Goal: Information Seeking & Learning: Learn about a topic

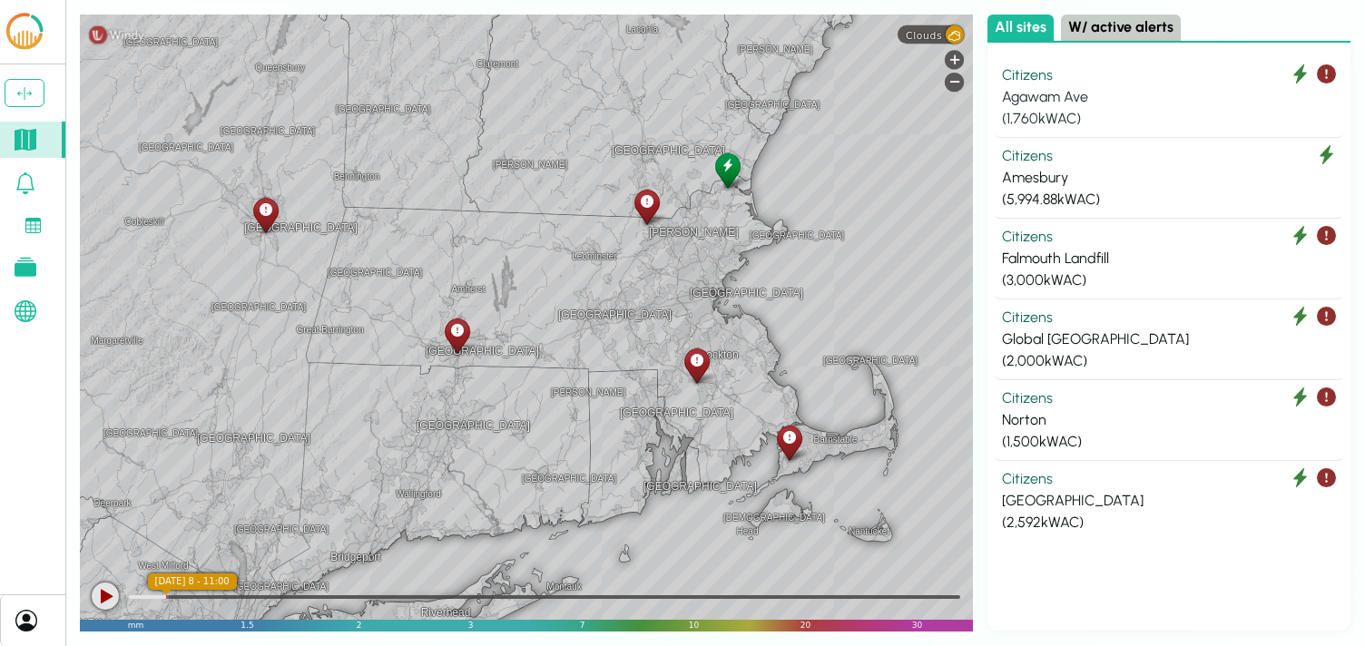
click at [1111, 82] on div "Citizens" at bounding box center [1169, 75] width 334 height 22
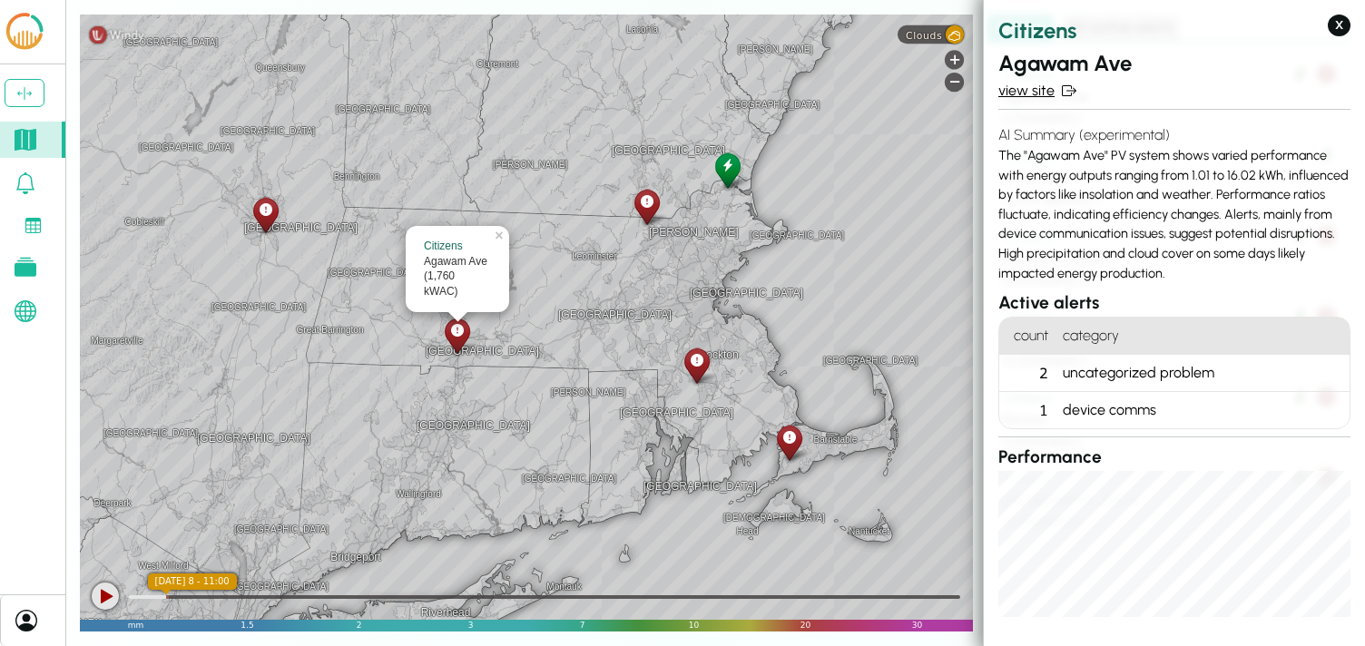
click at [1029, 97] on link "view site" at bounding box center [1174, 91] width 352 height 22
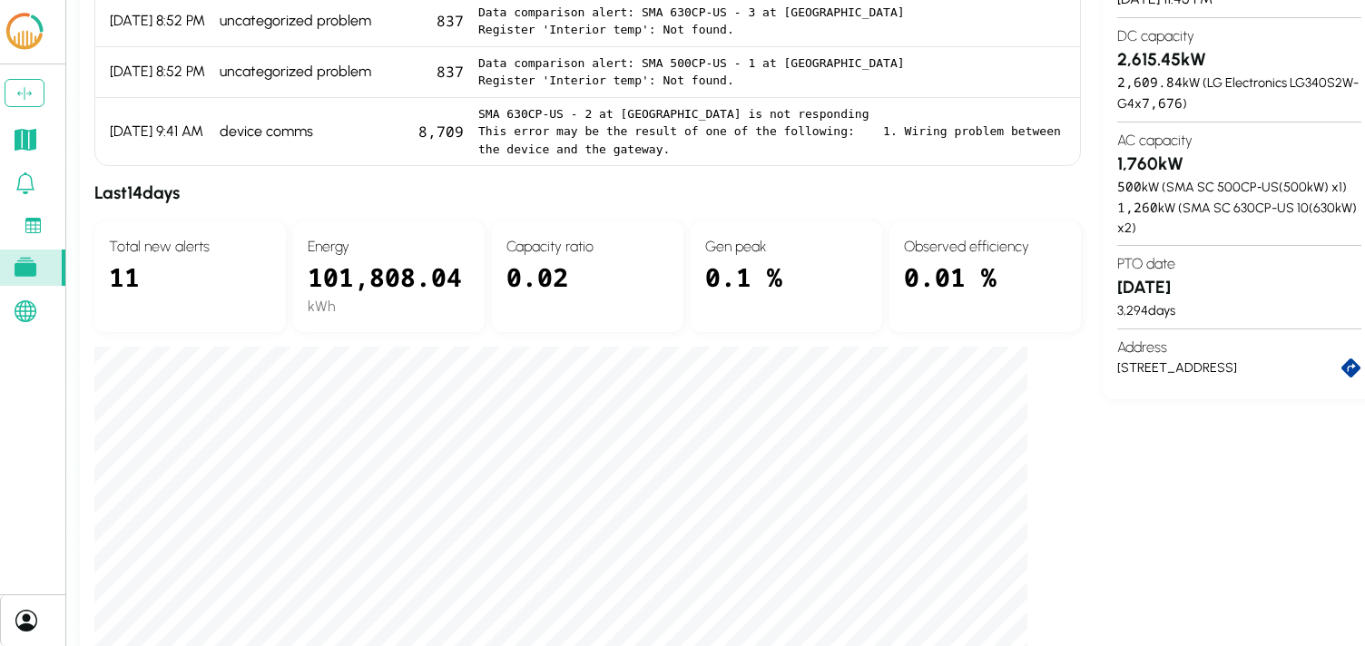
scroll to position [399, 0]
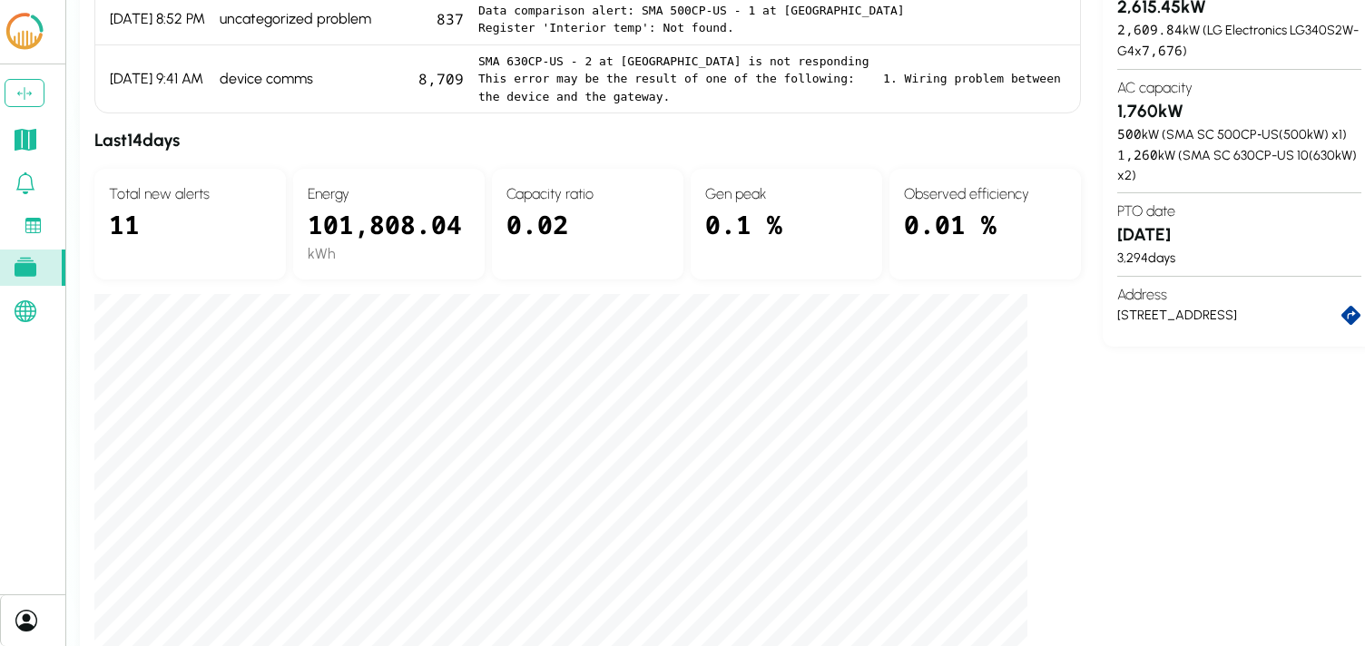
click at [1187, 460] on div "Site info view in Latest data pull 10/7/25, 11:45 PM DC capacity 2,615.45 kW 2,…" at bounding box center [1239, 343] width 273 height 956
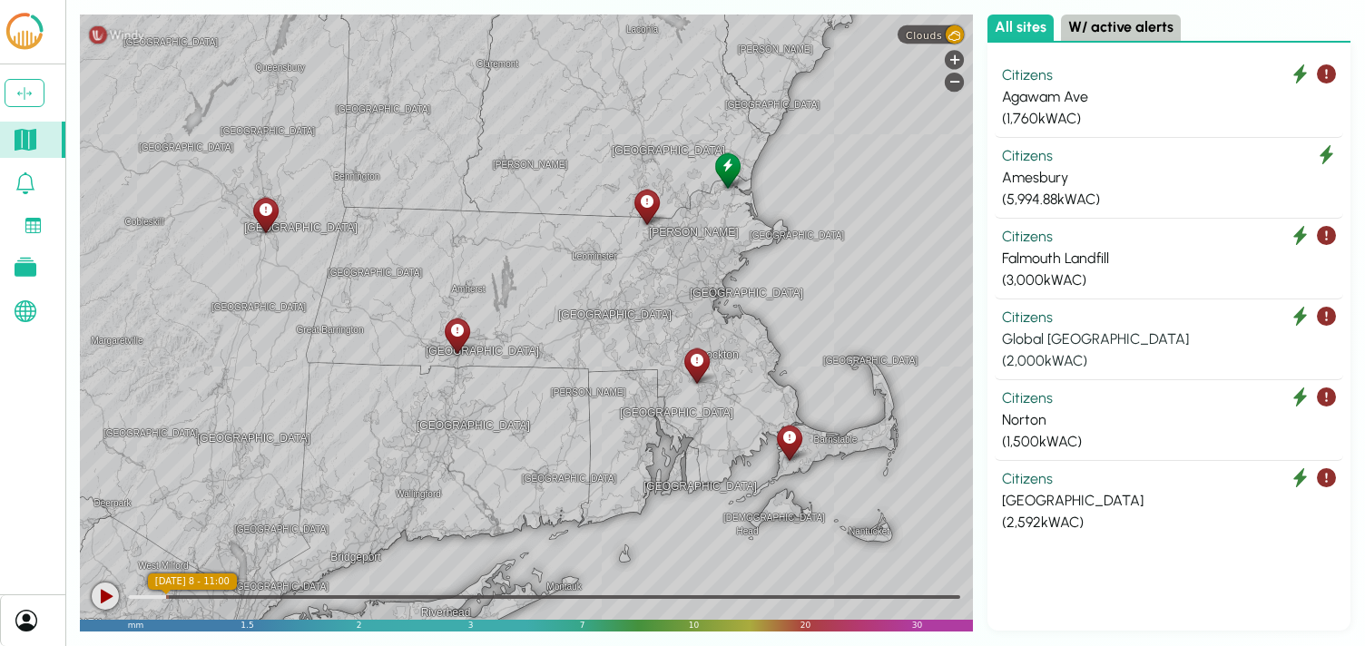
click at [1033, 343] on div "Global Albany" at bounding box center [1169, 340] width 334 height 22
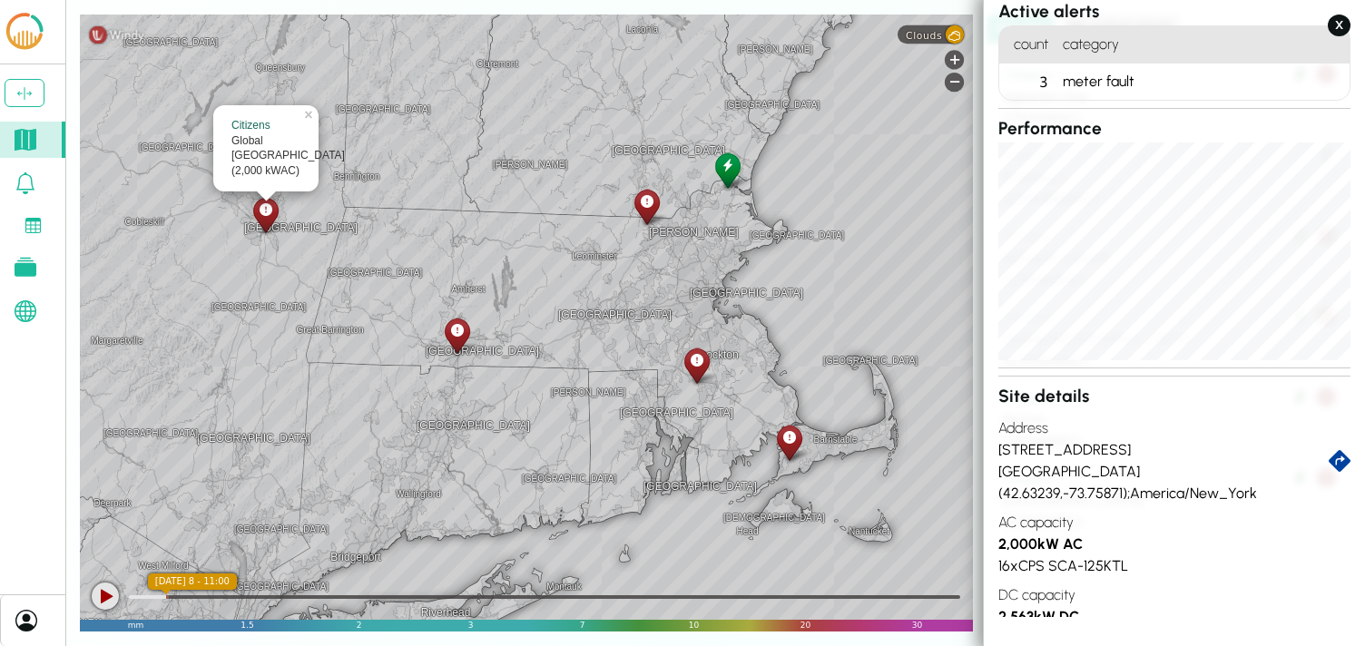
scroll to position [289, 0]
click at [652, 203] on icon at bounding box center [647, 201] width 13 height 19
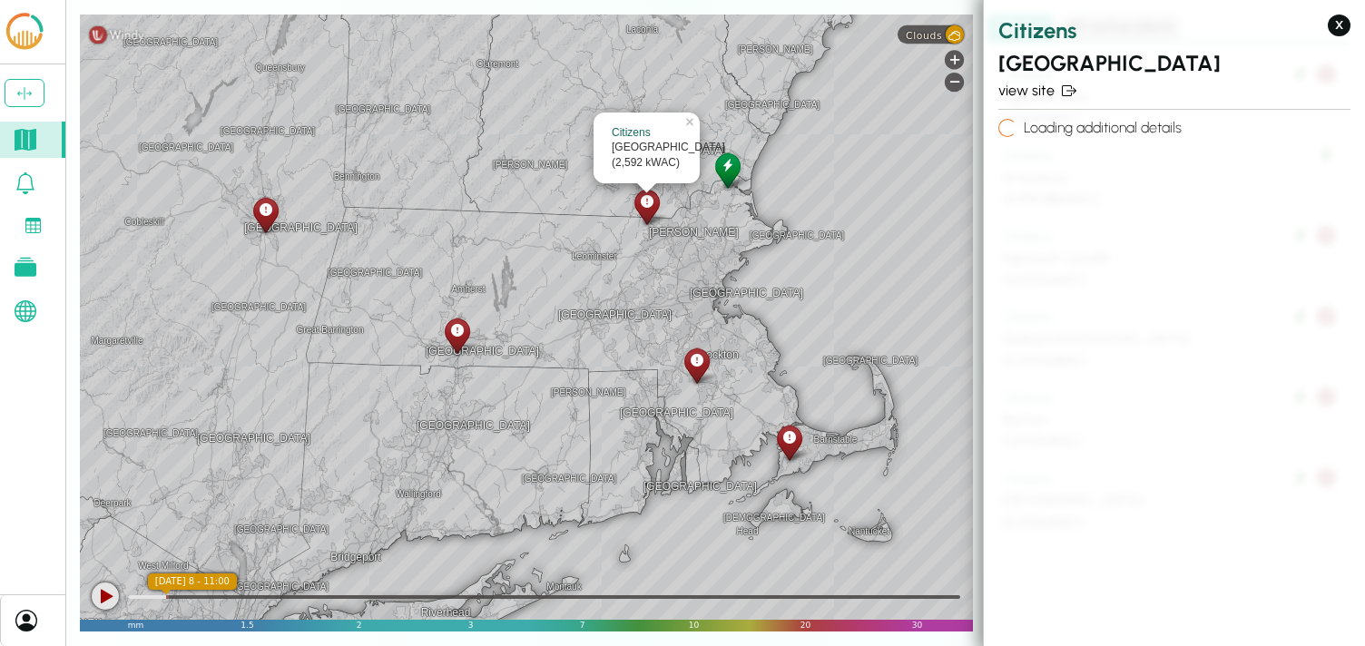
scroll to position [0, 0]
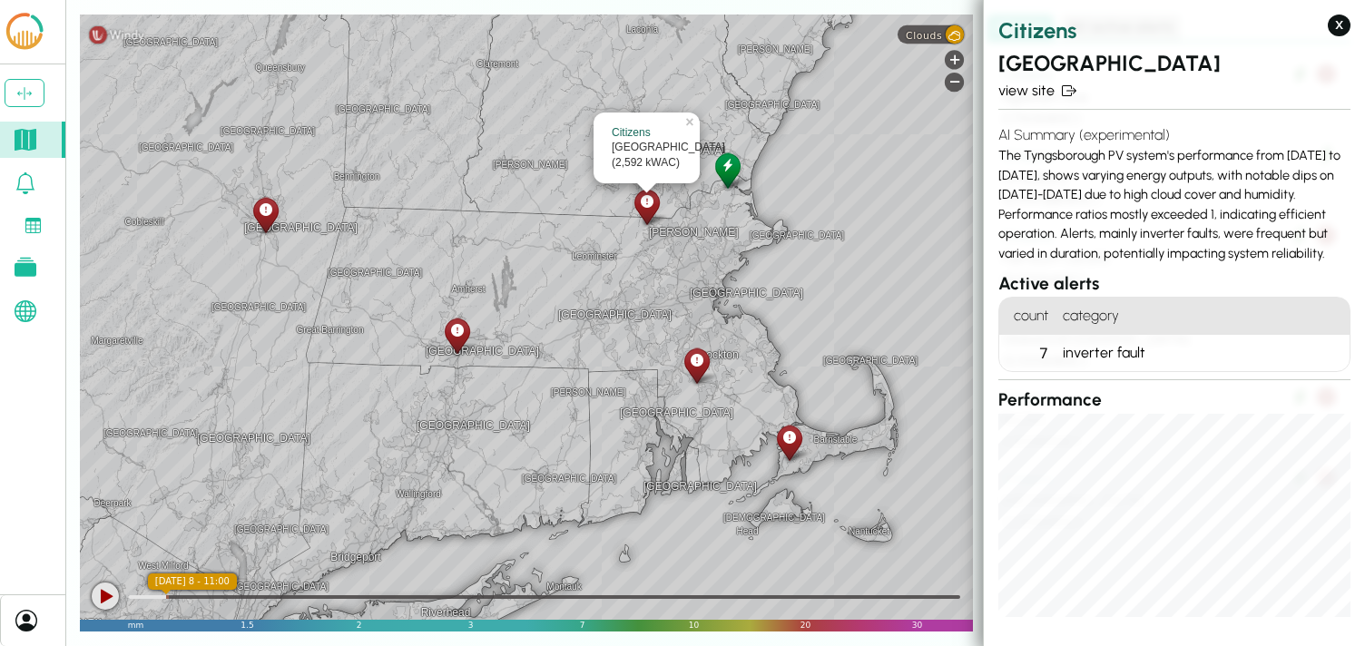
click at [717, 380] on div "Leominster Springfield Amherst Worcester Keene Putnam Hartford Wallingford Norw…" at bounding box center [526, 323] width 893 height 617
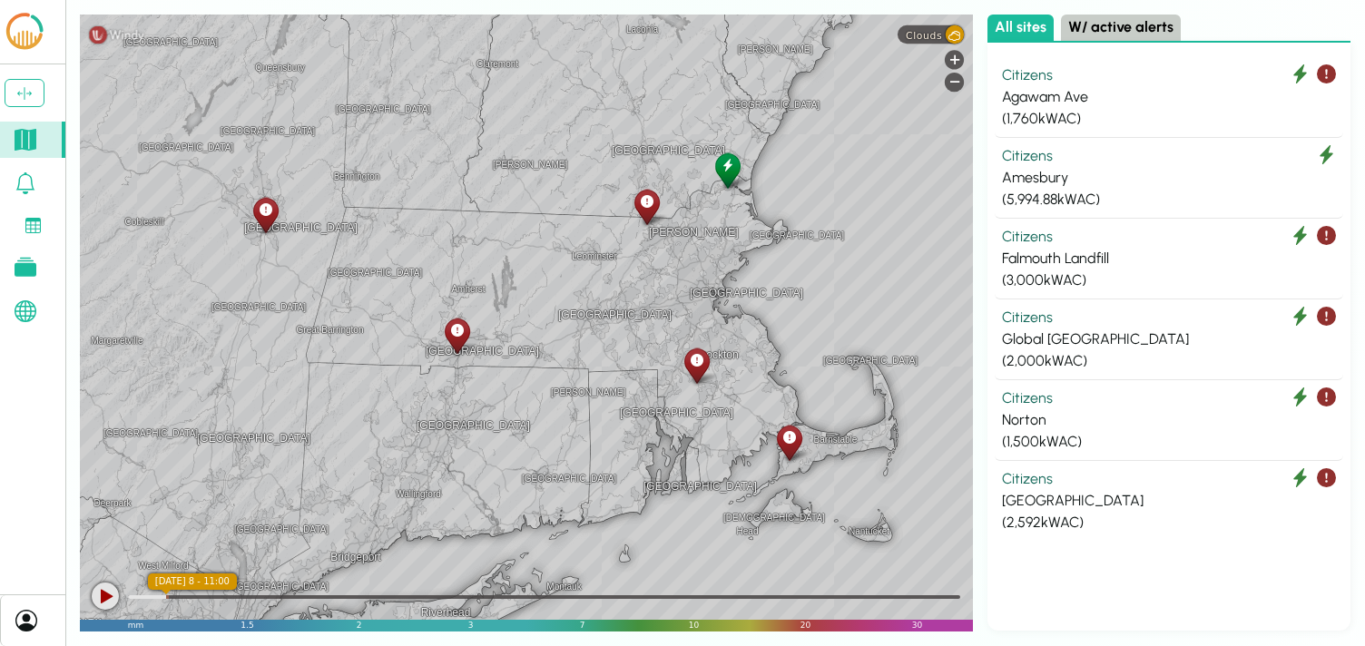
click at [700, 364] on icon at bounding box center [697, 360] width 13 height 19
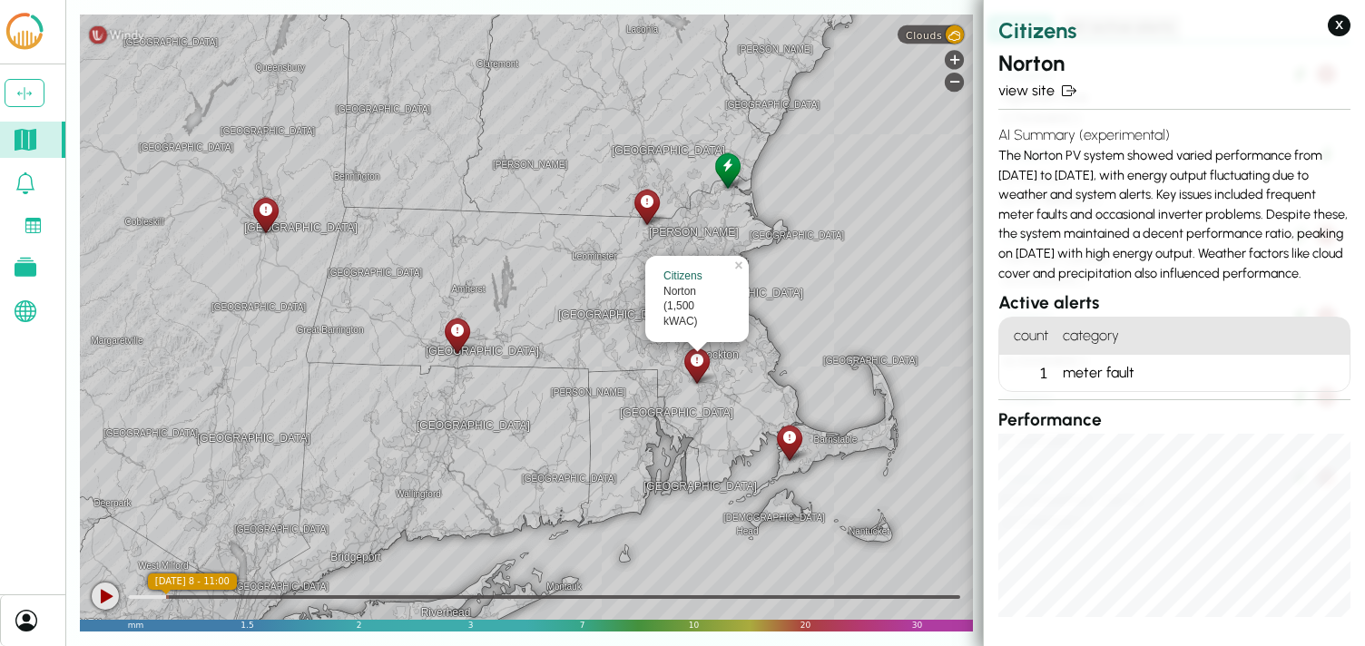
click at [794, 436] on icon at bounding box center [789, 437] width 13 height 19
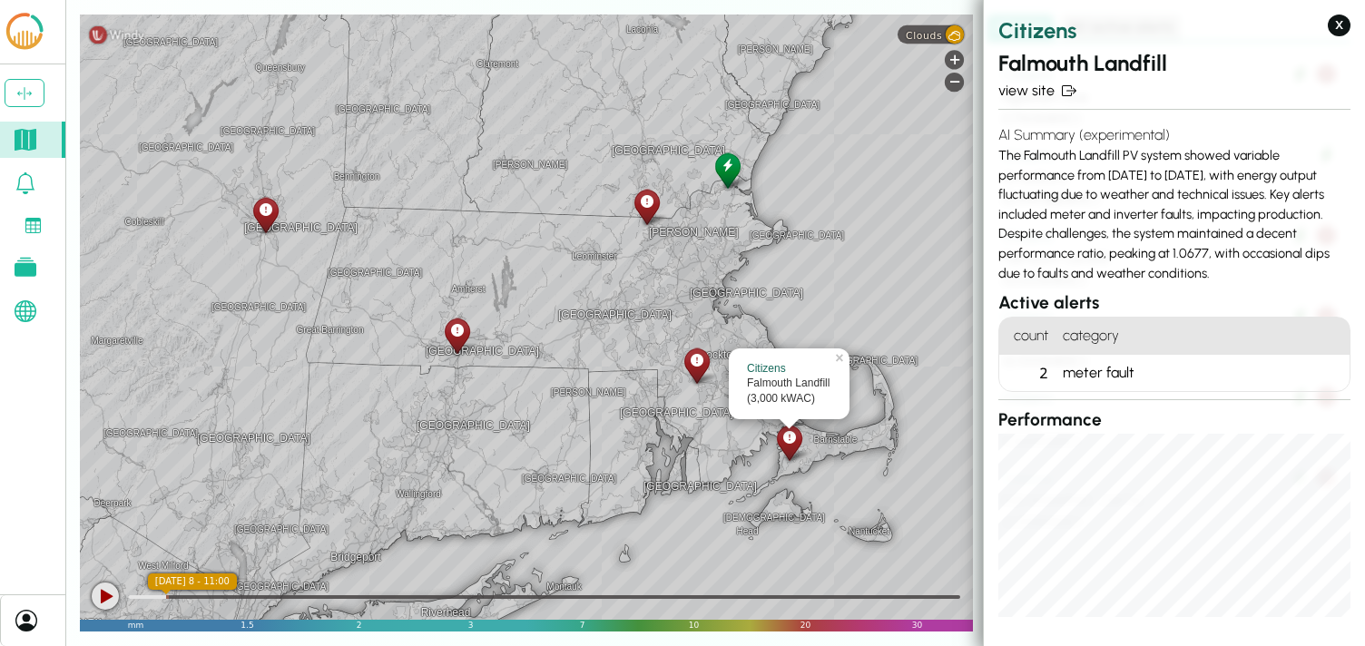
click at [459, 337] on icon at bounding box center [457, 330] width 13 height 19
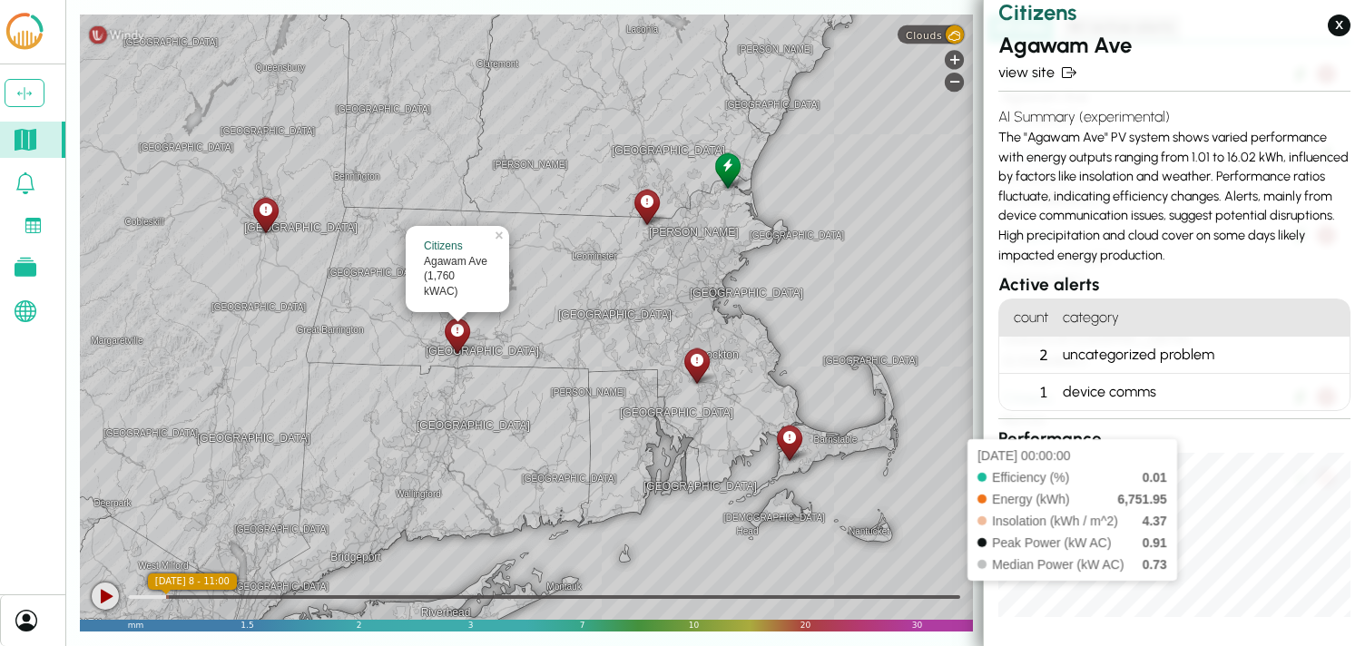
scroll to position [32, 0]
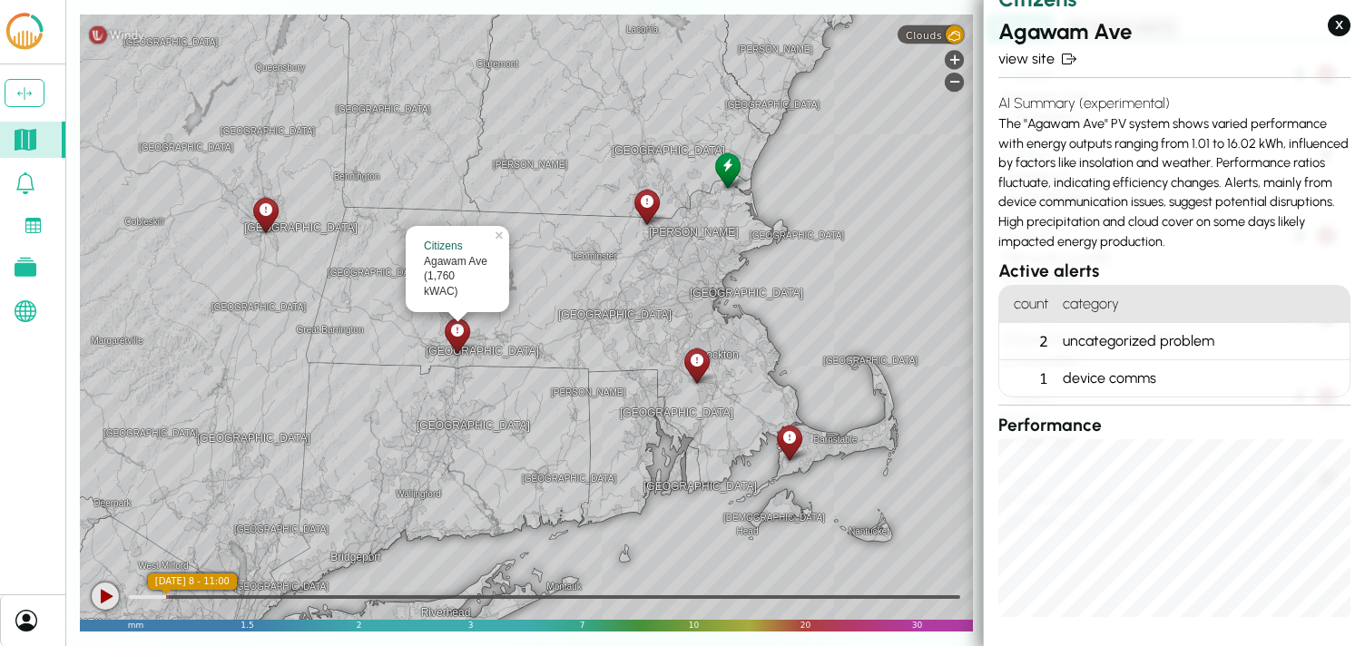
click at [702, 370] on div at bounding box center [697, 365] width 32 height 41
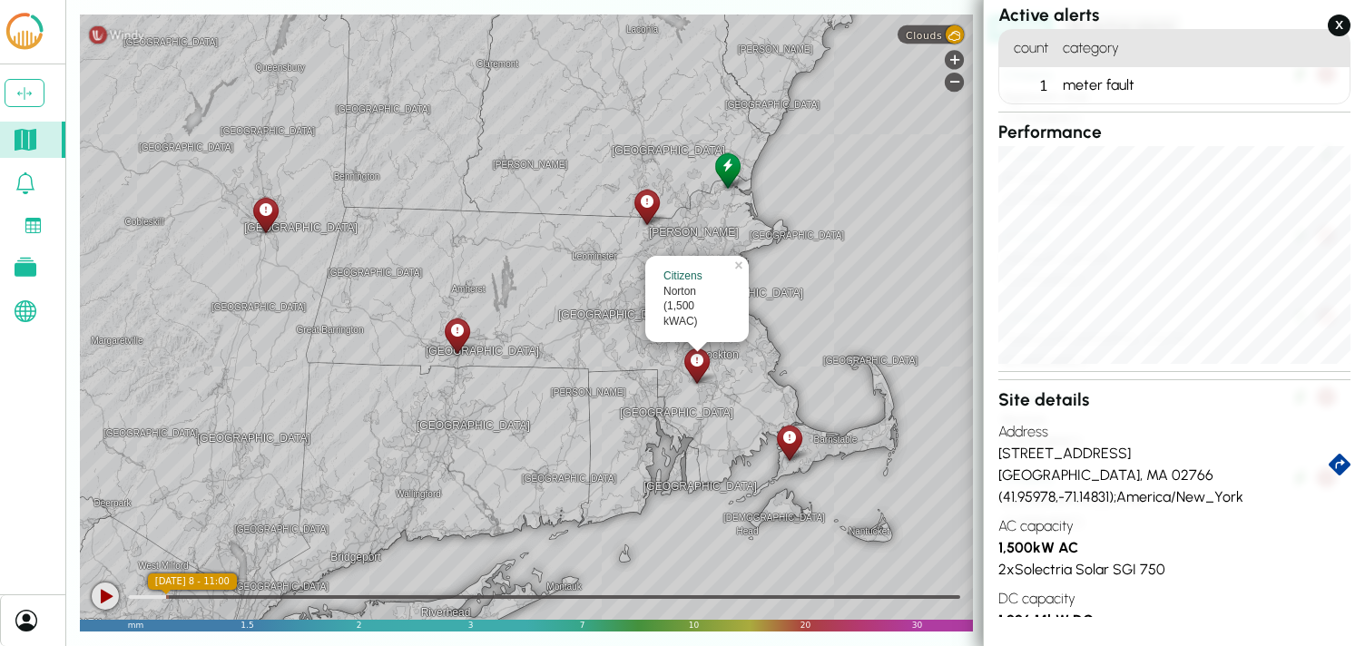
scroll to position [298, 0]
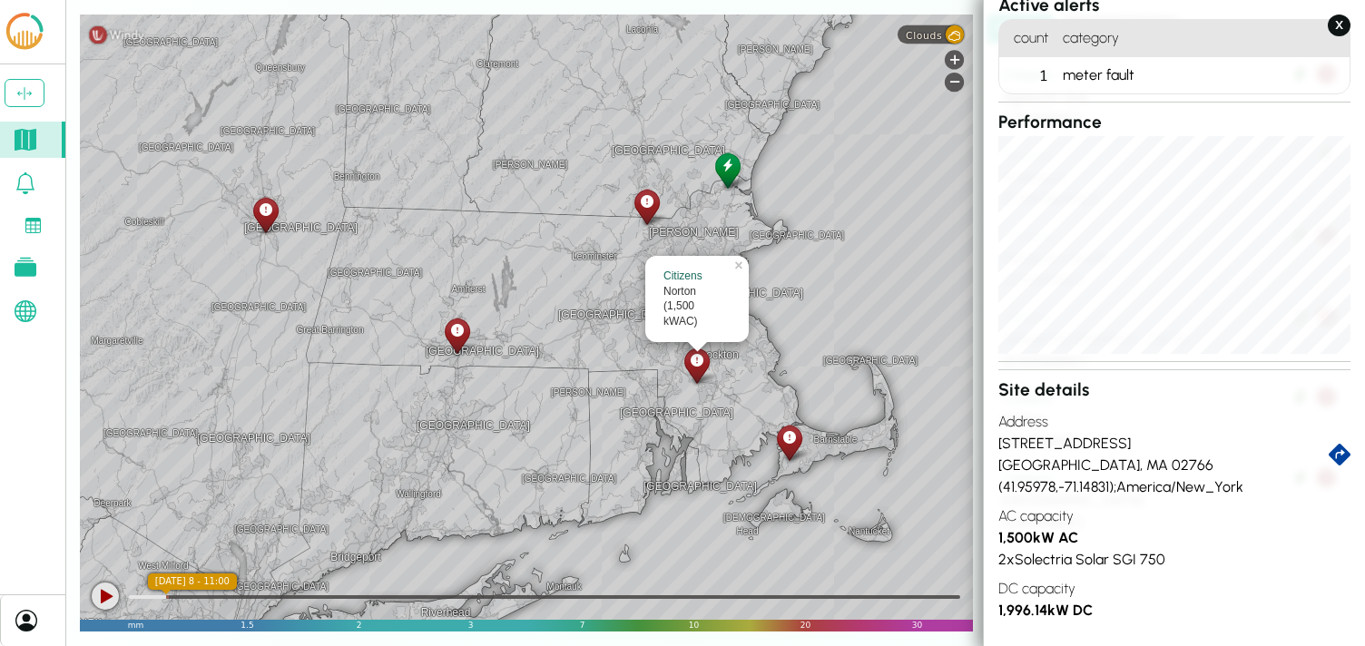
click at [786, 447] on div at bounding box center [789, 442] width 32 height 41
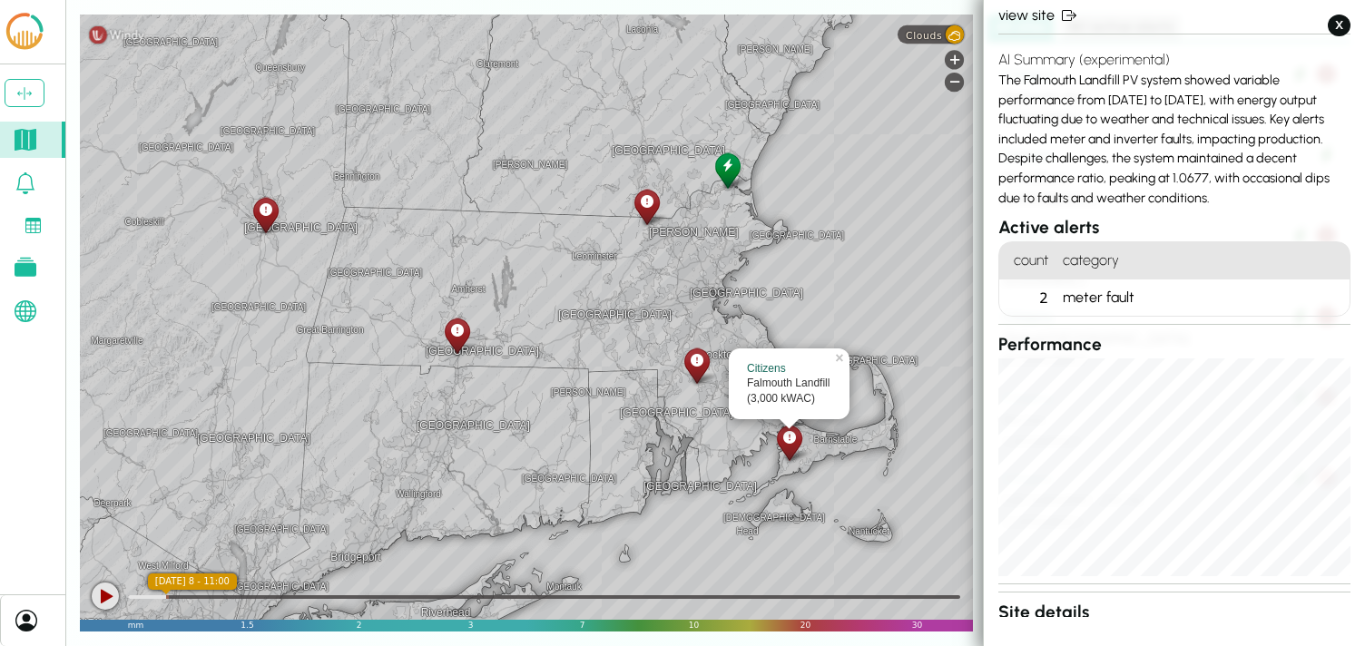
scroll to position [0, 0]
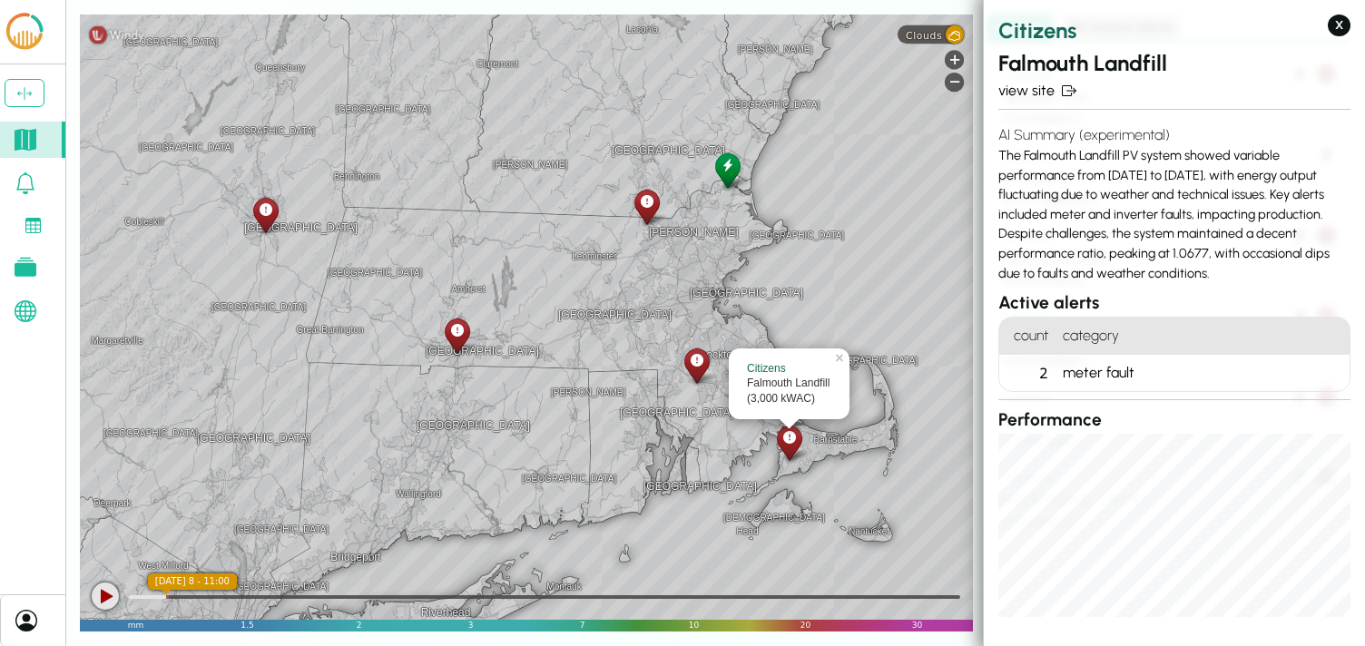
click at [34, 263] on icon at bounding box center [26, 267] width 22 height 19
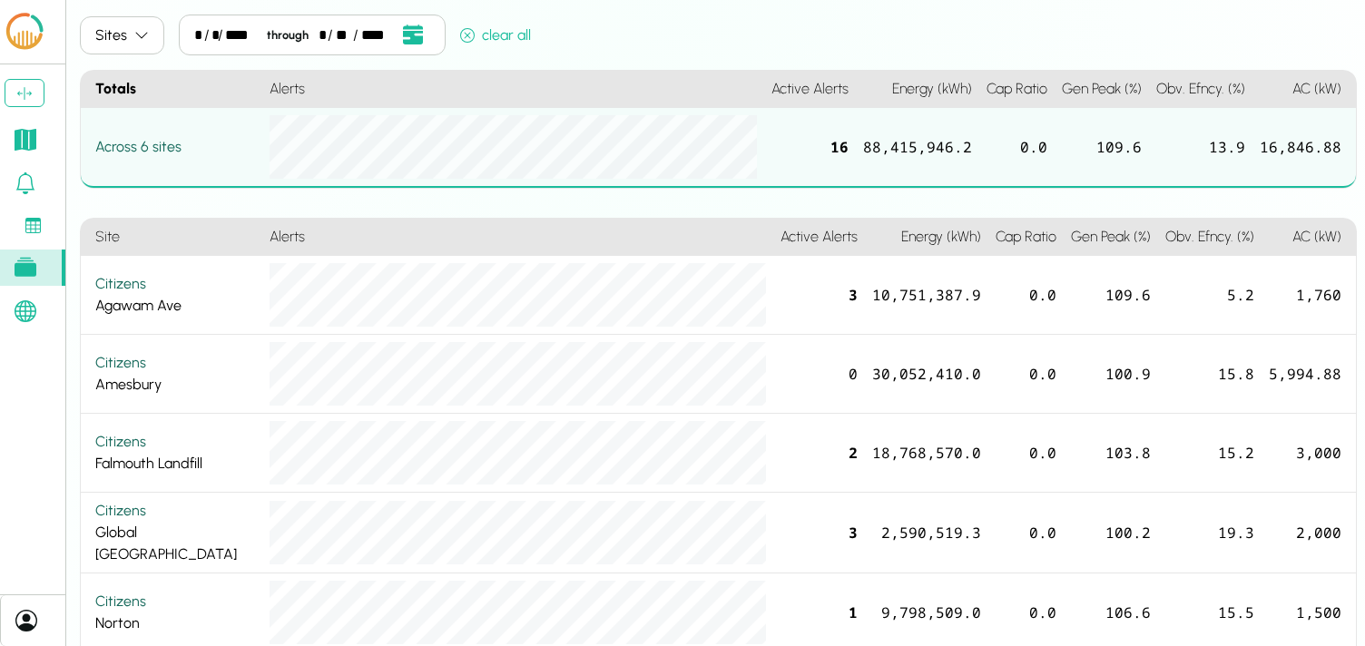
click at [194, 34] on div "*" at bounding box center [197, 36] width 7 height 22
click at [403, 31] on icon "Open date picker" at bounding box center [413, 35] width 20 height 20
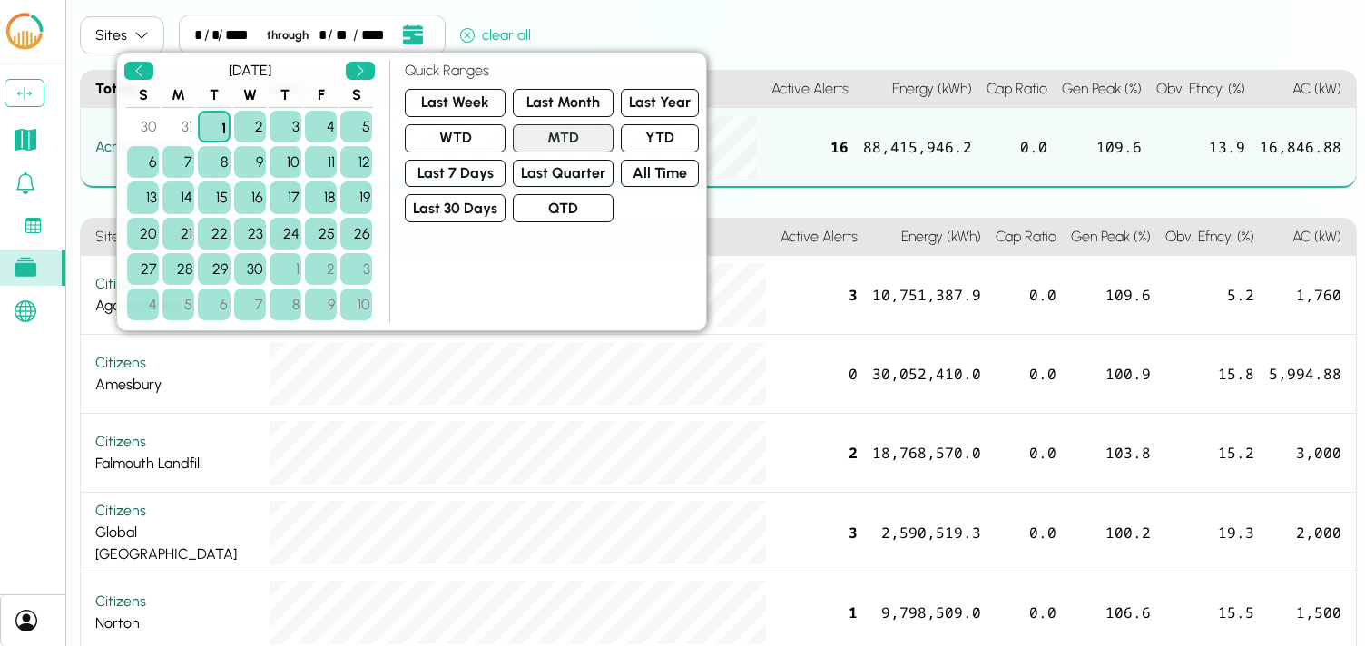
click at [577, 136] on button "MTD" at bounding box center [563, 138] width 101 height 28
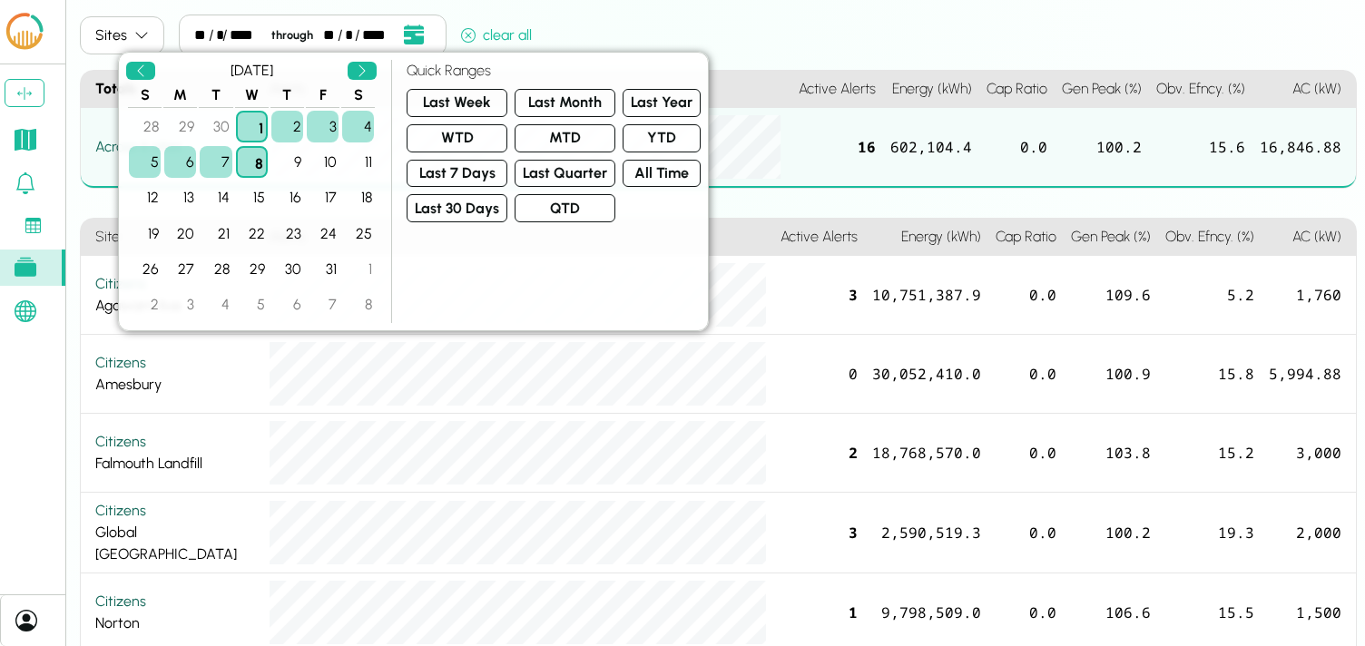
click at [795, 24] on div "Sites ** / * / **** through ** / * / **** clear all" at bounding box center [718, 39] width 1277 height 48
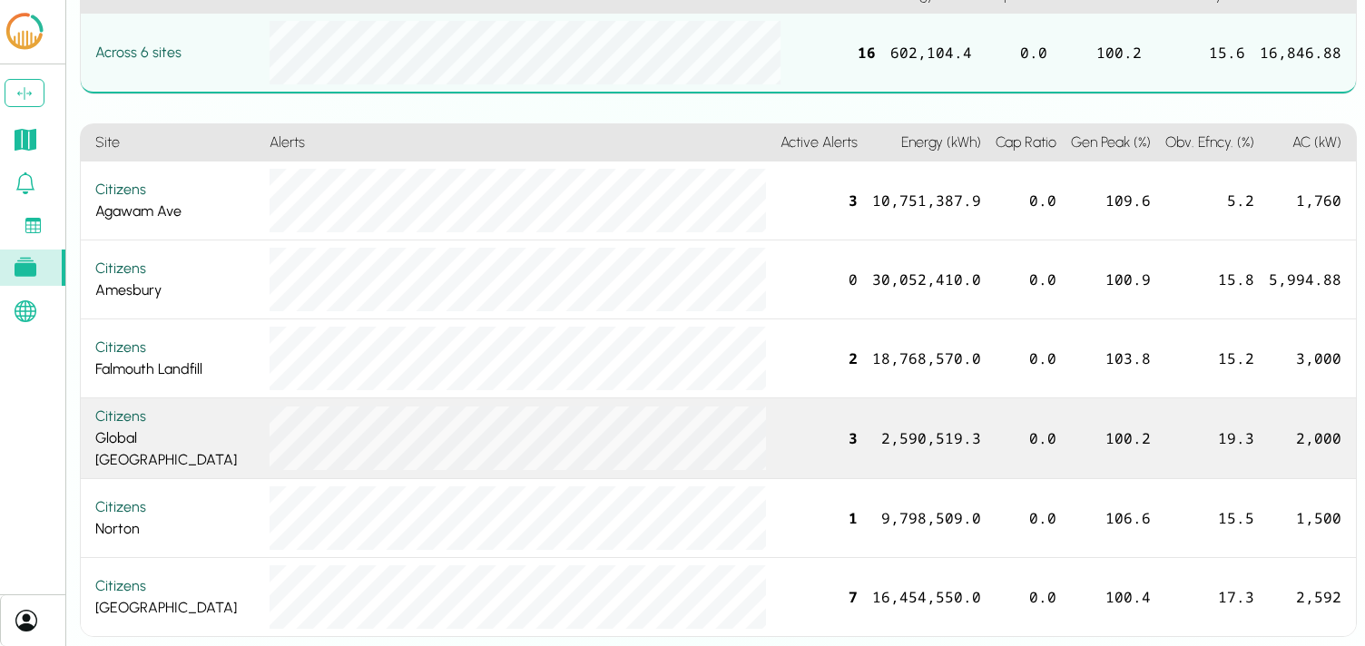
scroll to position [98, 0]
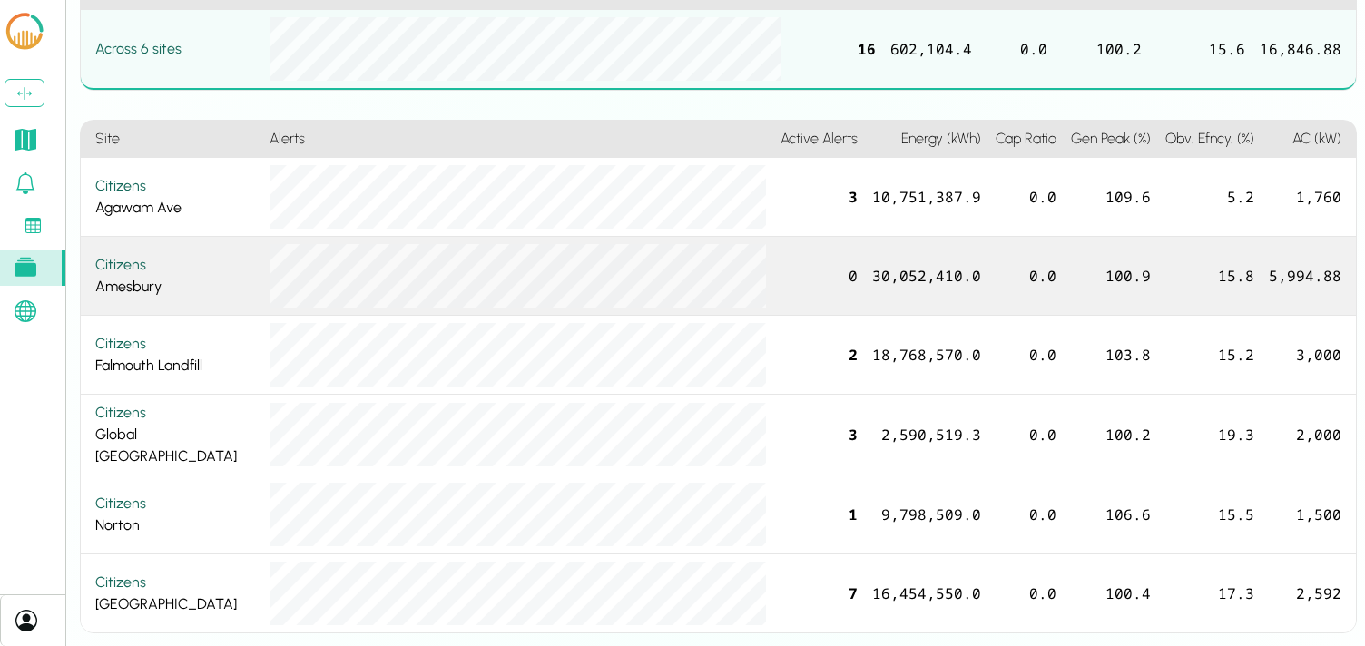
click at [119, 270] on div "Citizens" at bounding box center [175, 265] width 160 height 22
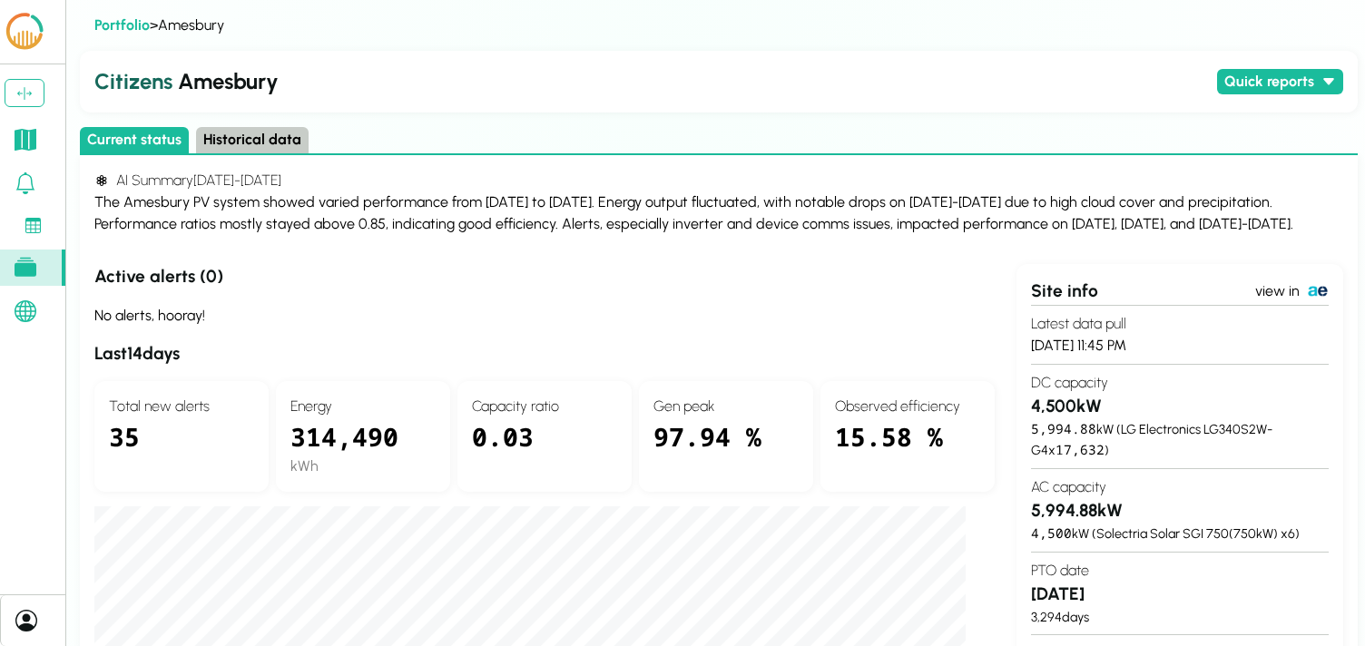
click at [249, 137] on button "Historical data" at bounding box center [252, 140] width 113 height 26
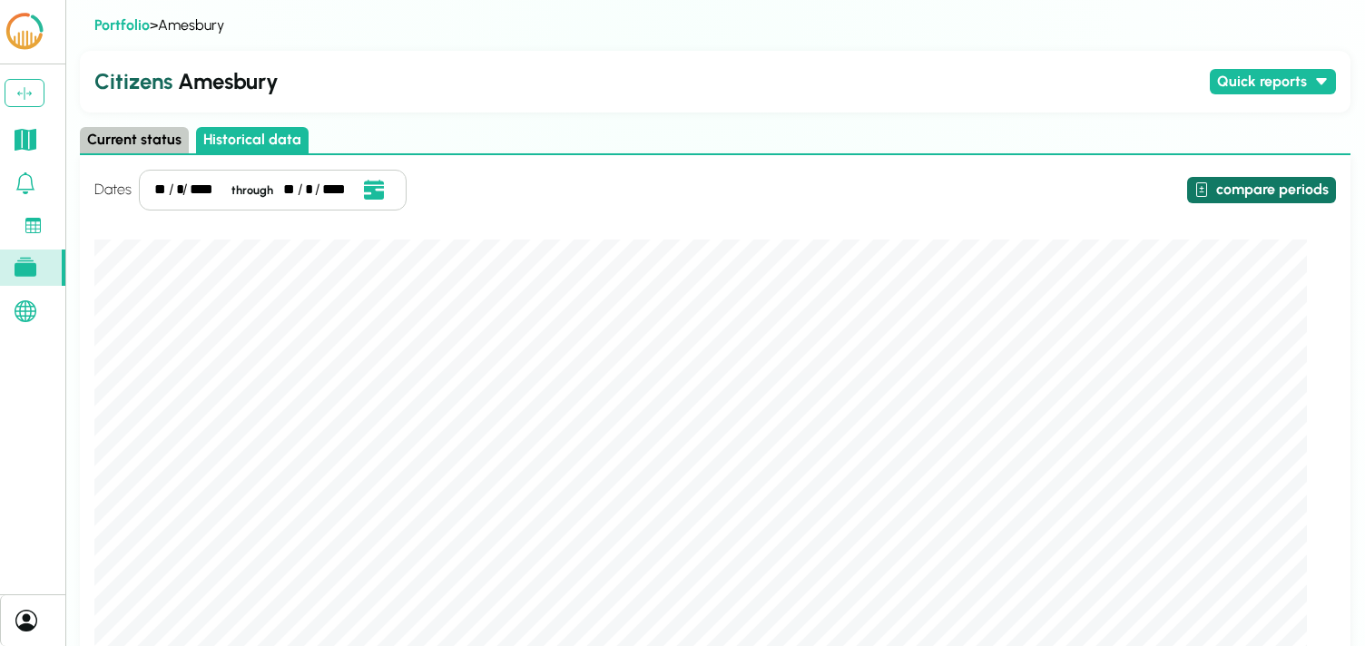
click at [1307, 196] on button "compare periods" at bounding box center [1261, 190] width 149 height 26
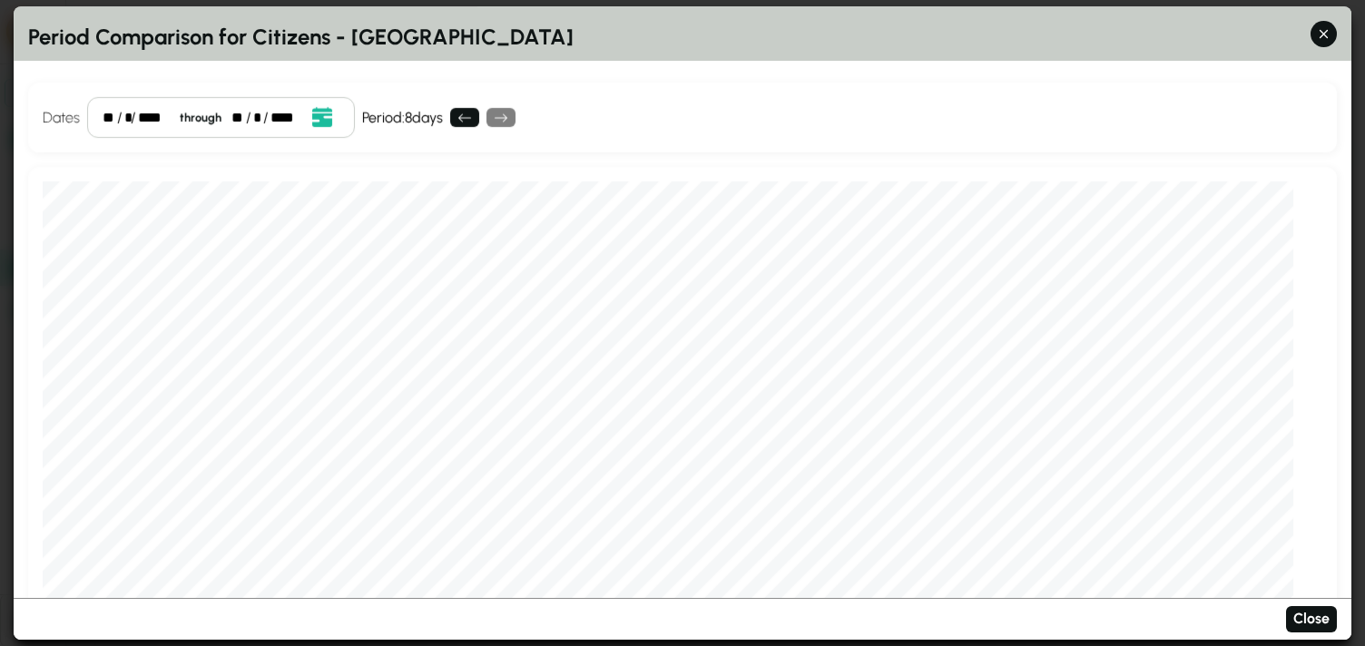
click at [111, 122] on div "**" at bounding box center [109, 118] width 13 height 22
click at [314, 113] on icon "Open date picker" at bounding box center [322, 118] width 20 height 20
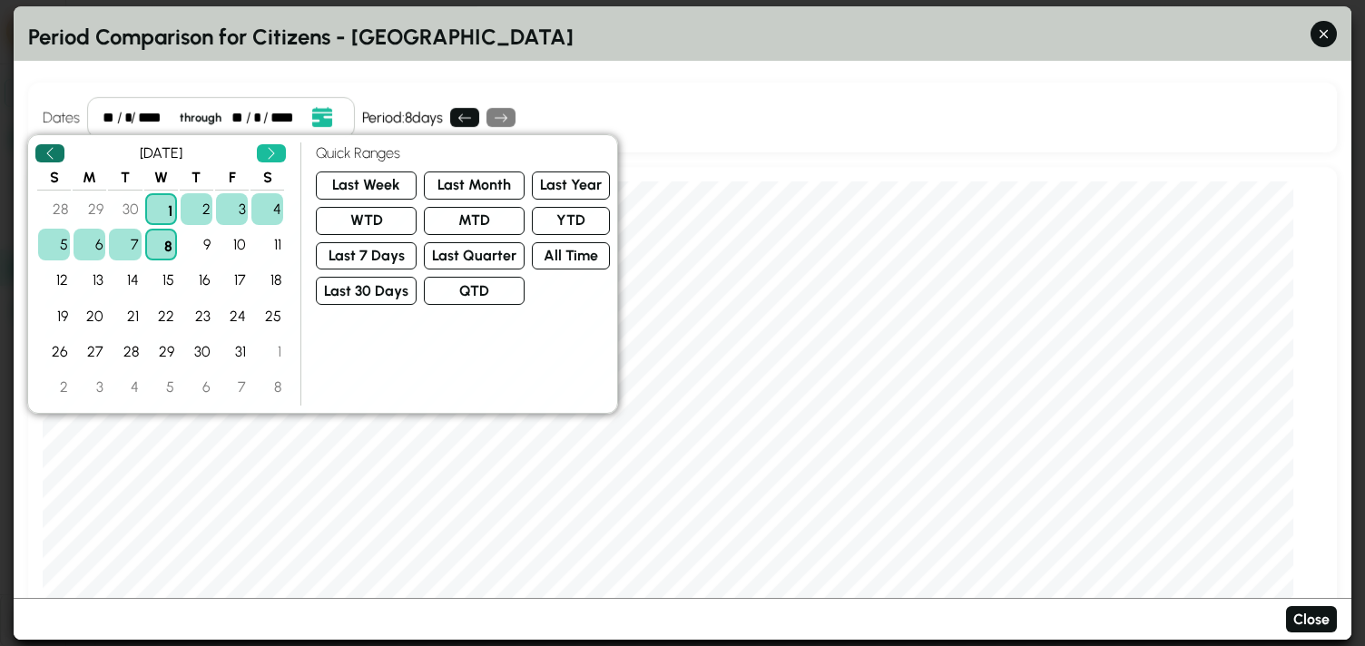
click at [50, 155] on icon "Previous" at bounding box center [50, 153] width 15 height 15
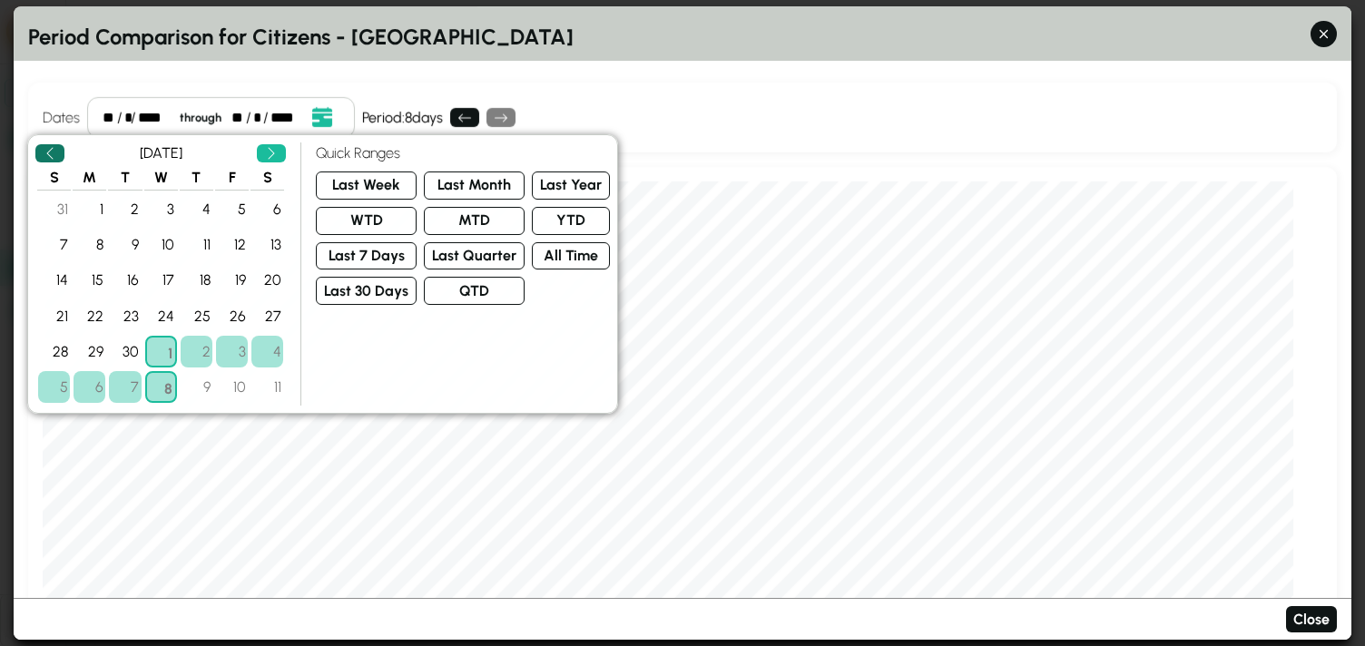
click at [50, 155] on icon "Previous" at bounding box center [50, 153] width 15 height 15
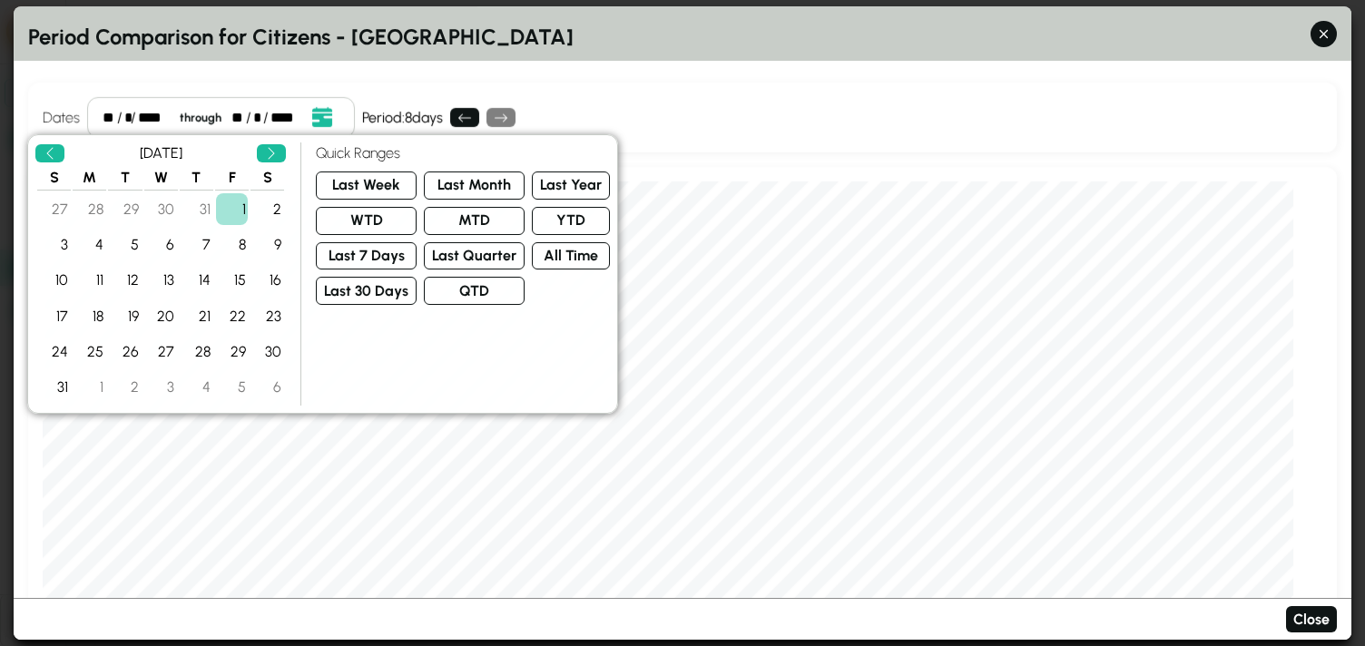
click at [237, 204] on div "1" at bounding box center [232, 209] width 32 height 32
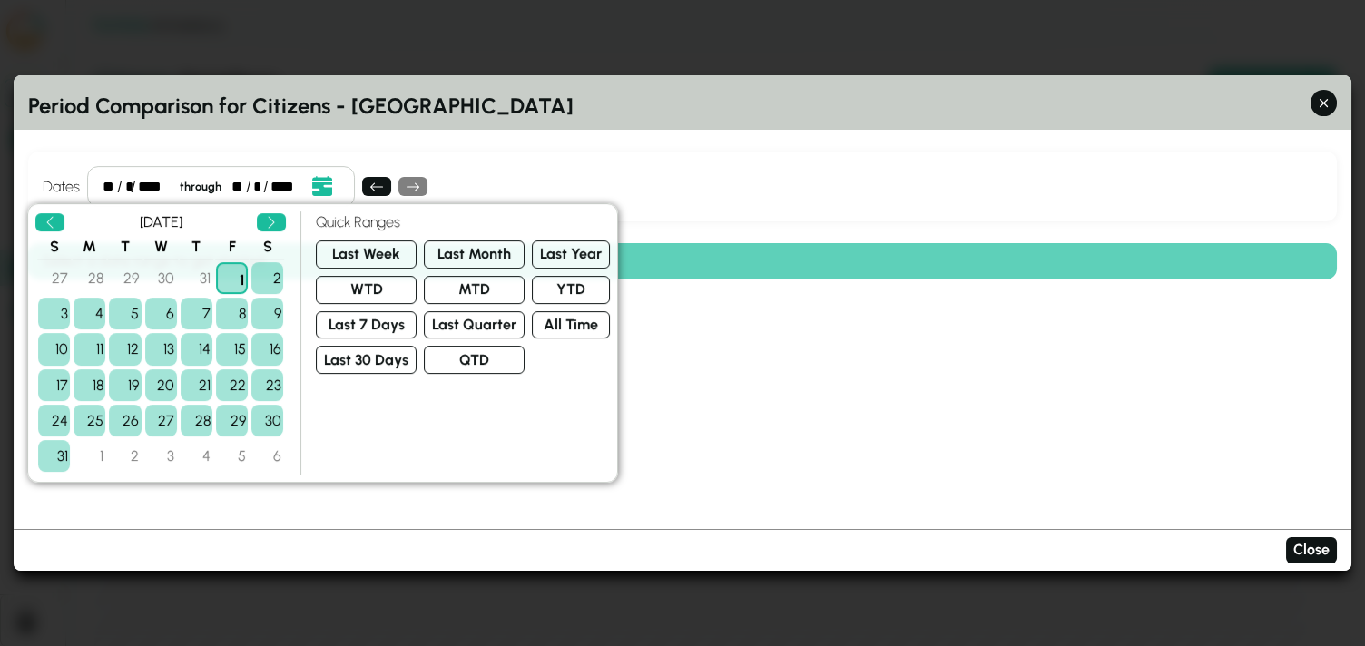
click at [49, 451] on div "31" at bounding box center [54, 456] width 32 height 32
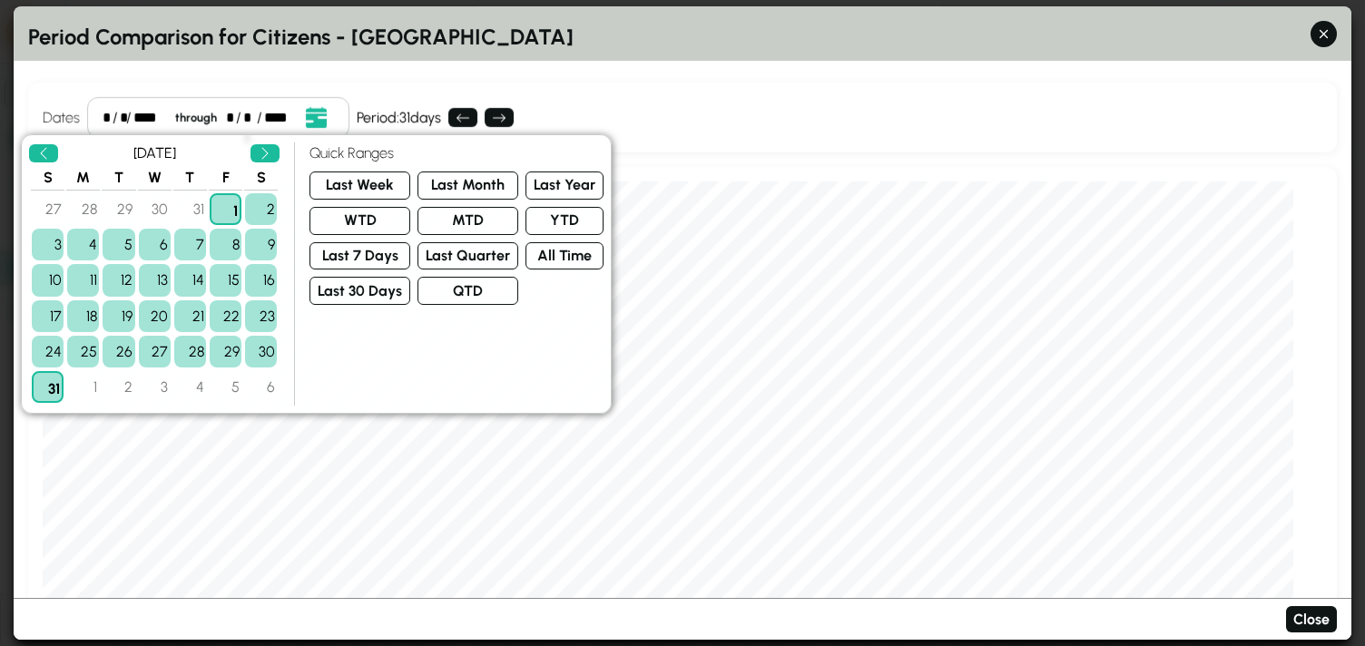
click at [1329, 546] on div "2025-09-30 00:00:00 Cloud cover (%) 6.84 Precipitation (in) 0 Max temp (ºF) 71.…" at bounding box center [682, 439] width 1309 height 545
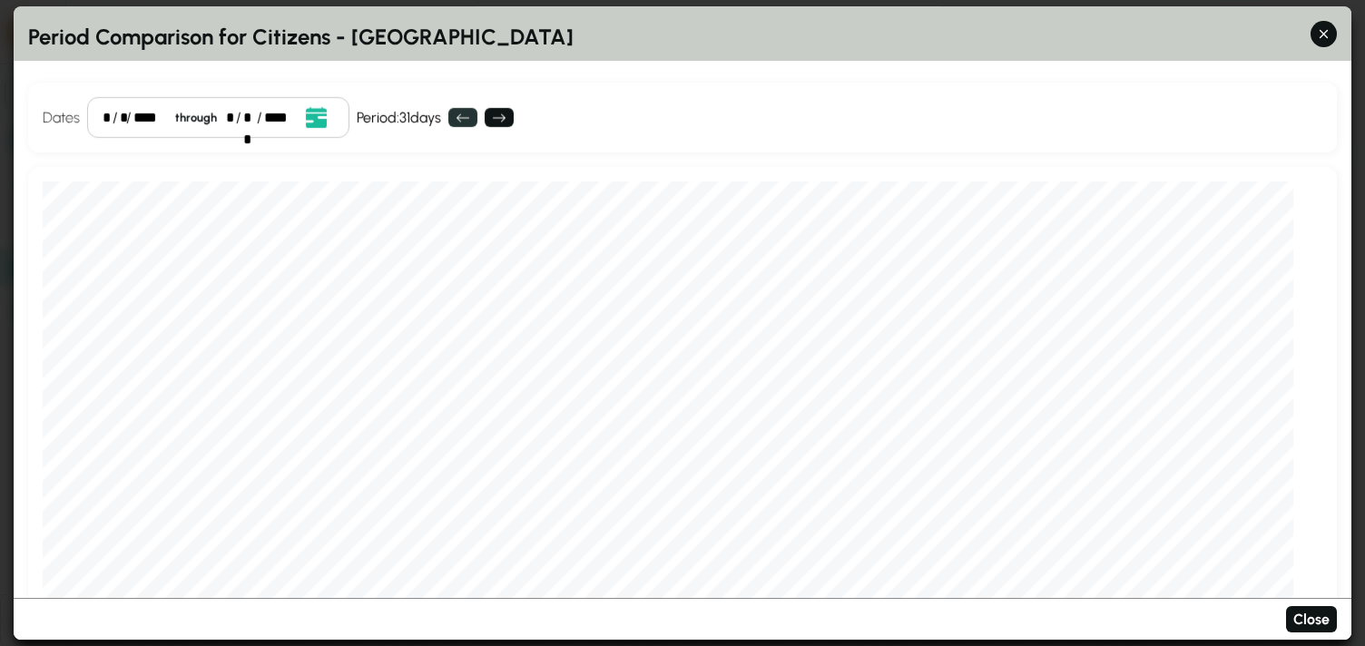
click at [464, 114] on icon at bounding box center [463, 118] width 15 height 15
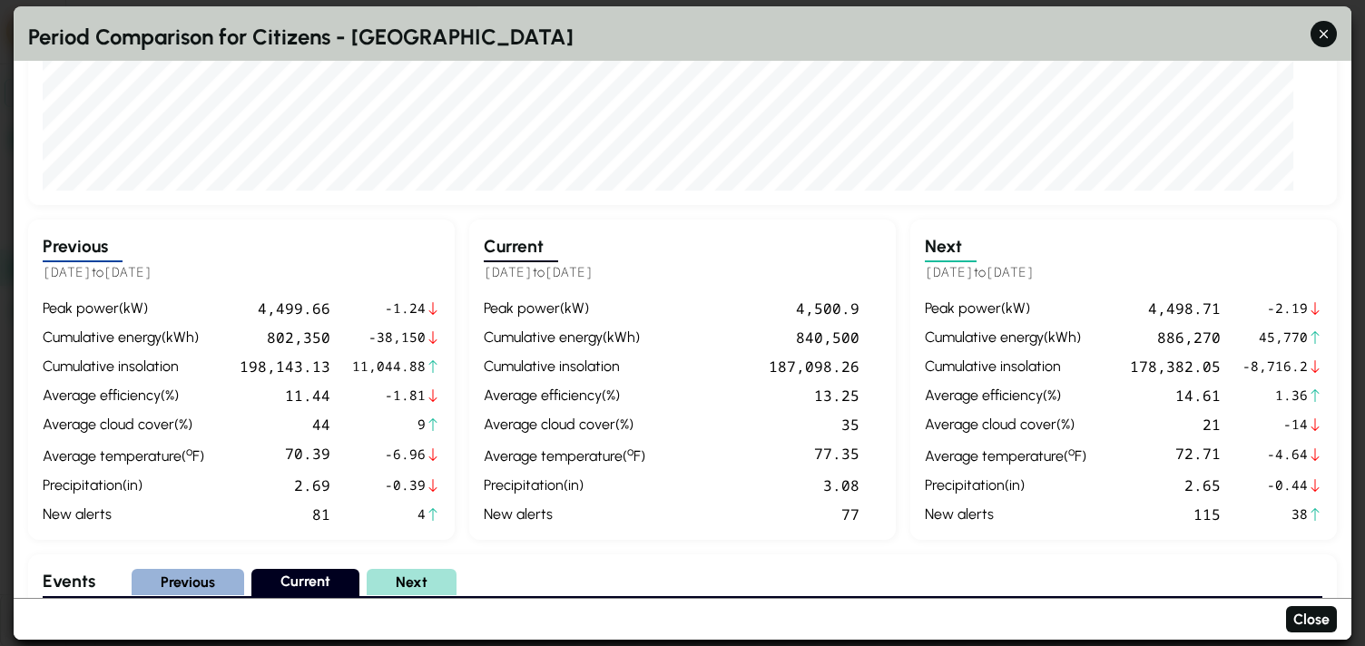
scroll to position [509, 0]
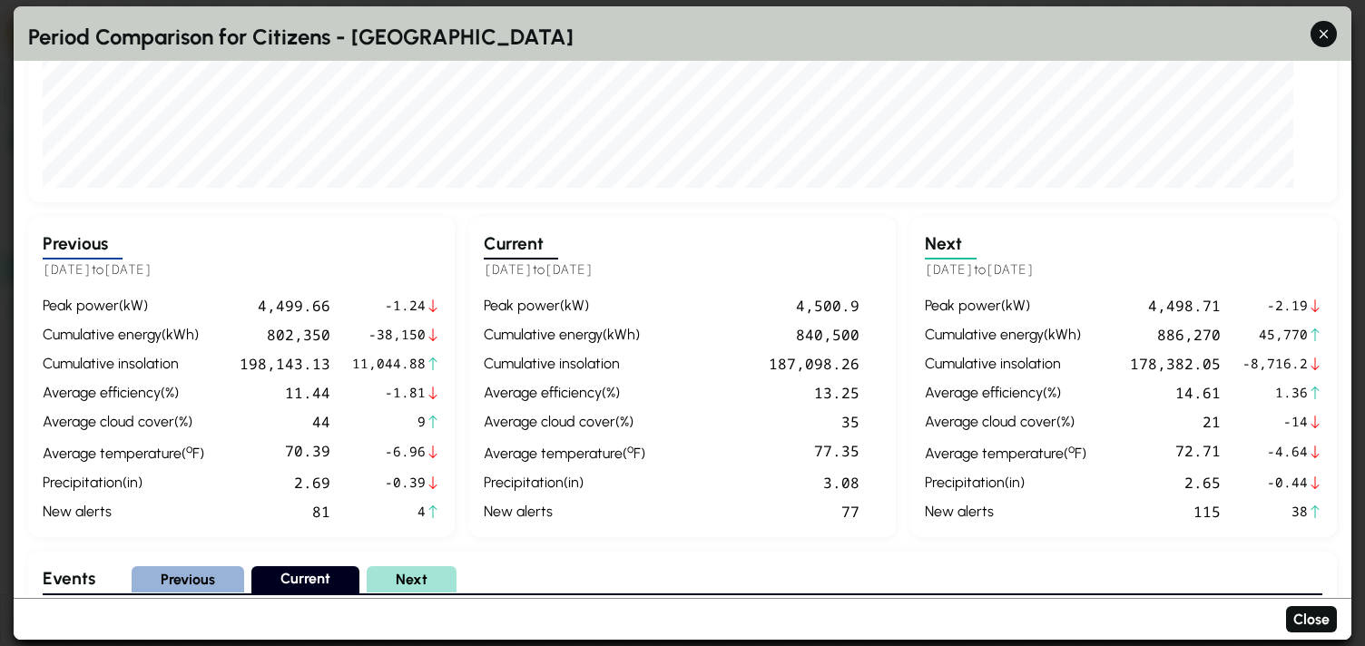
click at [672, 339] on div "840,500" at bounding box center [755, 335] width 207 height 22
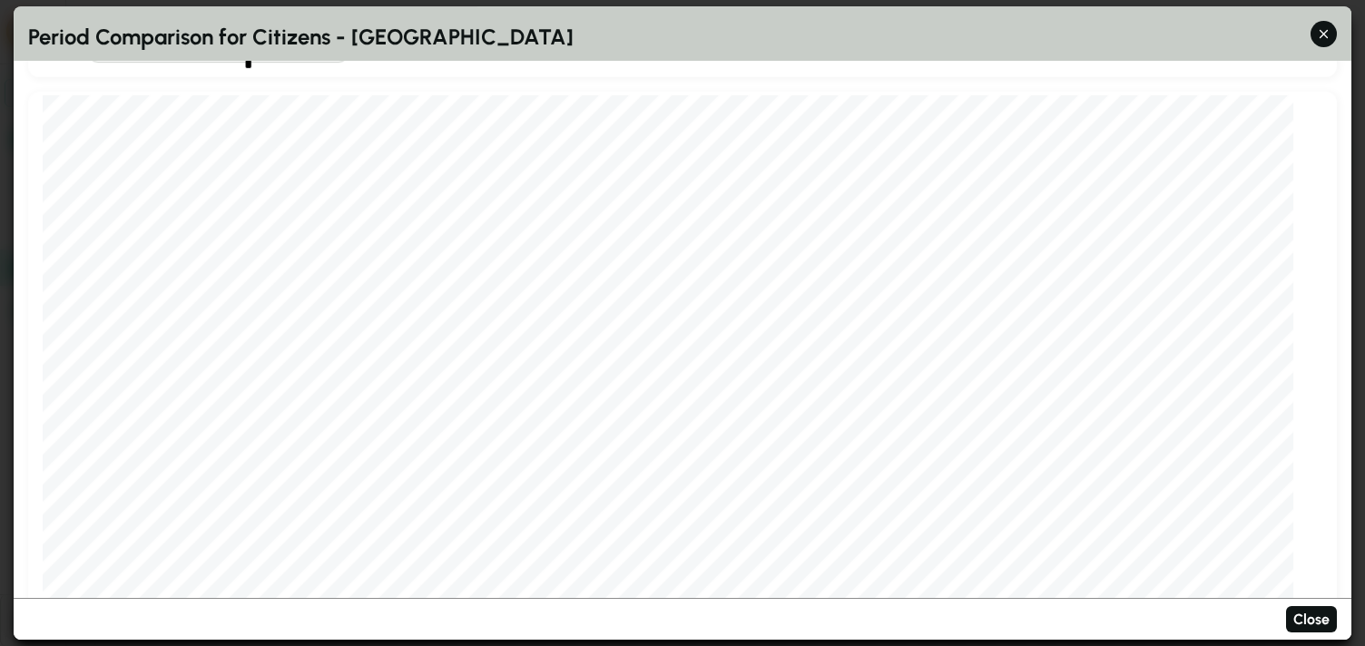
scroll to position [0, 0]
click at [470, 118] on icon at bounding box center [463, 118] width 15 height 15
click at [102, 114] on div "* / ** / **** through * / ** / ****" at bounding box center [224, 117] width 274 height 41
click at [148, 121] on div "****" at bounding box center [158, 118] width 32 height 22
click at [112, 119] on div "* / ** / **** through * / ** / ****" at bounding box center [224, 117] width 274 height 41
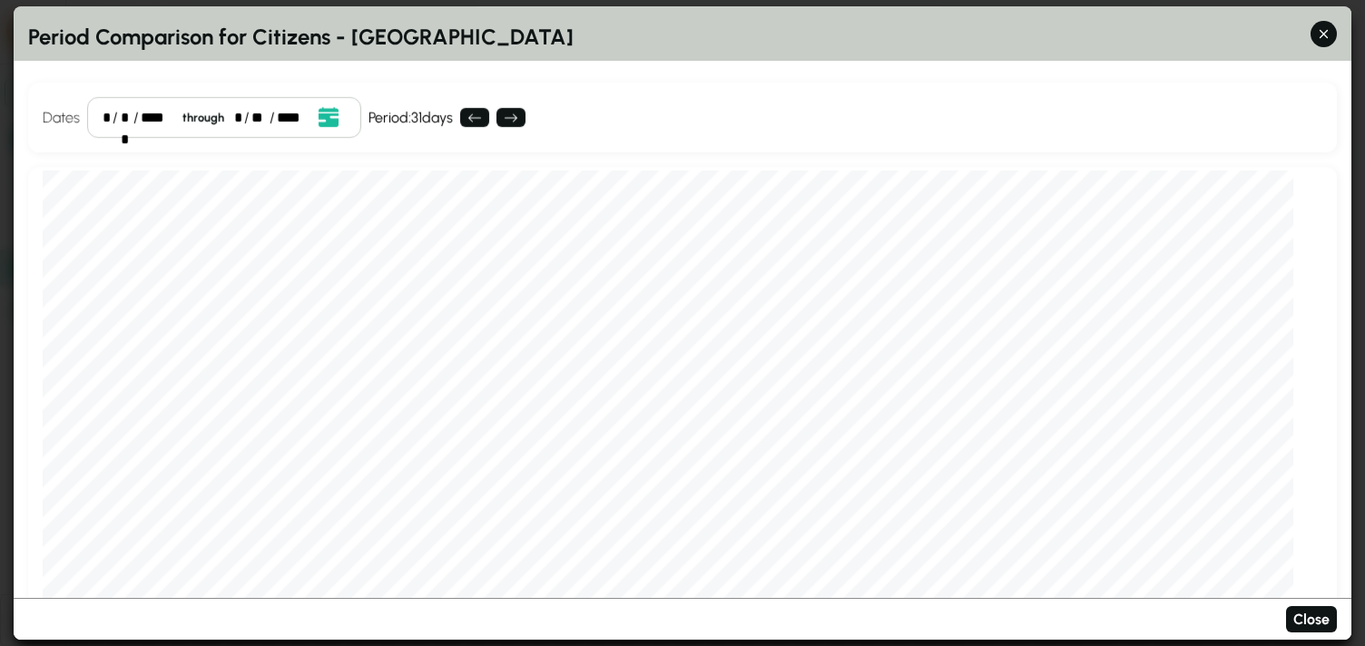
click at [107, 112] on div "*" at bounding box center [107, 118] width 8 height 22
click at [660, 113] on div "Dates * / * / **** through * / ** / **** Event Date, June 2025 June 2025 S M T …" at bounding box center [682, 118] width 1309 height 70
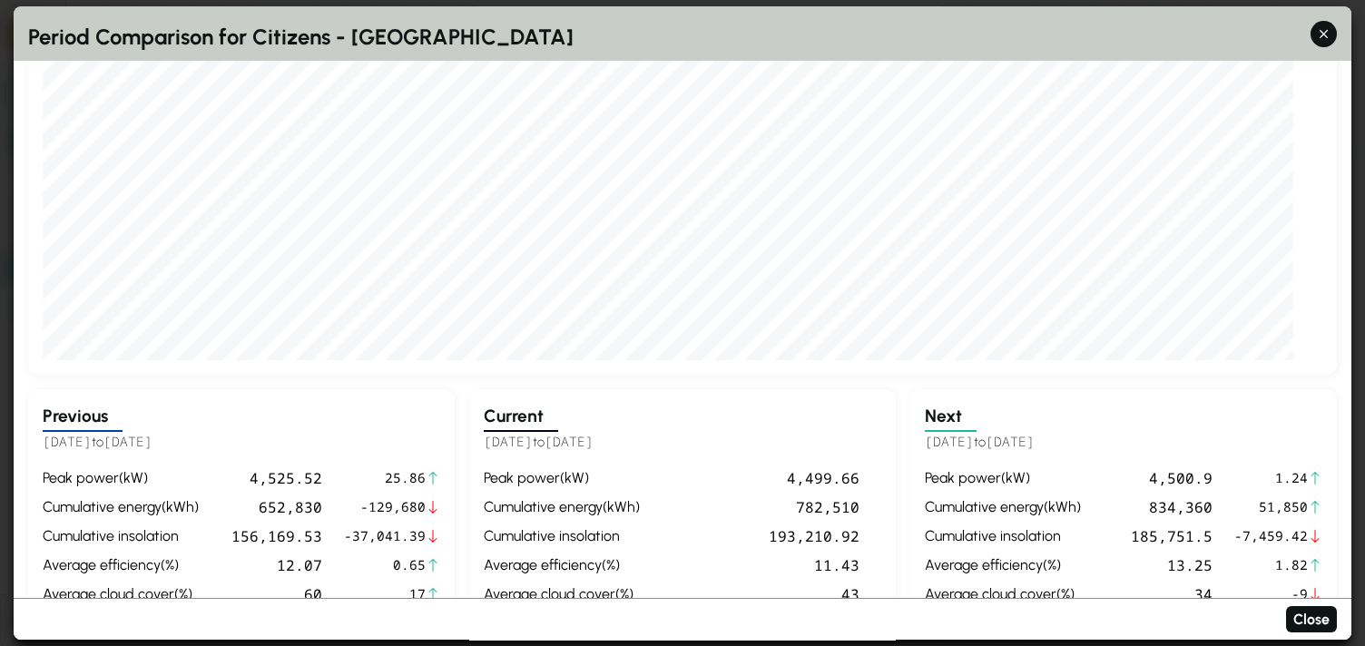
scroll to position [341, 0]
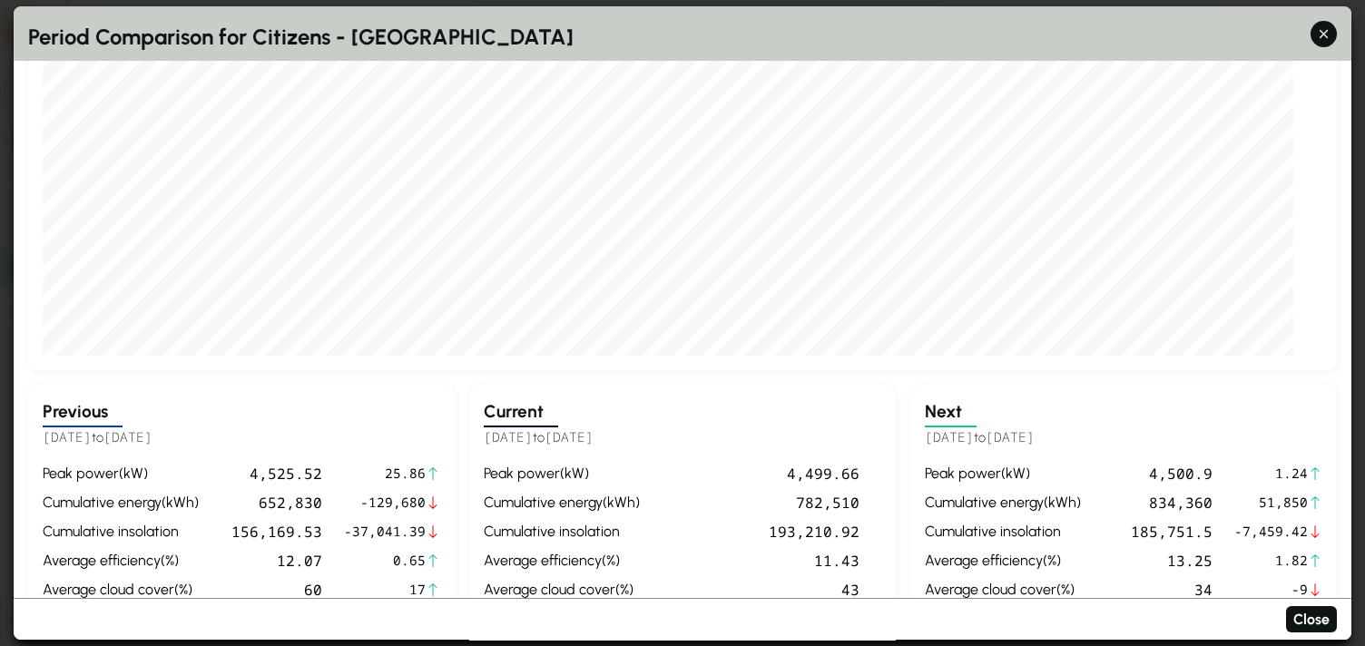
click at [819, 508] on div "782,510" at bounding box center [755, 503] width 207 height 22
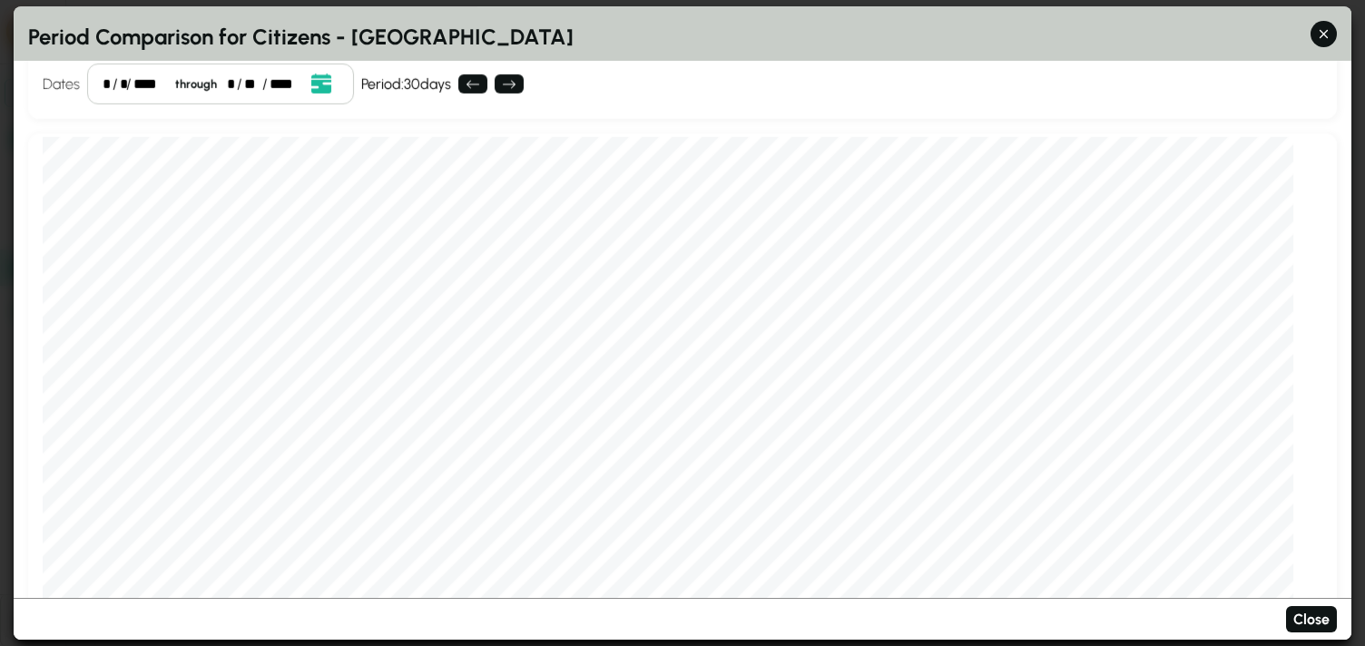
scroll to position [32, 0]
click at [107, 87] on div "*" at bounding box center [107, 86] width 8 height 22
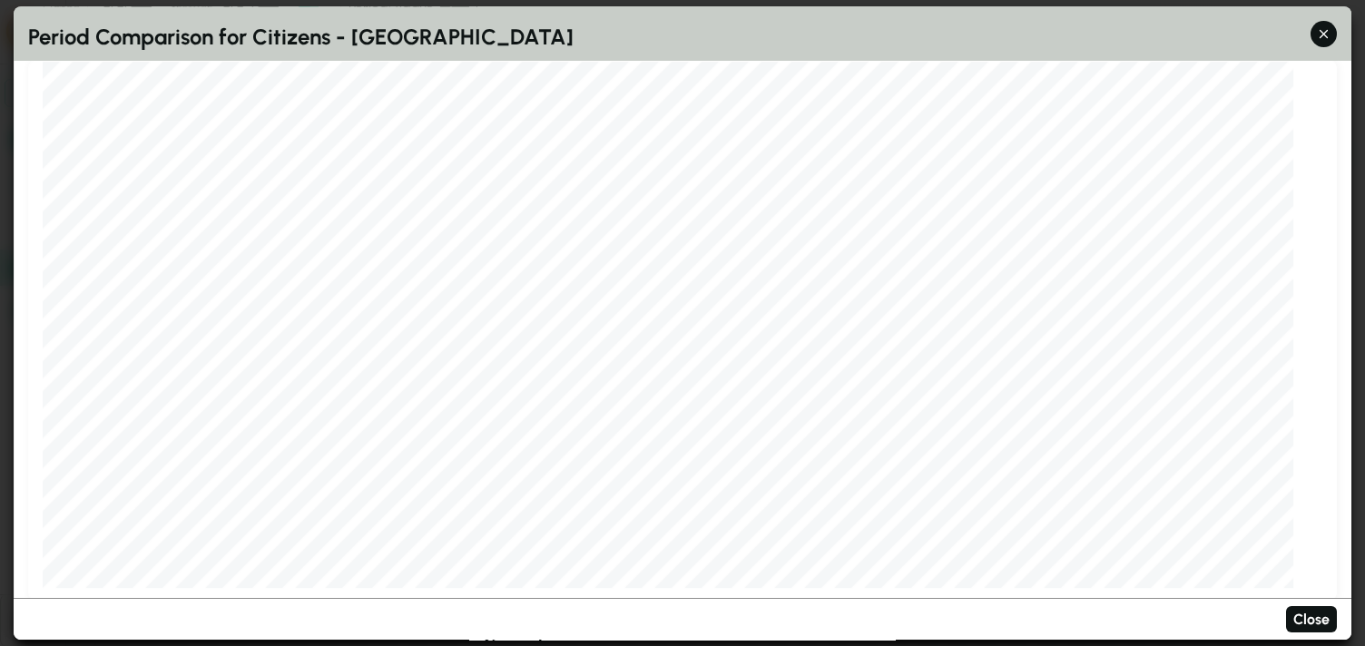
scroll to position [0, 0]
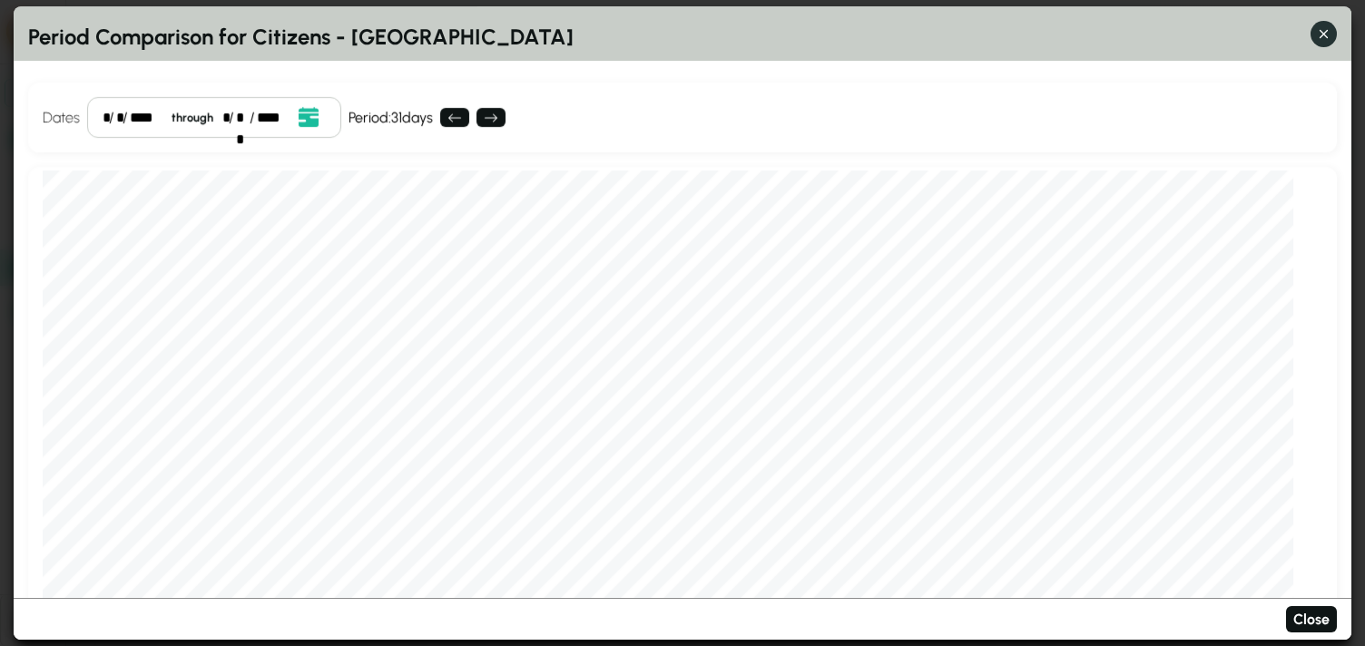
click at [1318, 35] on icon "button" at bounding box center [1323, 34] width 19 height 19
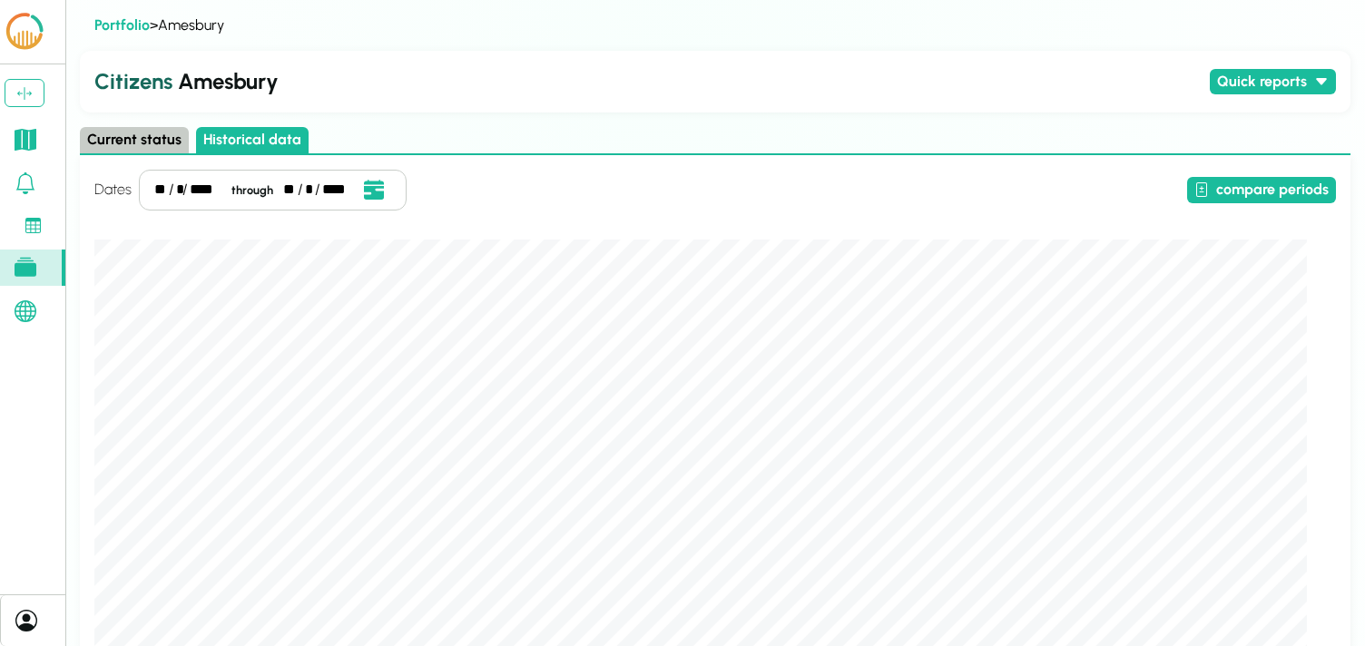
click at [32, 262] on icon at bounding box center [26, 267] width 22 height 19
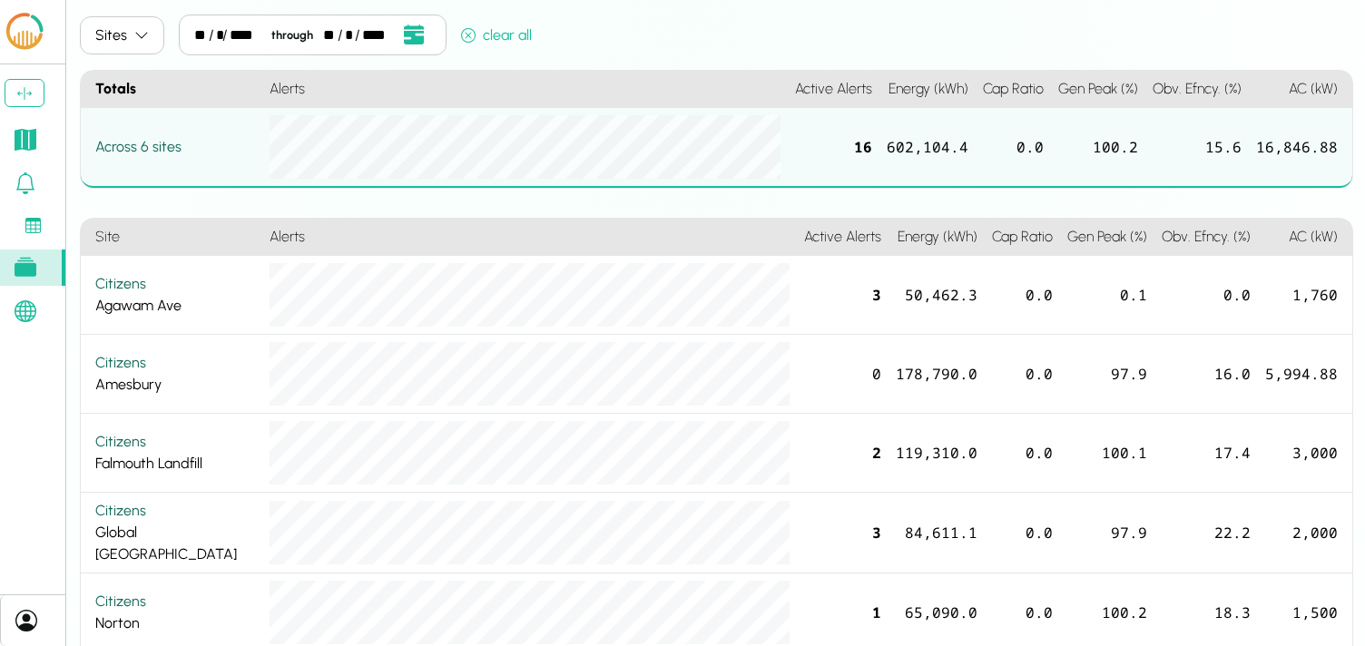
click at [194, 34] on div "**" at bounding box center [200, 36] width 13 height 22
click at [398, 34] on button "Open date picker" at bounding box center [413, 35] width 34 height 25
click at [837, 41] on div "Sites * / * / **** through * / ** / **** clear all" at bounding box center [718, 39] width 1277 height 48
click at [933, 146] on div "2,495,913.8" at bounding box center [922, 148] width 114 height 80
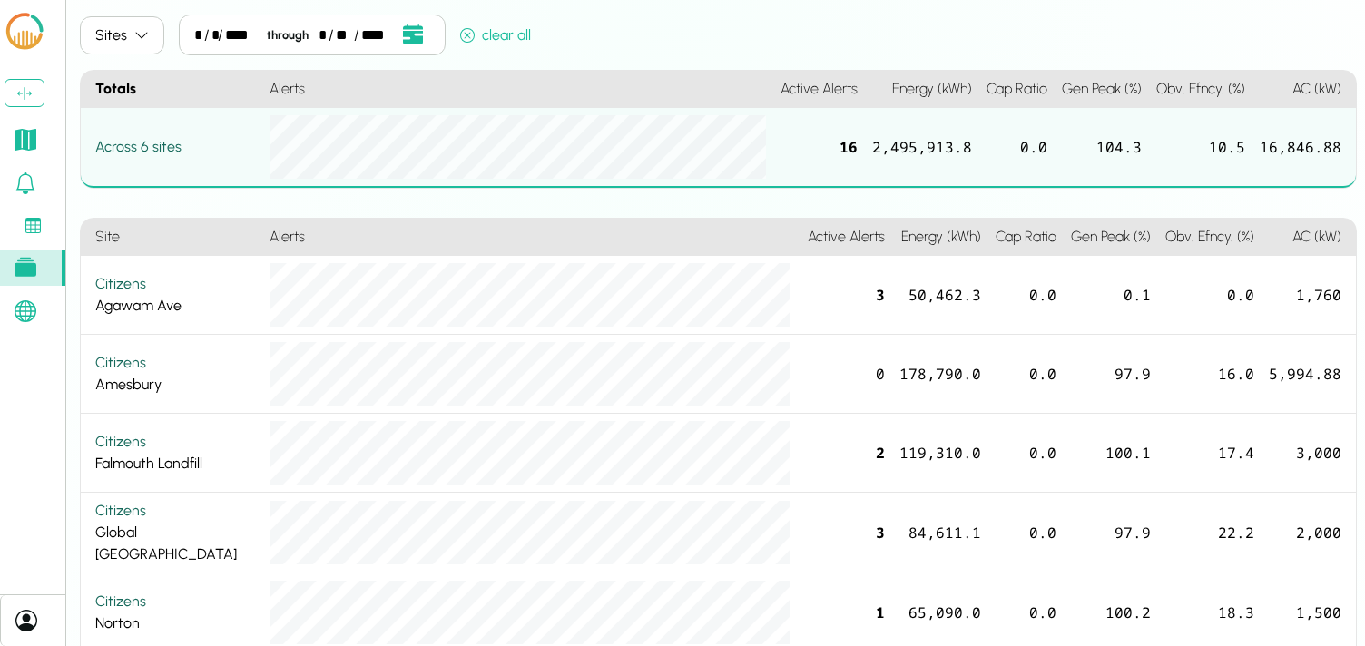
click at [933, 146] on div "2,495,913.8" at bounding box center [922, 148] width 114 height 80
click at [101, 37] on div "Sites" at bounding box center [111, 36] width 32 height 22
click at [21, 149] on icon at bounding box center [26, 140] width 22 height 22
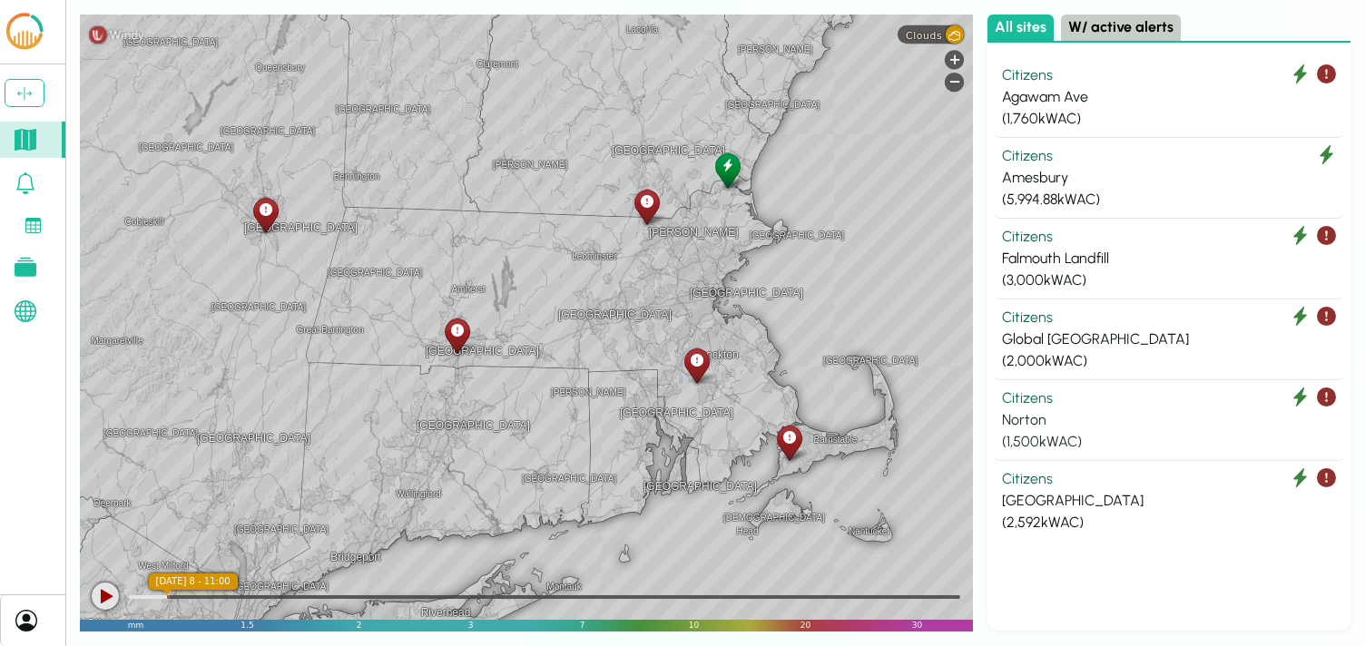
click at [1036, 403] on div "Citizens" at bounding box center [1169, 399] width 334 height 22
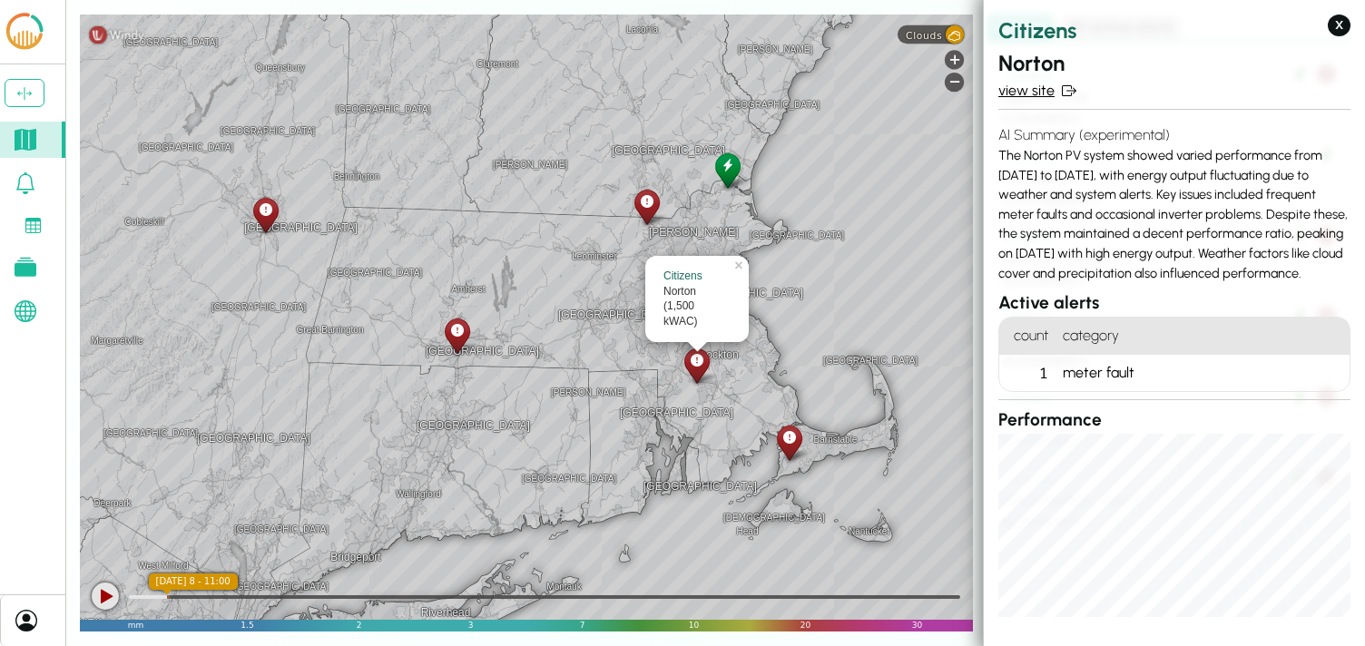
click at [1037, 89] on link "view site" at bounding box center [1174, 91] width 352 height 22
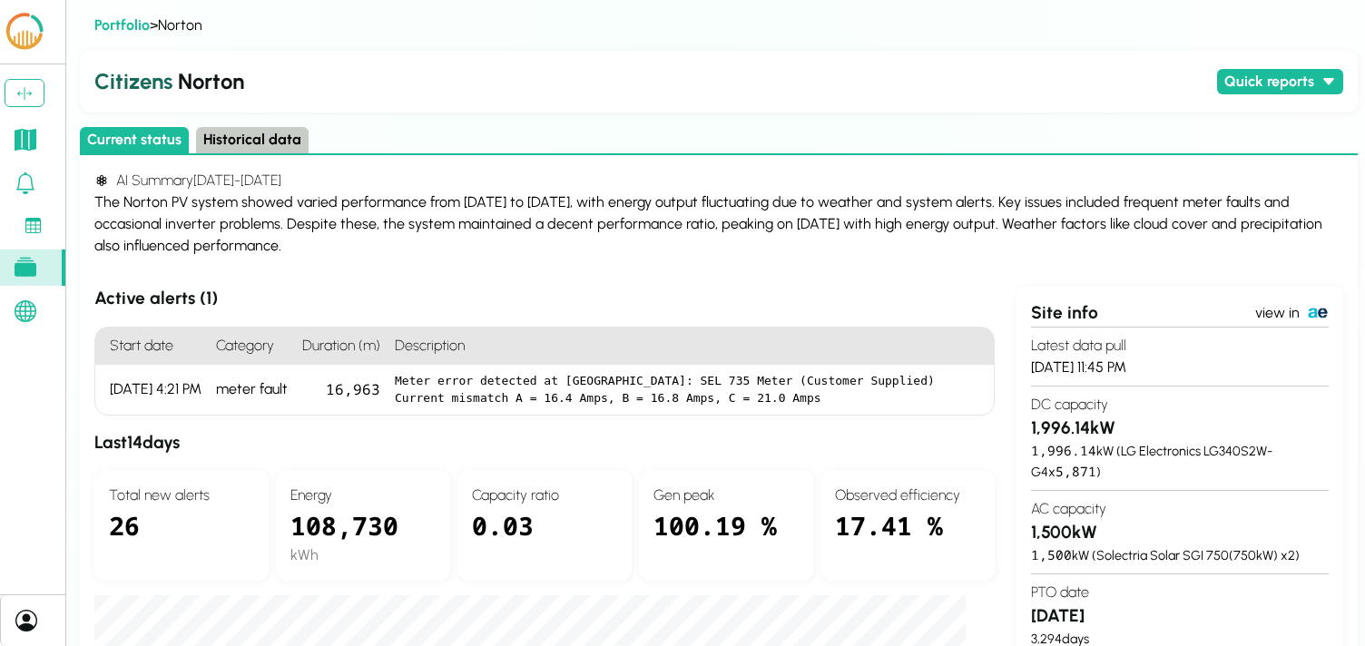
click at [296, 139] on button "Historical data" at bounding box center [252, 140] width 113 height 26
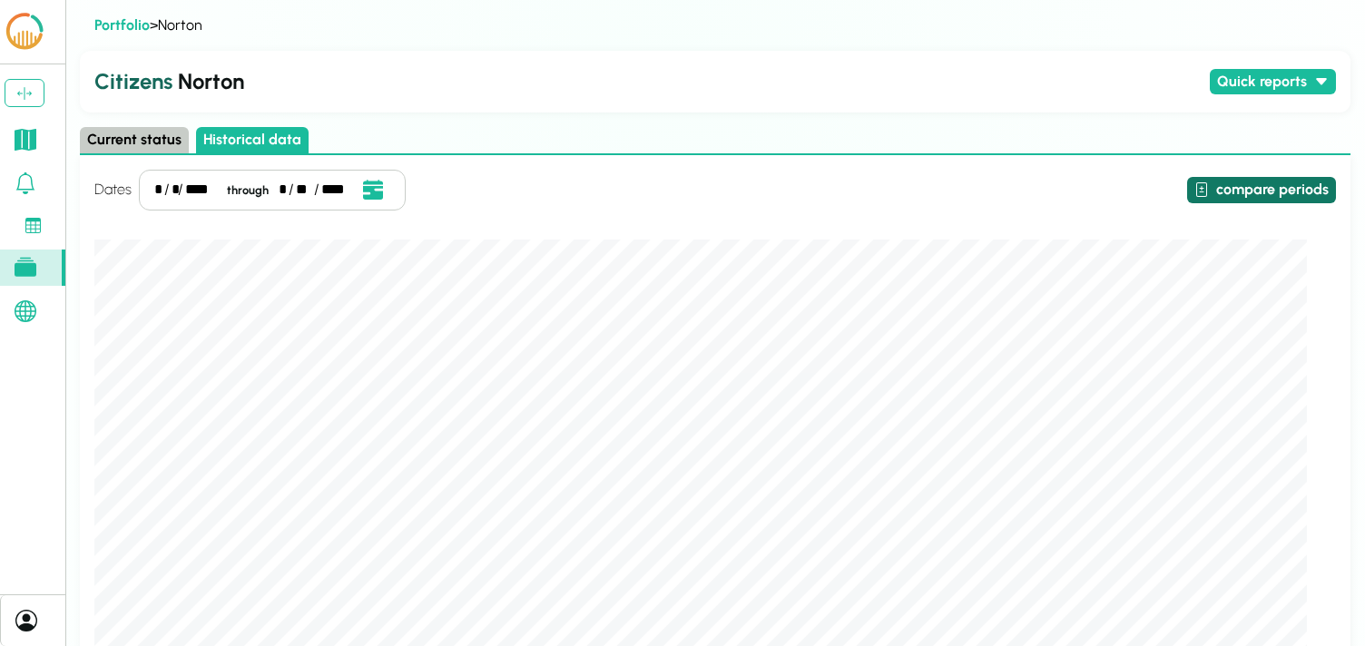
click at [1217, 190] on button "compare periods" at bounding box center [1261, 190] width 149 height 26
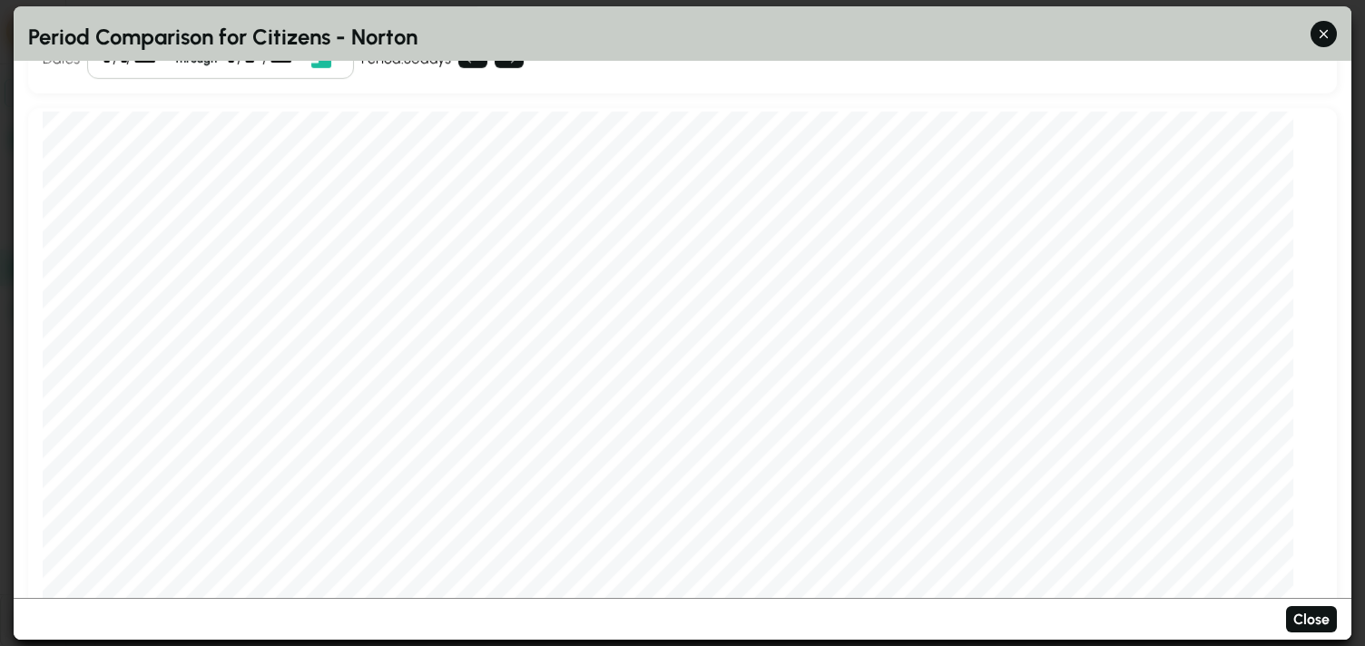
scroll to position [27, 0]
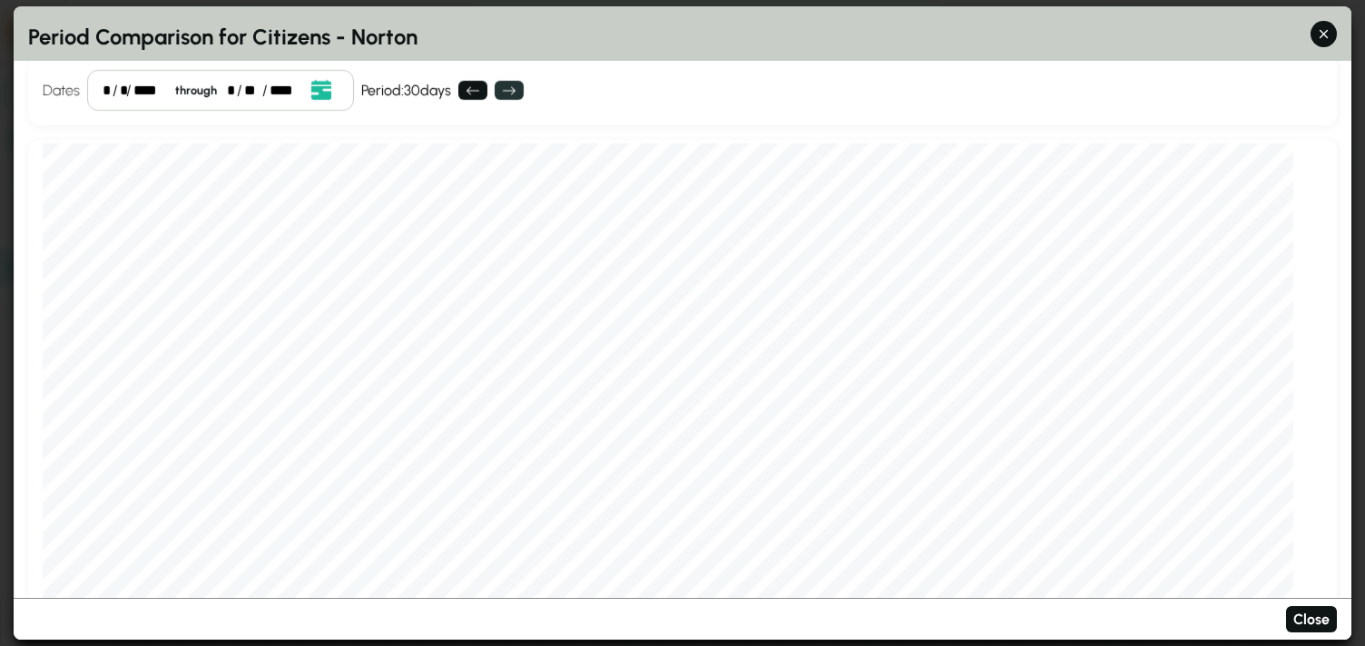
click at [509, 90] on icon at bounding box center [509, 90] width 13 height 8
click at [244, 93] on div "**" at bounding box center [251, 91] width 15 height 22
click at [253, 91] on div "**" at bounding box center [251, 91] width 15 height 22
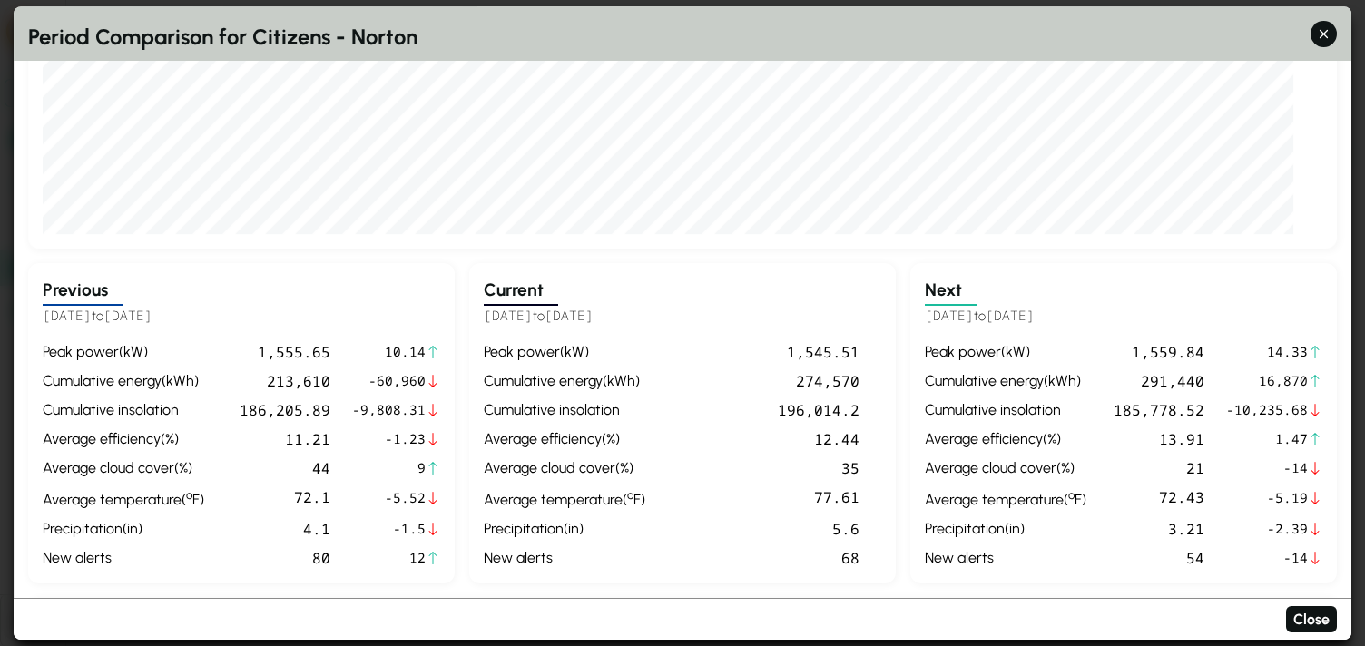
scroll to position [0, 0]
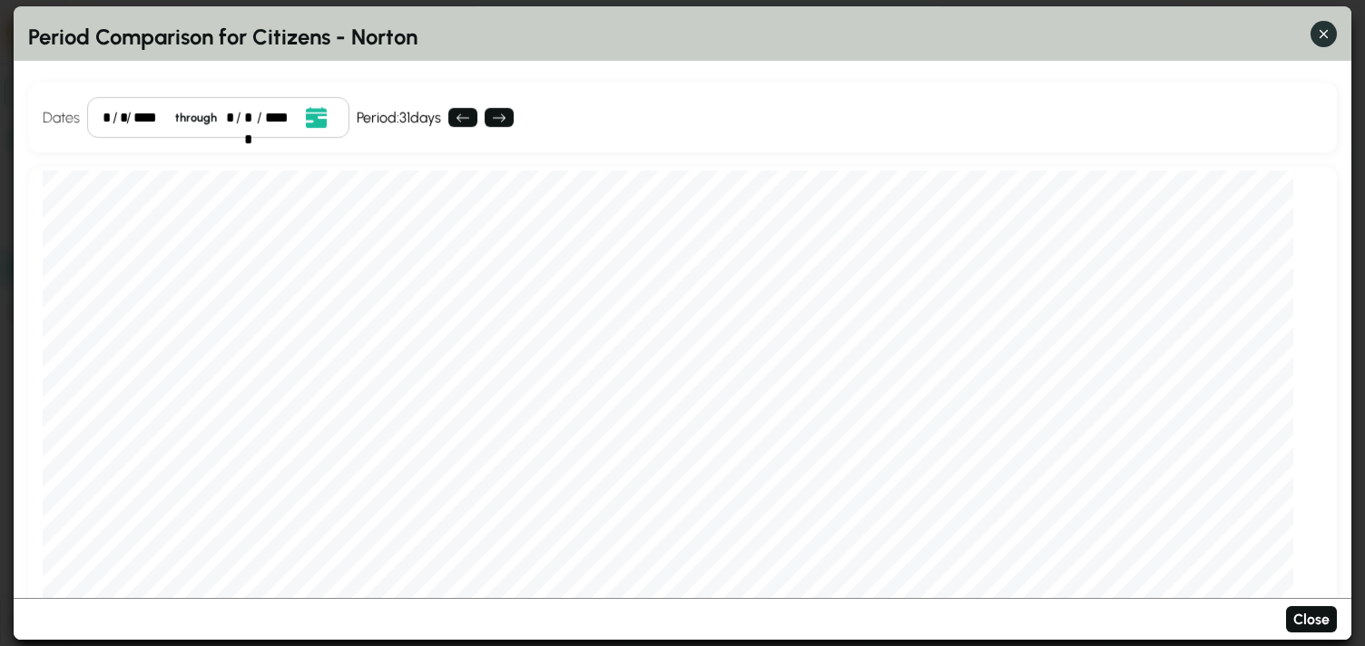
click at [1322, 39] on icon "button" at bounding box center [1323, 34] width 19 height 19
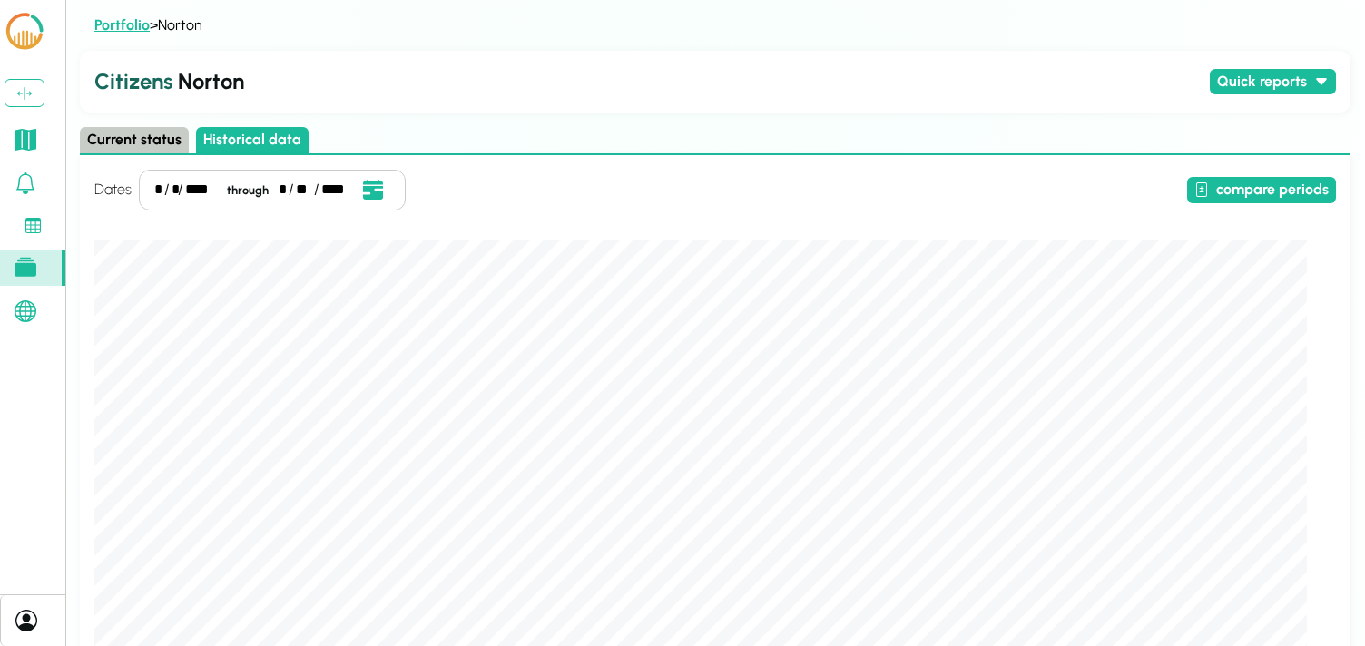
click at [115, 25] on link "Portfolio" at bounding box center [121, 24] width 55 height 17
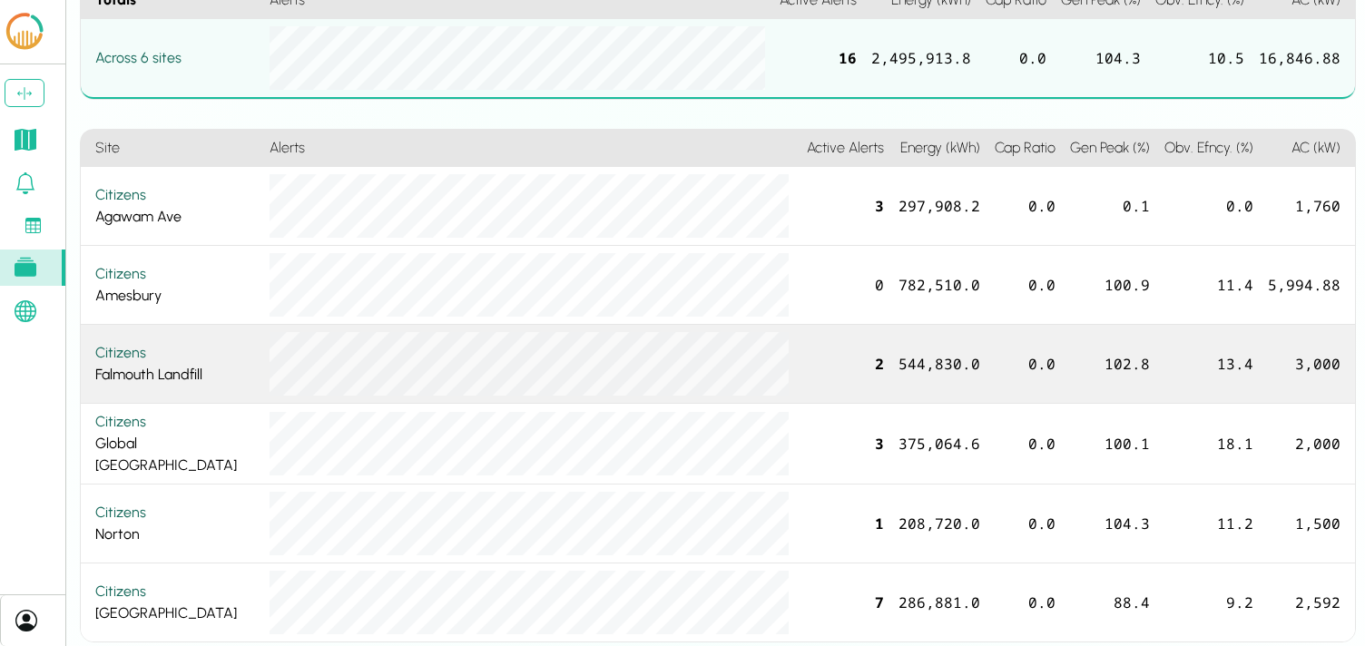
scroll to position [98, 0]
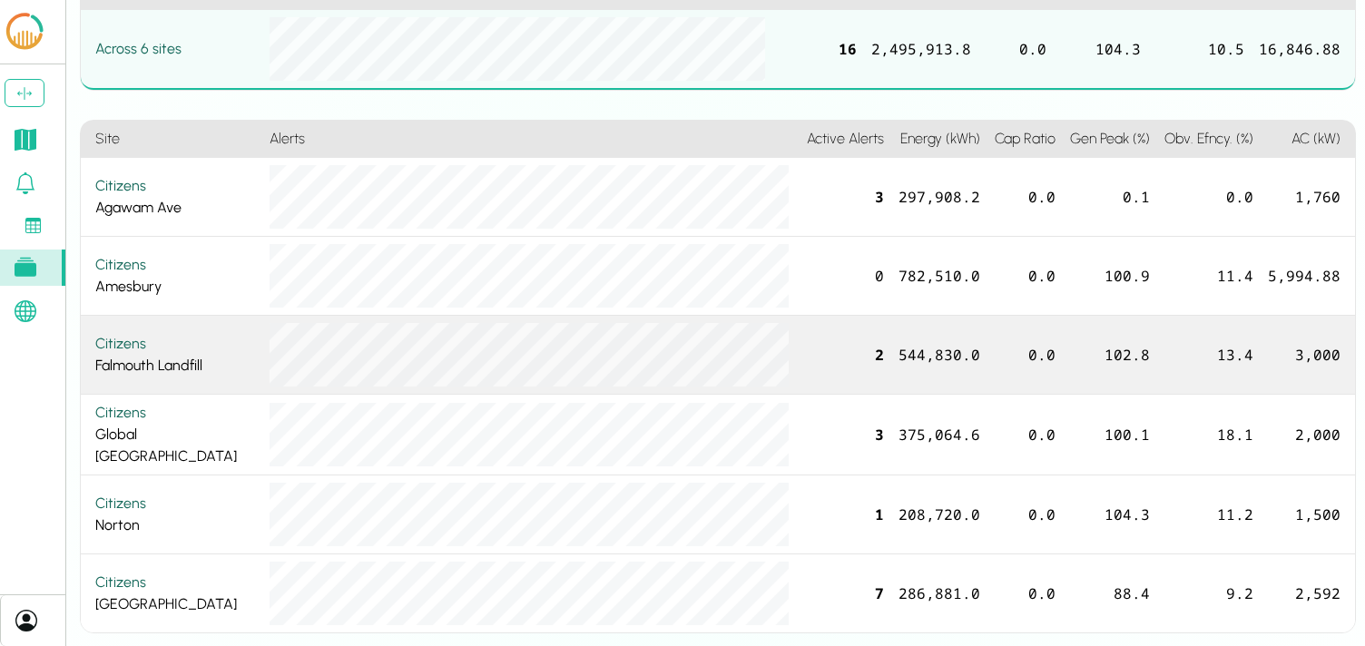
click at [113, 348] on div "Citizens" at bounding box center [175, 344] width 160 height 22
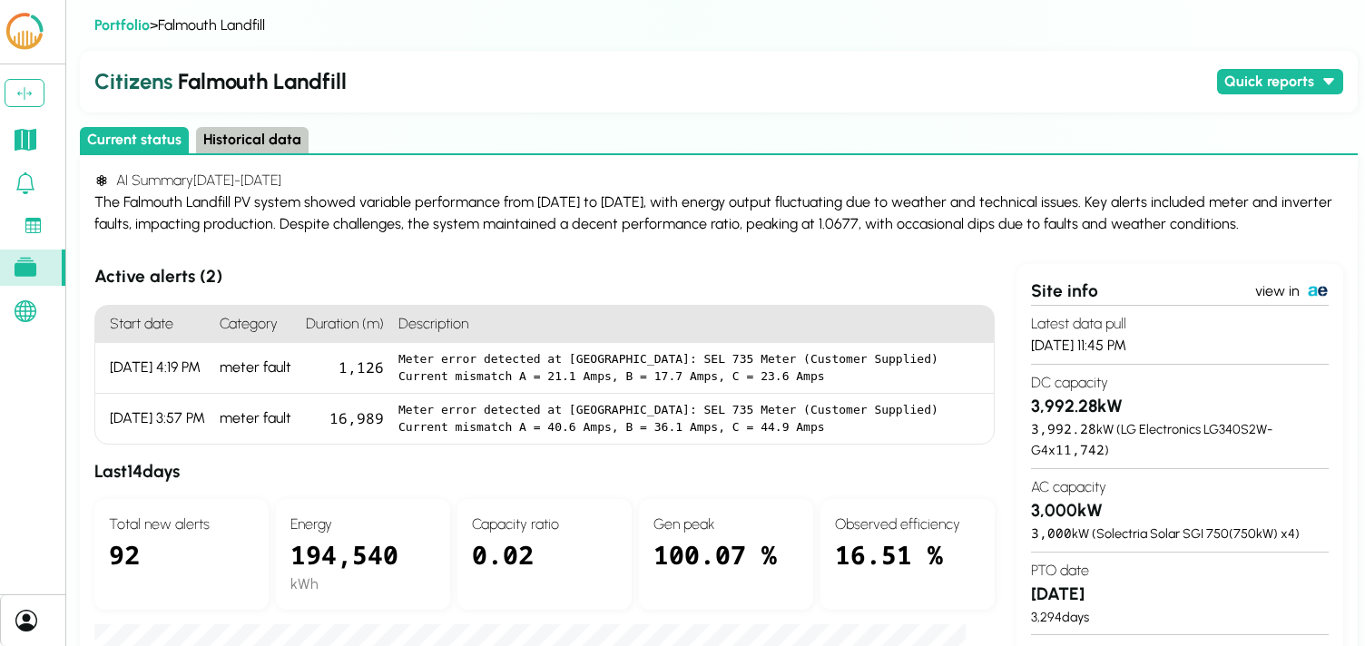
click at [259, 133] on button "Historical data" at bounding box center [252, 140] width 113 height 26
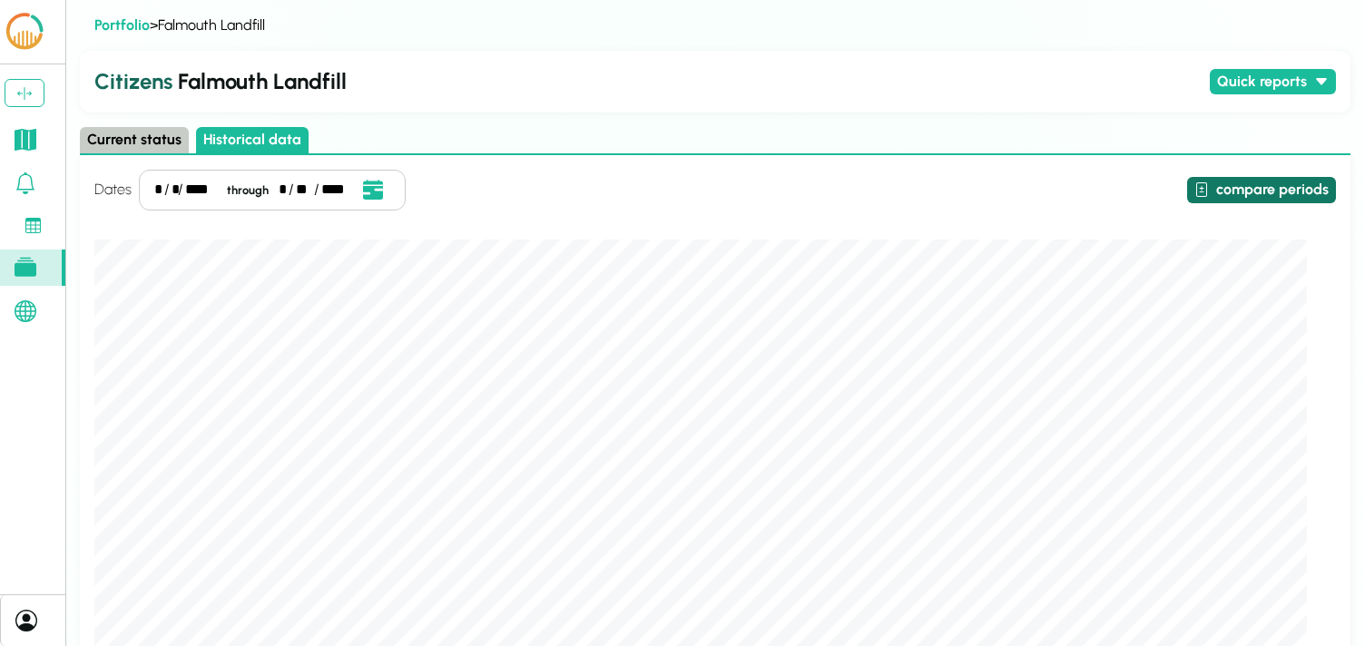
click at [1284, 193] on button "compare periods" at bounding box center [1261, 190] width 149 height 26
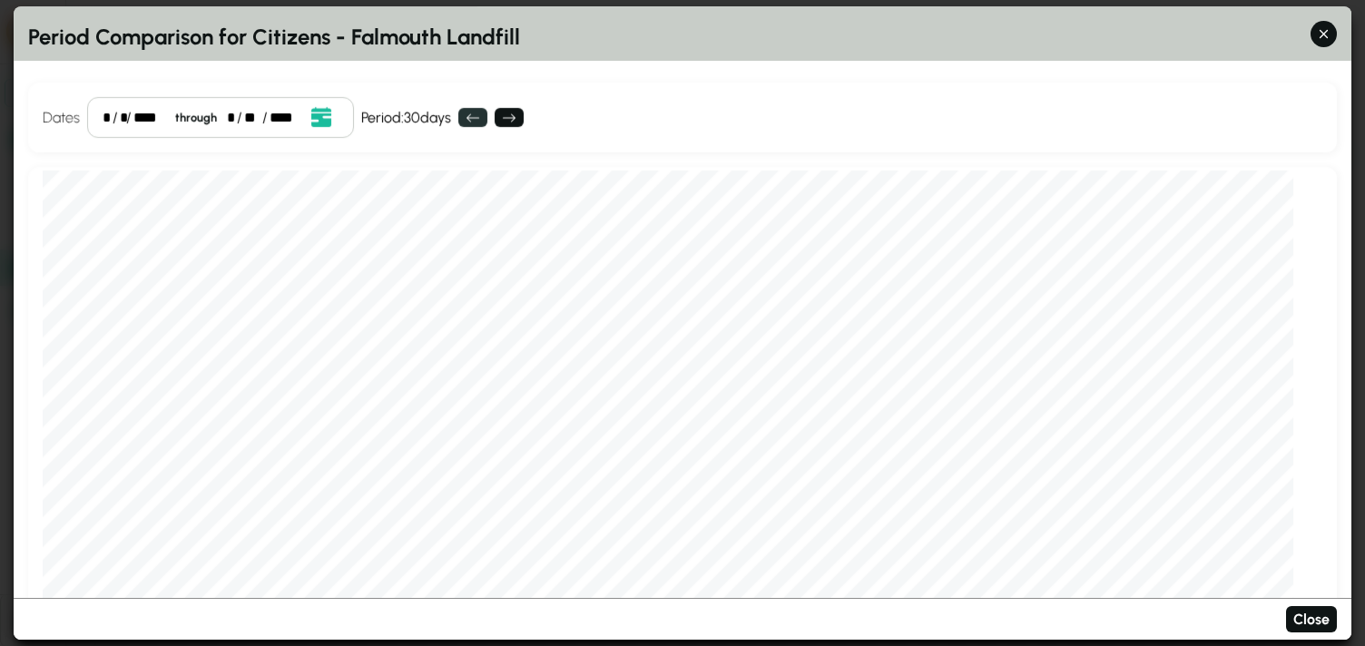
click at [480, 119] on icon at bounding box center [473, 118] width 15 height 15
click at [131, 120] on div "/" at bounding box center [133, 118] width 5 height 22
click at [127, 120] on div "* / * / **** through * / ** / ****" at bounding box center [220, 117] width 267 height 41
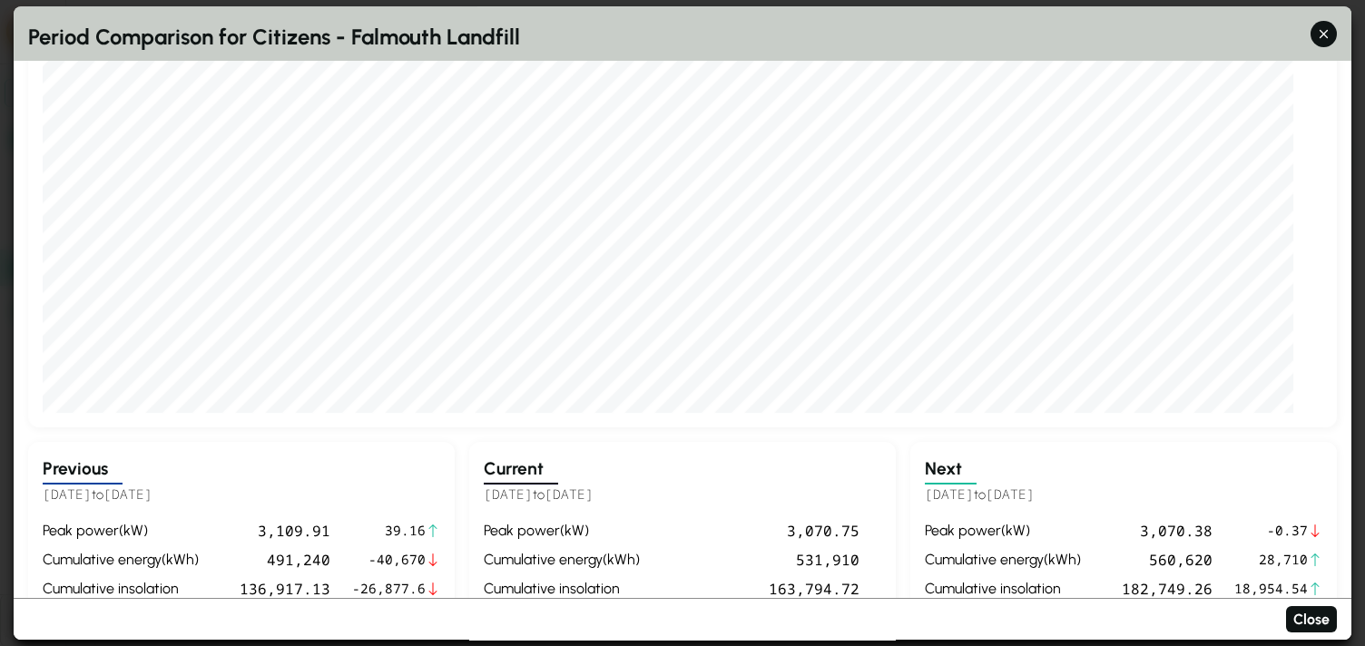
scroll to position [336, 0]
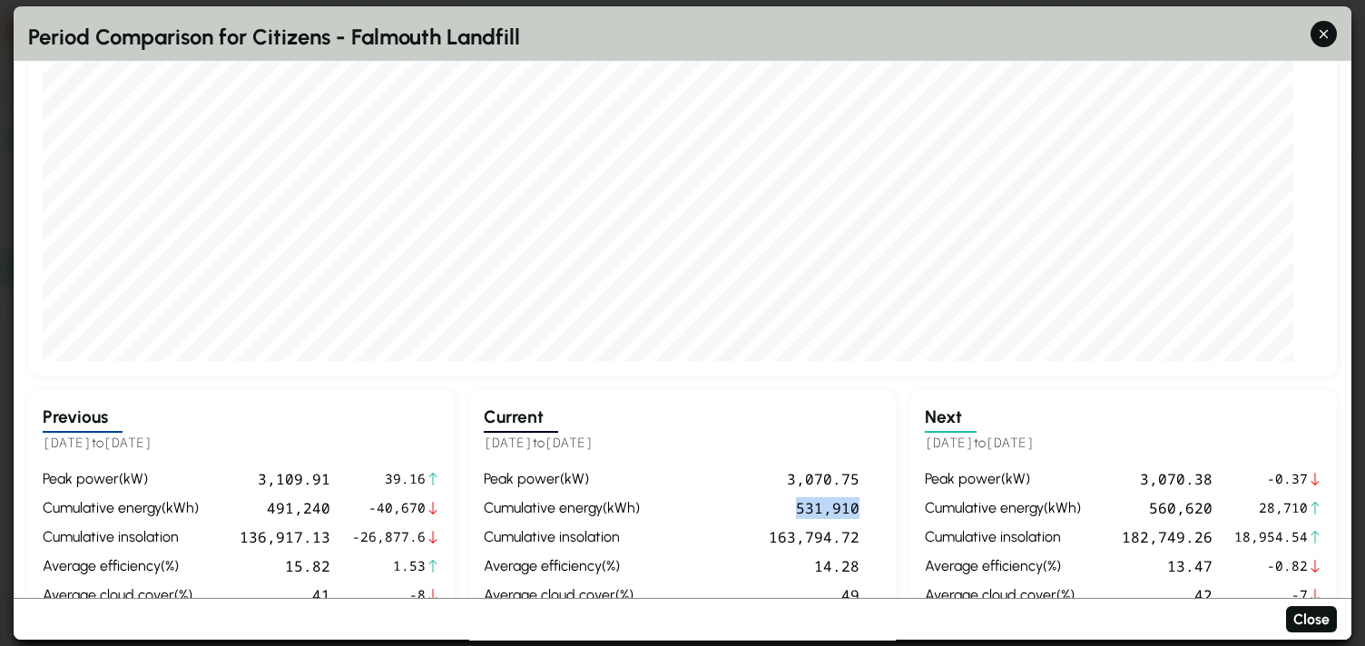
drag, startPoint x: 818, startPoint y: 515, endPoint x: 878, endPoint y: 517, distance: 60.8
click at [878, 517] on div "peak power ( kW ) 3,070.75 cumulative energy ( kWh ) 531,910 cumulative insolat…" at bounding box center [682, 582] width 397 height 228
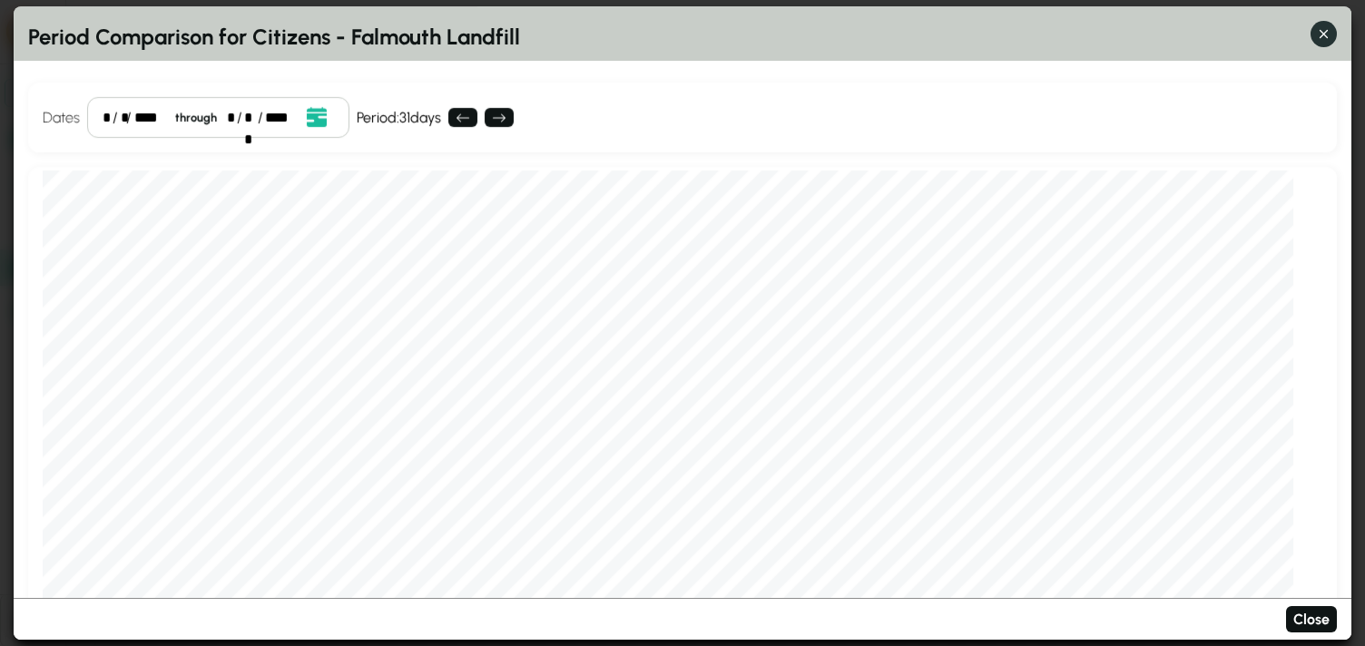
click at [1327, 30] on icon "button" at bounding box center [1324, 34] width 8 height 8
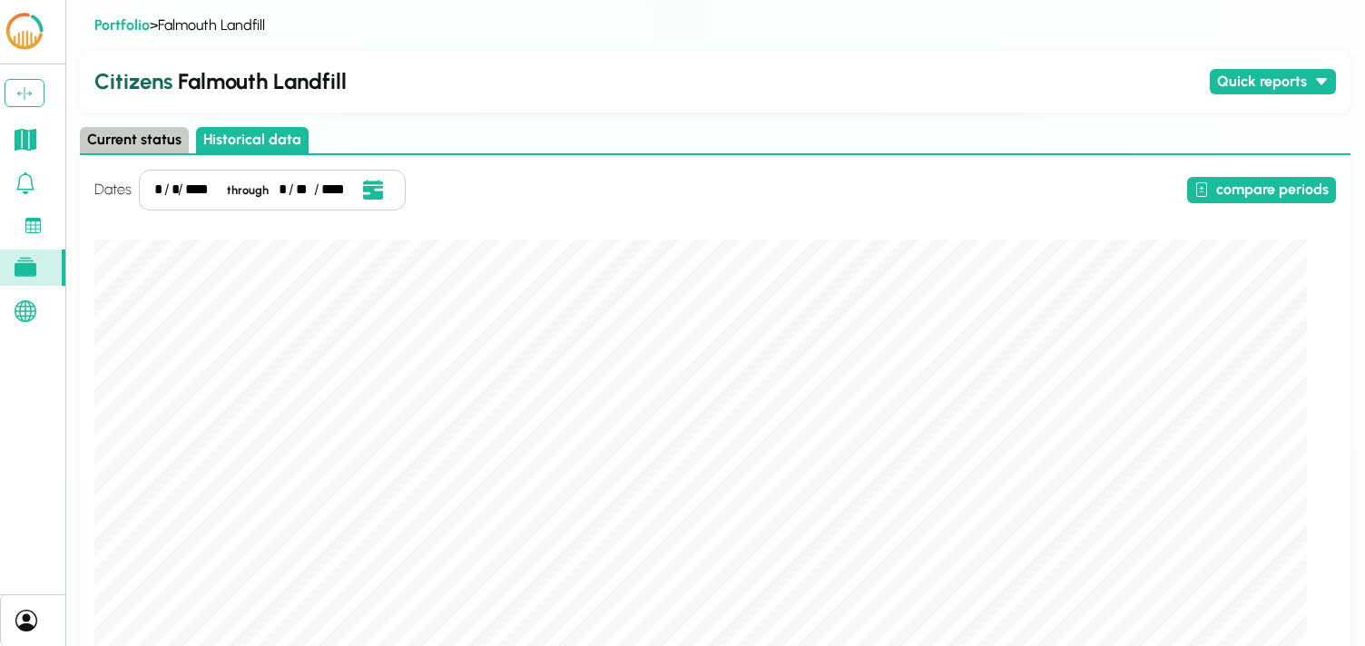
click at [30, 151] on link at bounding box center [32, 140] width 65 height 36
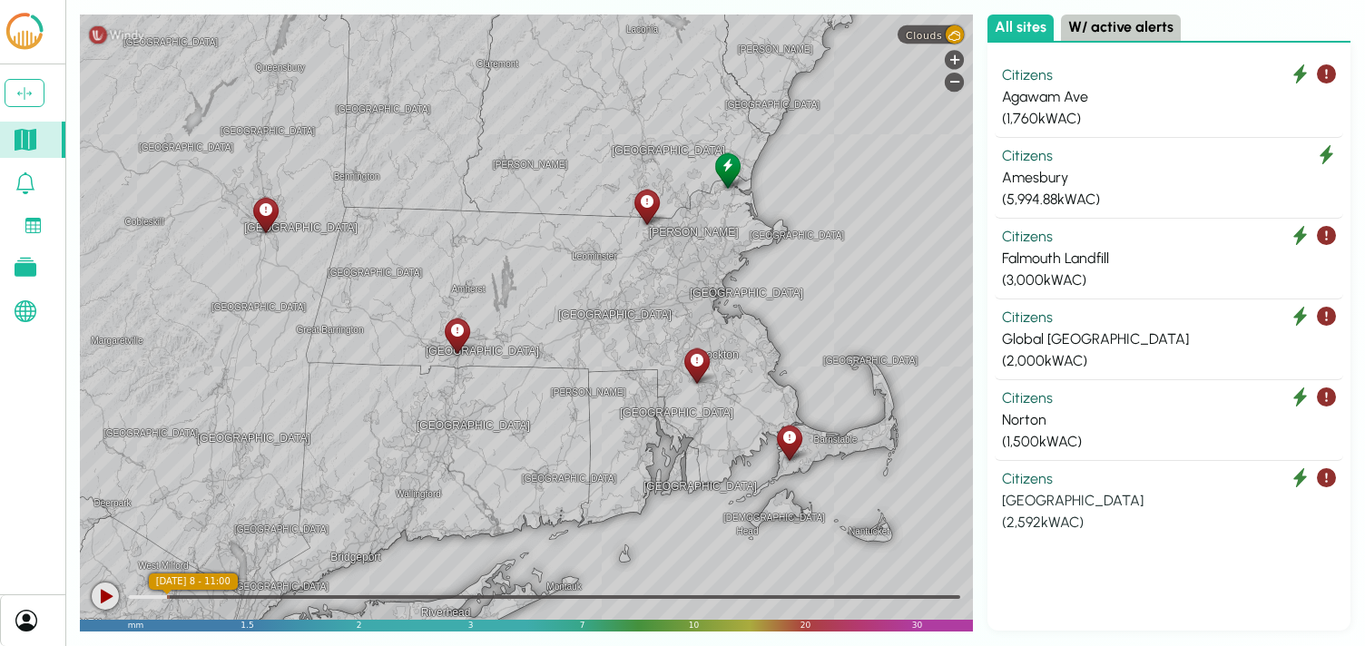
click at [1065, 487] on div "Citizens" at bounding box center [1169, 479] width 334 height 22
click at [1113, 416] on div "Norton" at bounding box center [1169, 420] width 334 height 22
click at [1158, 332] on div "Global Albany" at bounding box center [1169, 340] width 334 height 22
click at [1088, 260] on div "Falmouth Landfill" at bounding box center [1169, 259] width 334 height 22
click at [1093, 190] on div "( 5,994.88 kWAC)" at bounding box center [1169, 200] width 334 height 22
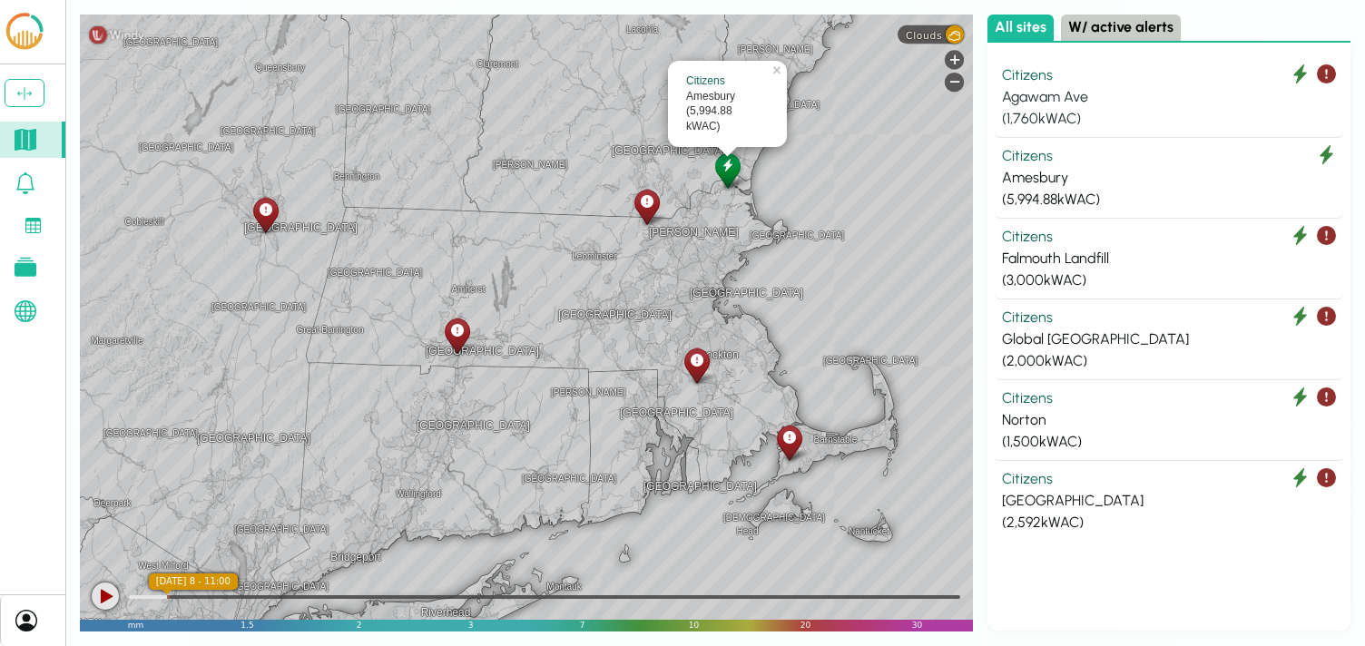
click at [1135, 103] on div "Agawam Ave" at bounding box center [1169, 97] width 334 height 22
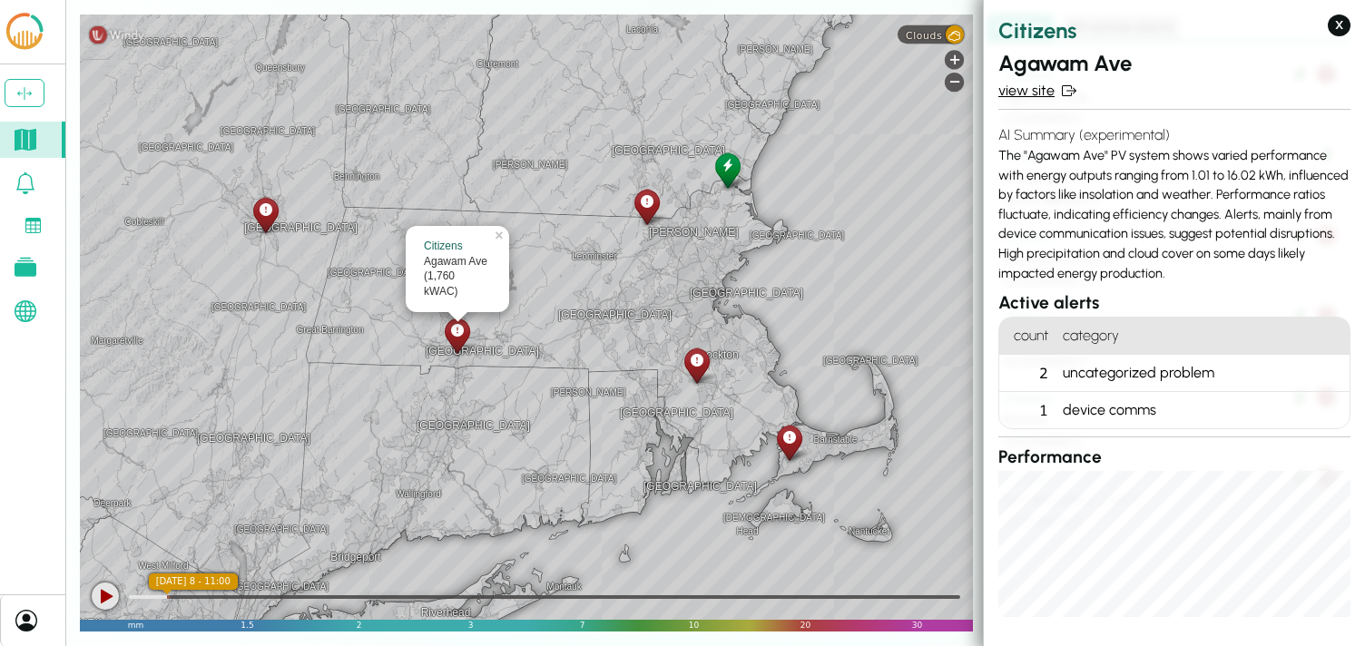
click at [1030, 93] on link "view site" at bounding box center [1174, 91] width 352 height 22
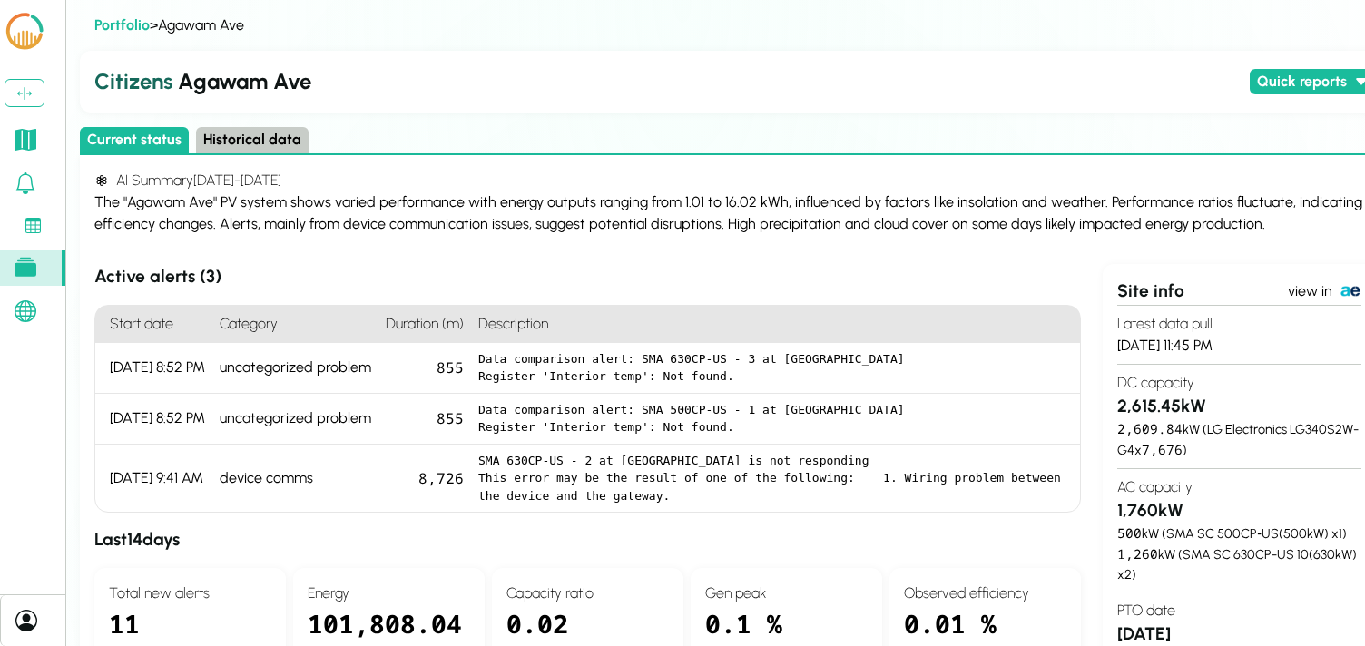
drag, startPoint x: 273, startPoint y: 123, endPoint x: 270, endPoint y: 132, distance: 10.3
click at [270, 134] on button "Historical data" at bounding box center [252, 140] width 113 height 26
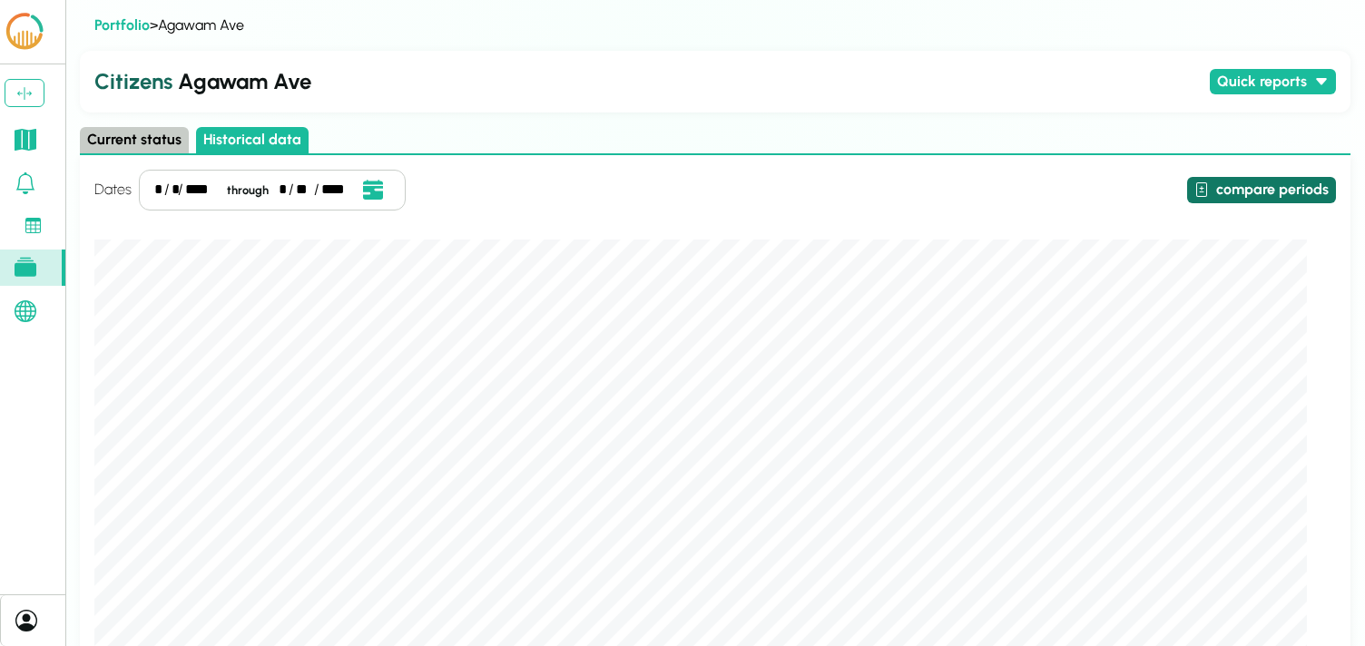
click at [1207, 187] on icon at bounding box center [1201, 189] width 11 height 15
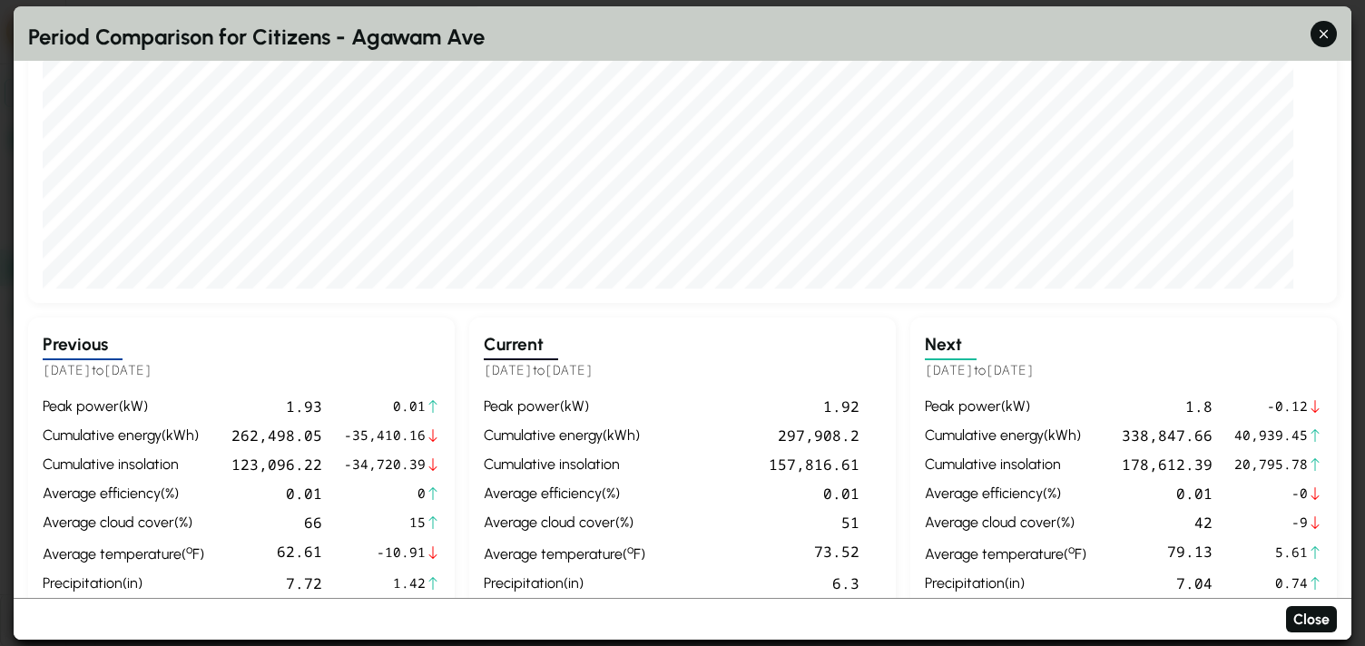
scroll to position [416, 0]
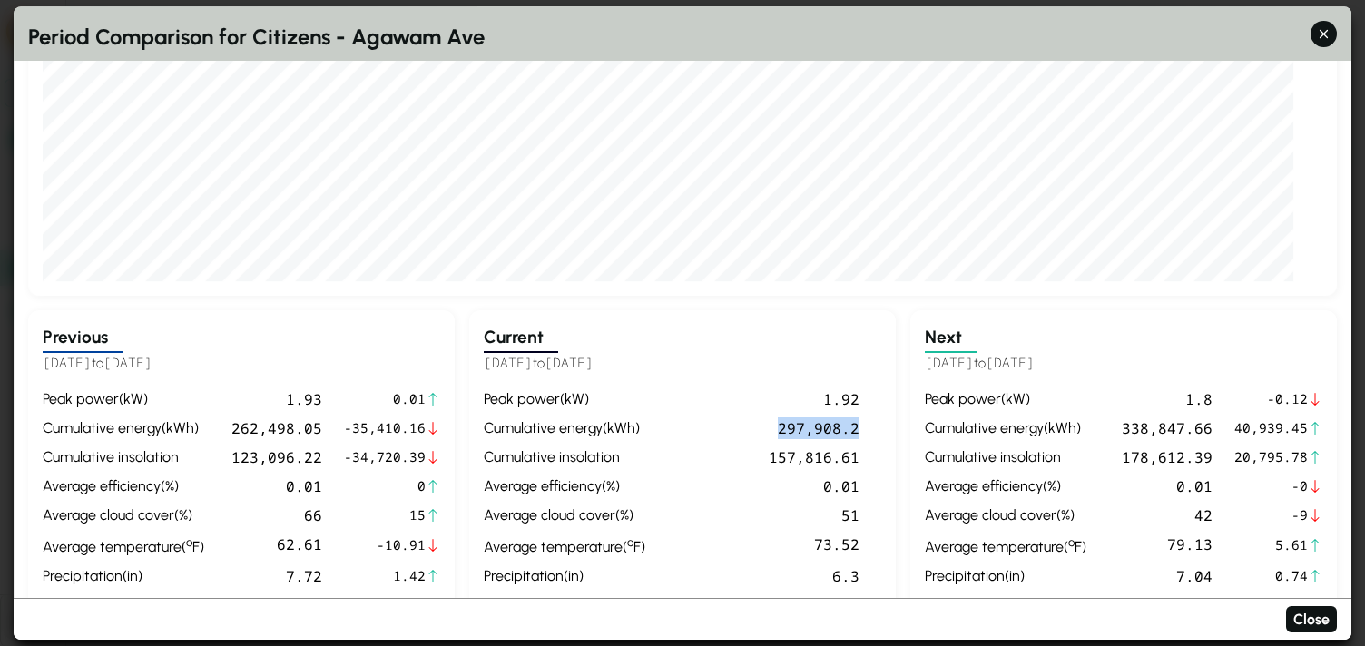
drag, startPoint x: 860, startPoint y: 431, endPoint x: 772, endPoint y: 424, distance: 88.3
click at [772, 424] on div "peak power ( kW ) 1.92 cumulative energy ( kWh ) 297,908.2 cumulative insolatio…" at bounding box center [682, 502] width 397 height 228
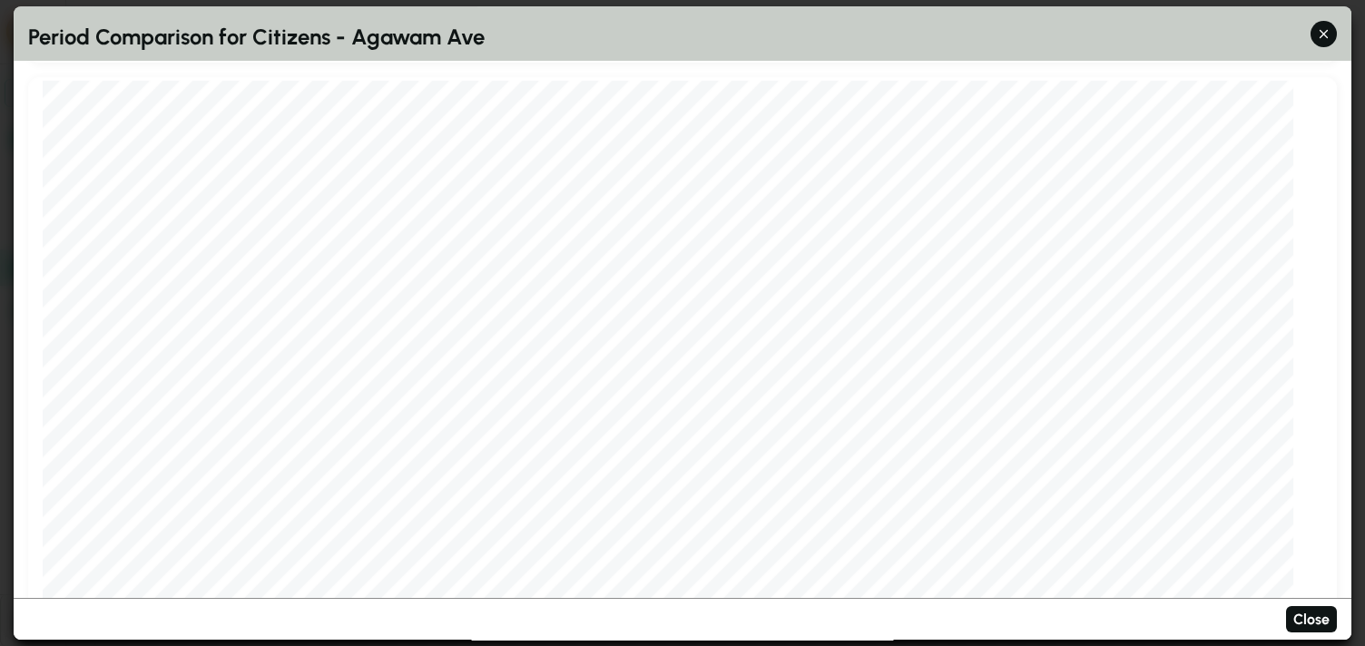
scroll to position [0, 0]
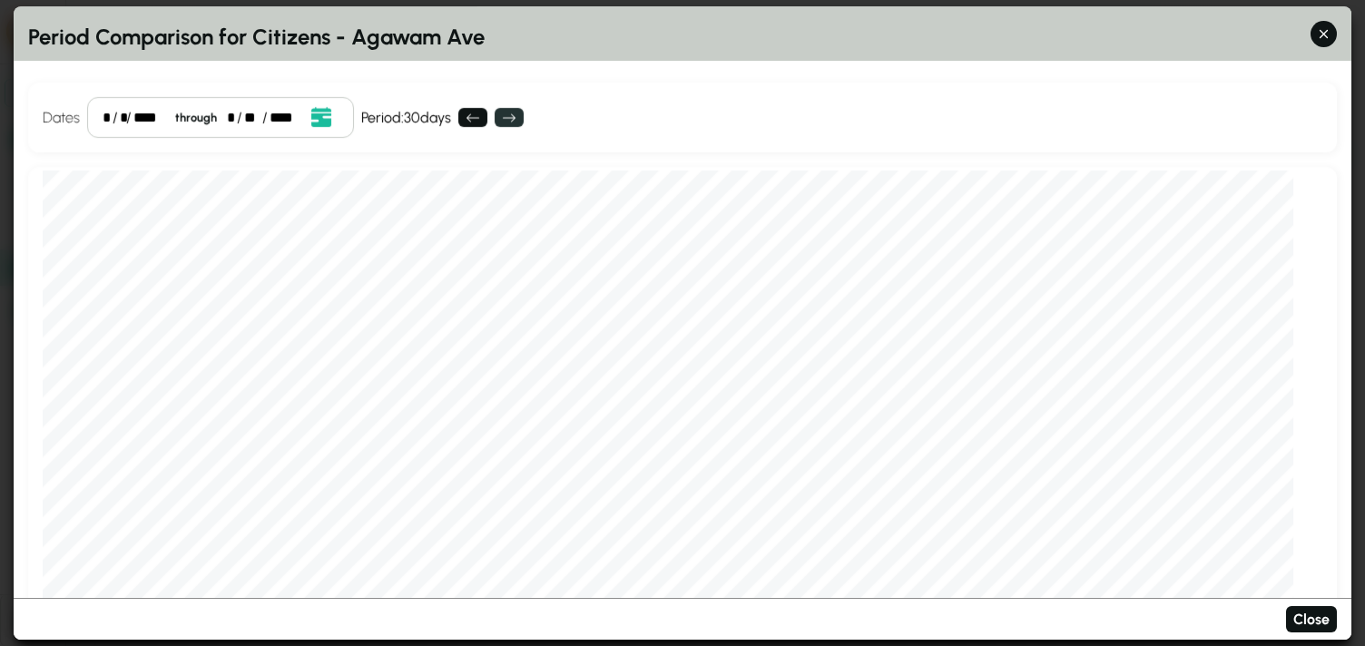
click at [513, 119] on icon at bounding box center [509, 118] width 15 height 15
click at [246, 115] on div "**" at bounding box center [251, 118] width 15 height 22
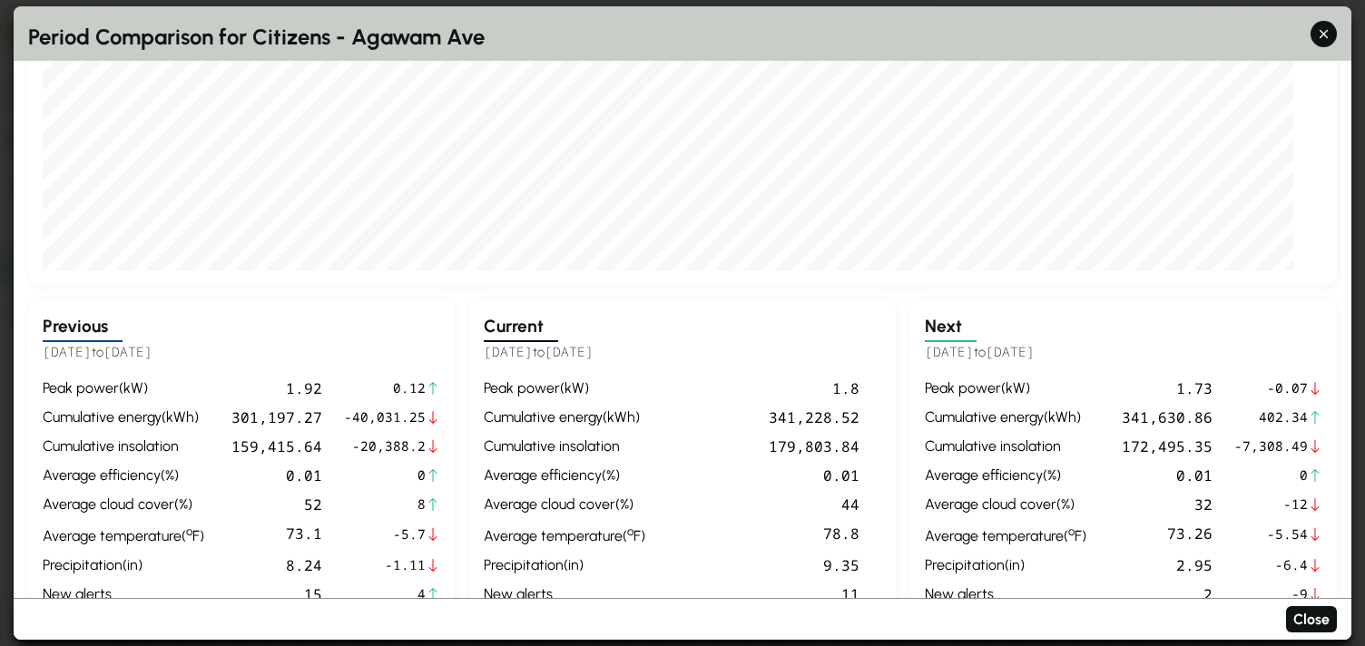
scroll to position [428, 0]
drag, startPoint x: 780, startPoint y: 411, endPoint x: 878, endPoint y: 402, distance: 97.5
click at [878, 402] on div "peak power ( kW ) 1.8 cumulative energy ( kWh ) 341,228.52 cumulative insolatio…" at bounding box center [682, 490] width 397 height 228
click at [845, 412] on div "341,228.52" at bounding box center [755, 416] width 207 height 22
click at [808, 412] on div "341,228.52" at bounding box center [755, 416] width 207 height 22
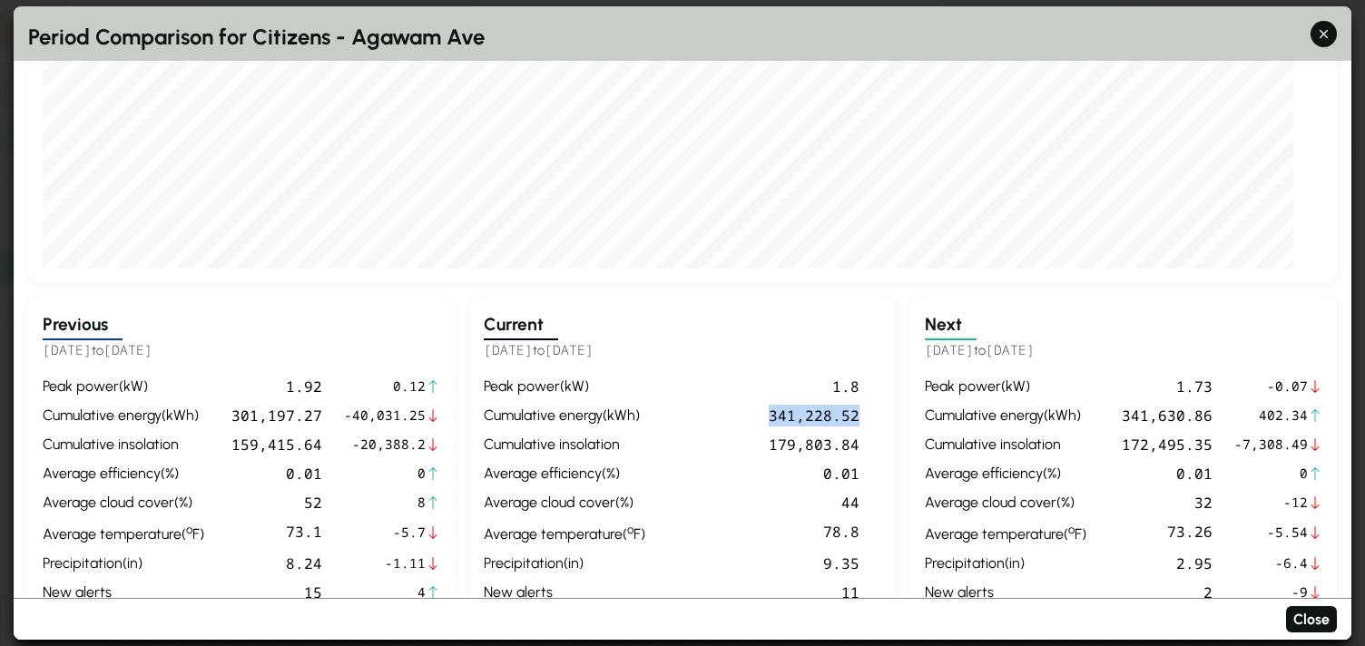
click at [808, 412] on div "341,228.52" at bounding box center [755, 416] width 207 height 22
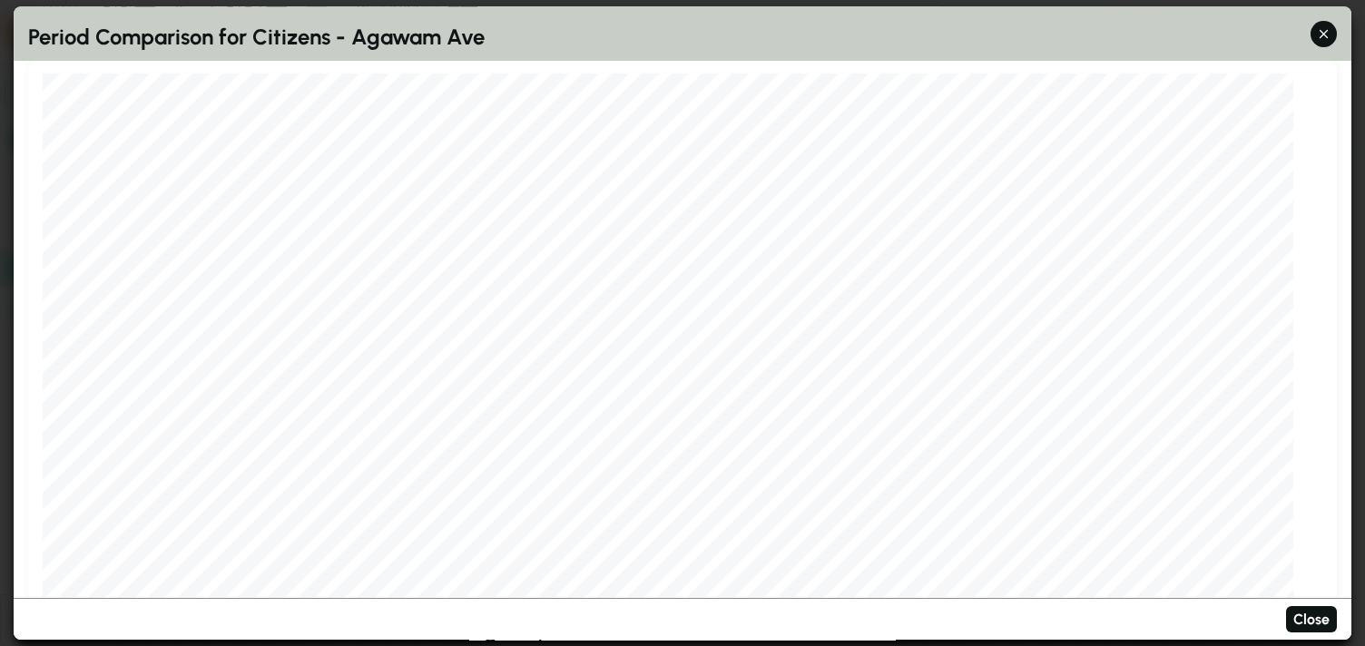
scroll to position [0, 0]
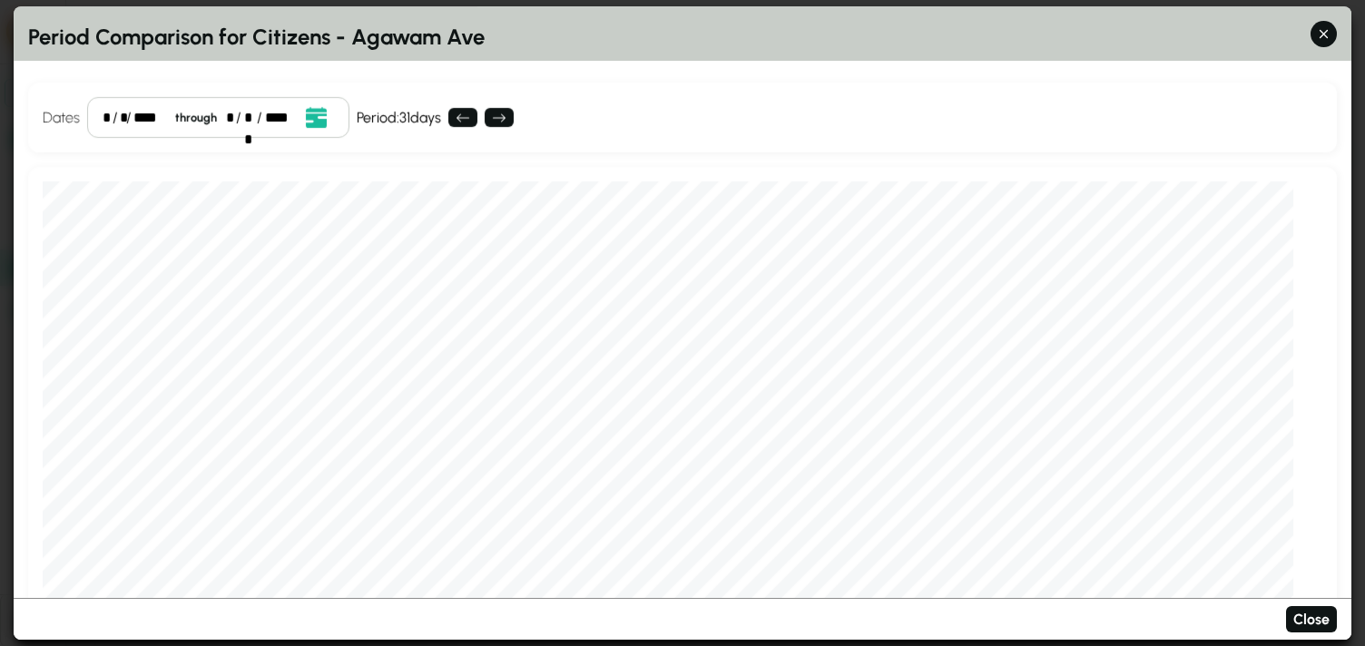
click at [107, 120] on div "*" at bounding box center [107, 118] width 8 height 22
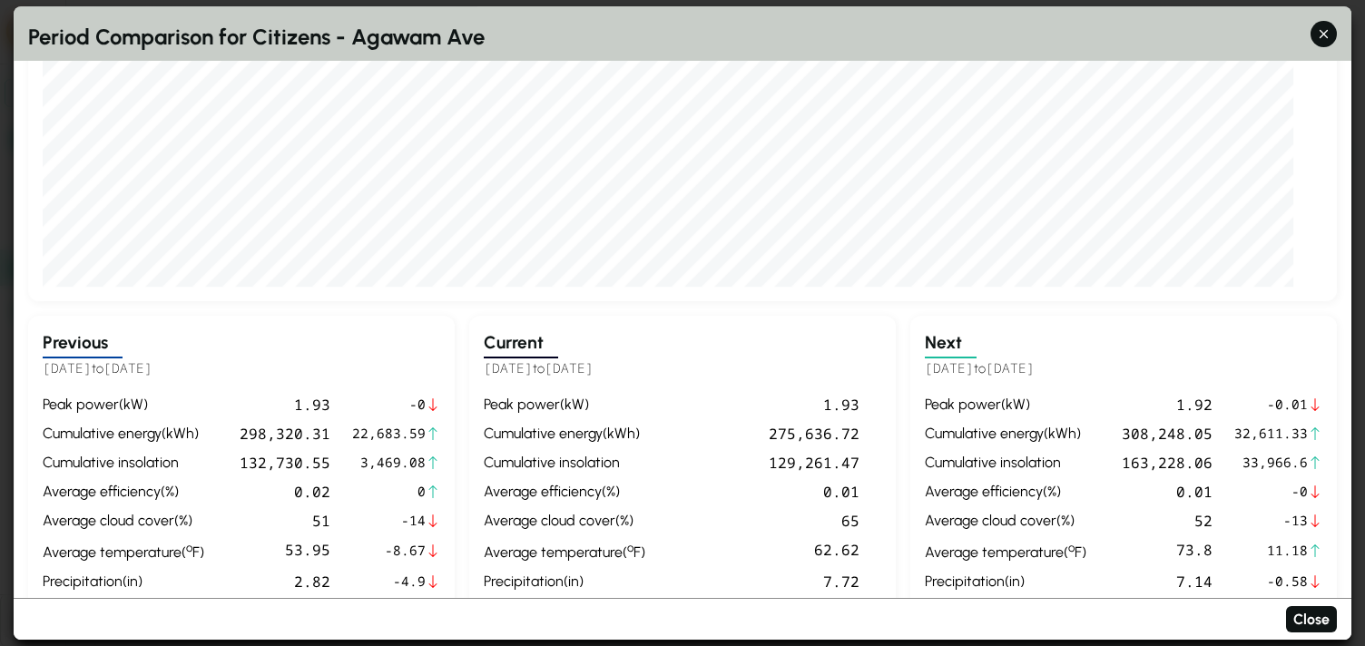
scroll to position [426, 0]
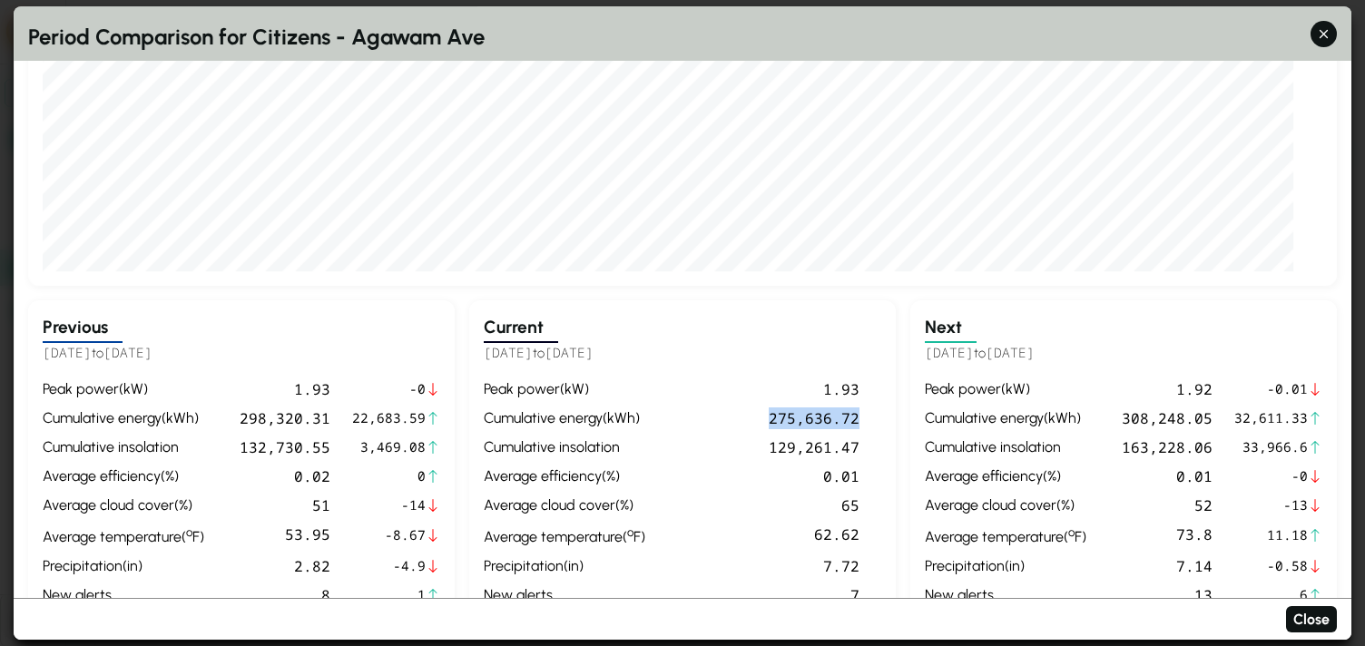
drag, startPoint x: 770, startPoint y: 421, endPoint x: 858, endPoint y: 420, distance: 87.1
click at [858, 420] on div "275,636.72" at bounding box center [755, 418] width 207 height 22
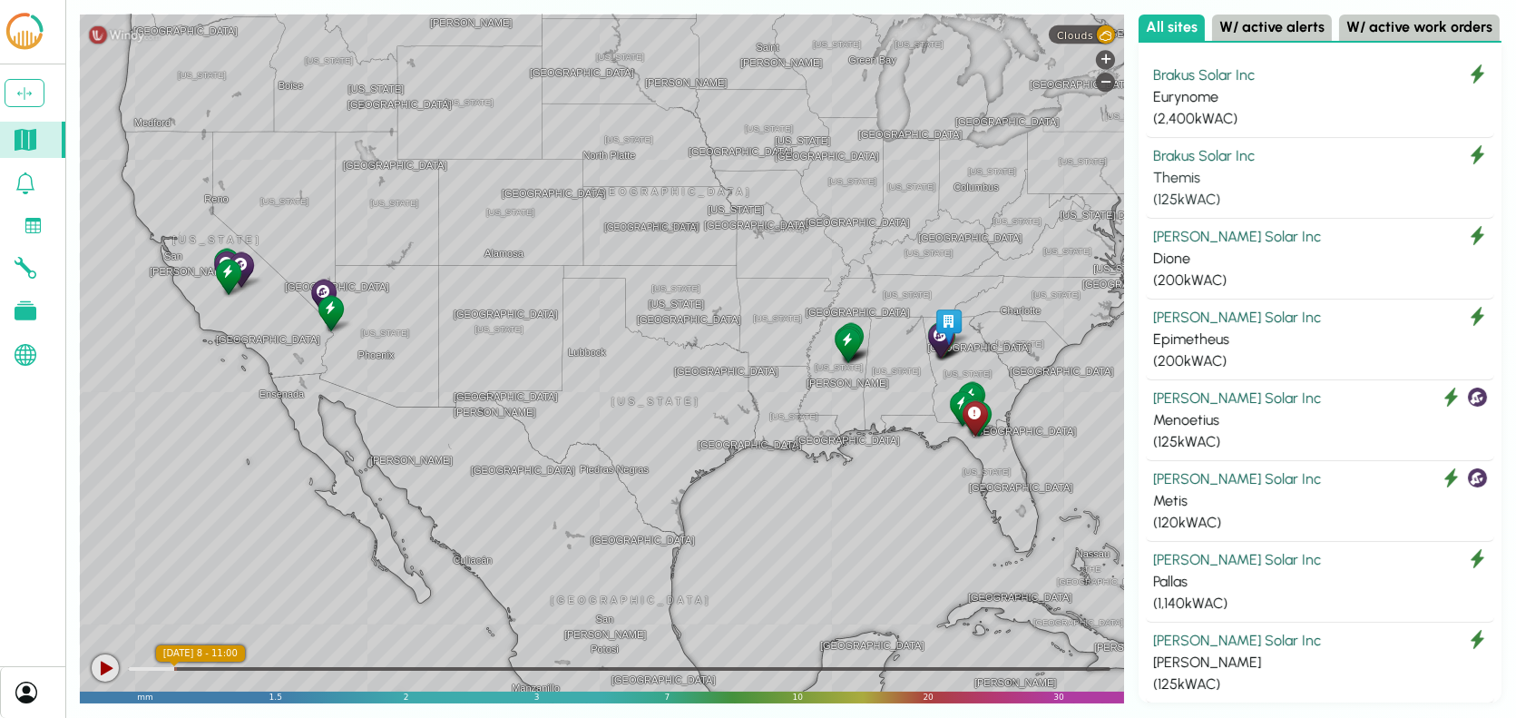
click at [1223, 170] on div "Themis" at bounding box center [1320, 178] width 334 height 22
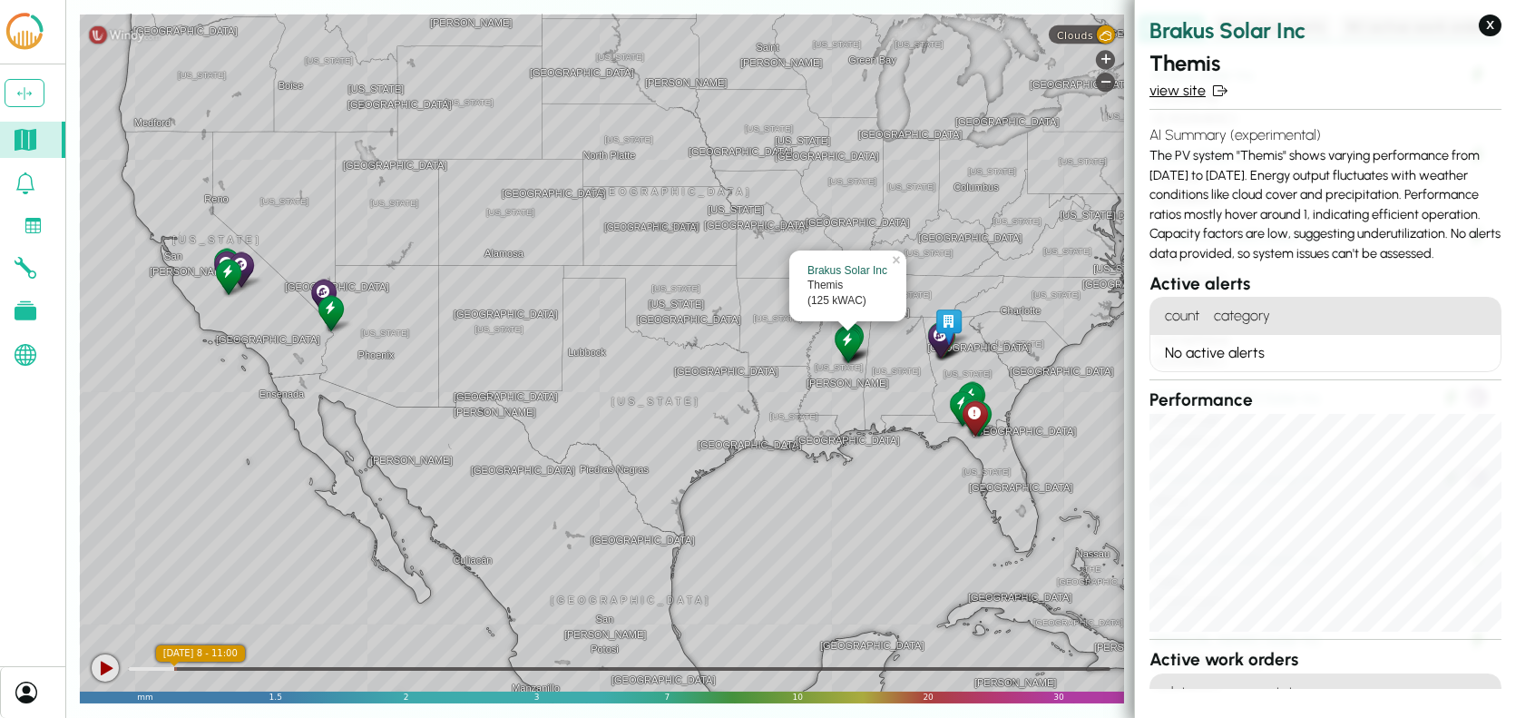
click at [1189, 94] on link "view site" at bounding box center [1326, 91] width 352 height 22
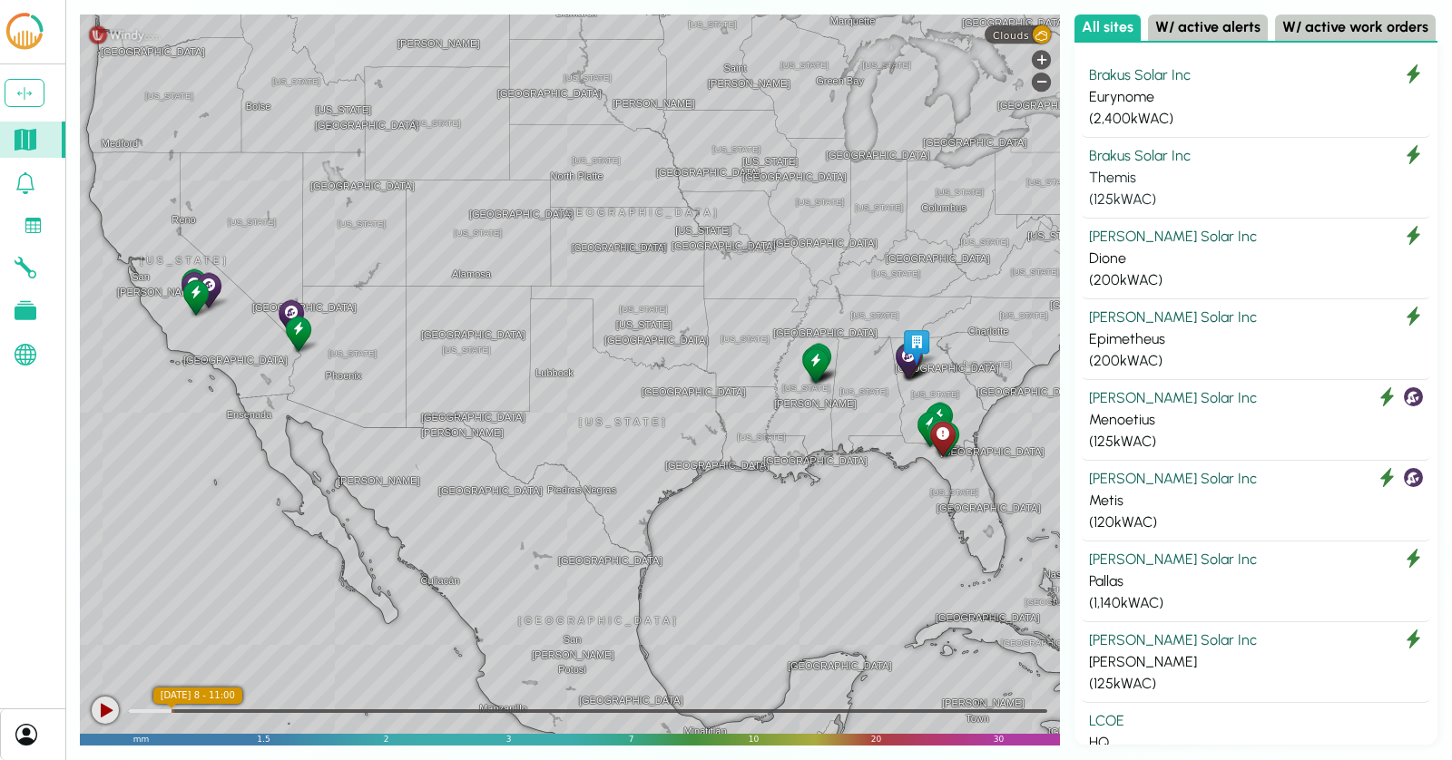
click at [1182, 152] on div "Brakus Solar Inc" at bounding box center [1256, 156] width 334 height 22
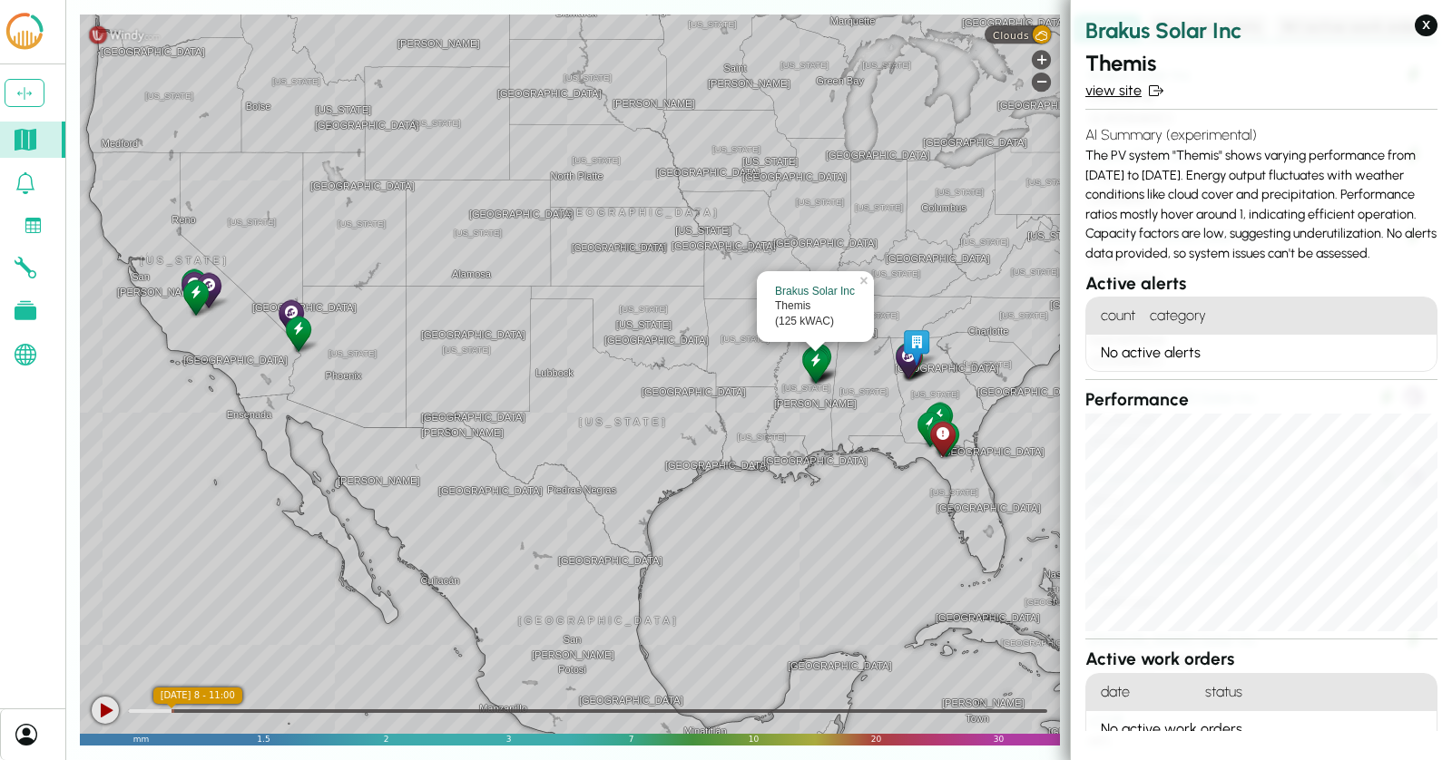
click at [1117, 91] on link "view site" at bounding box center [1261, 91] width 352 height 22
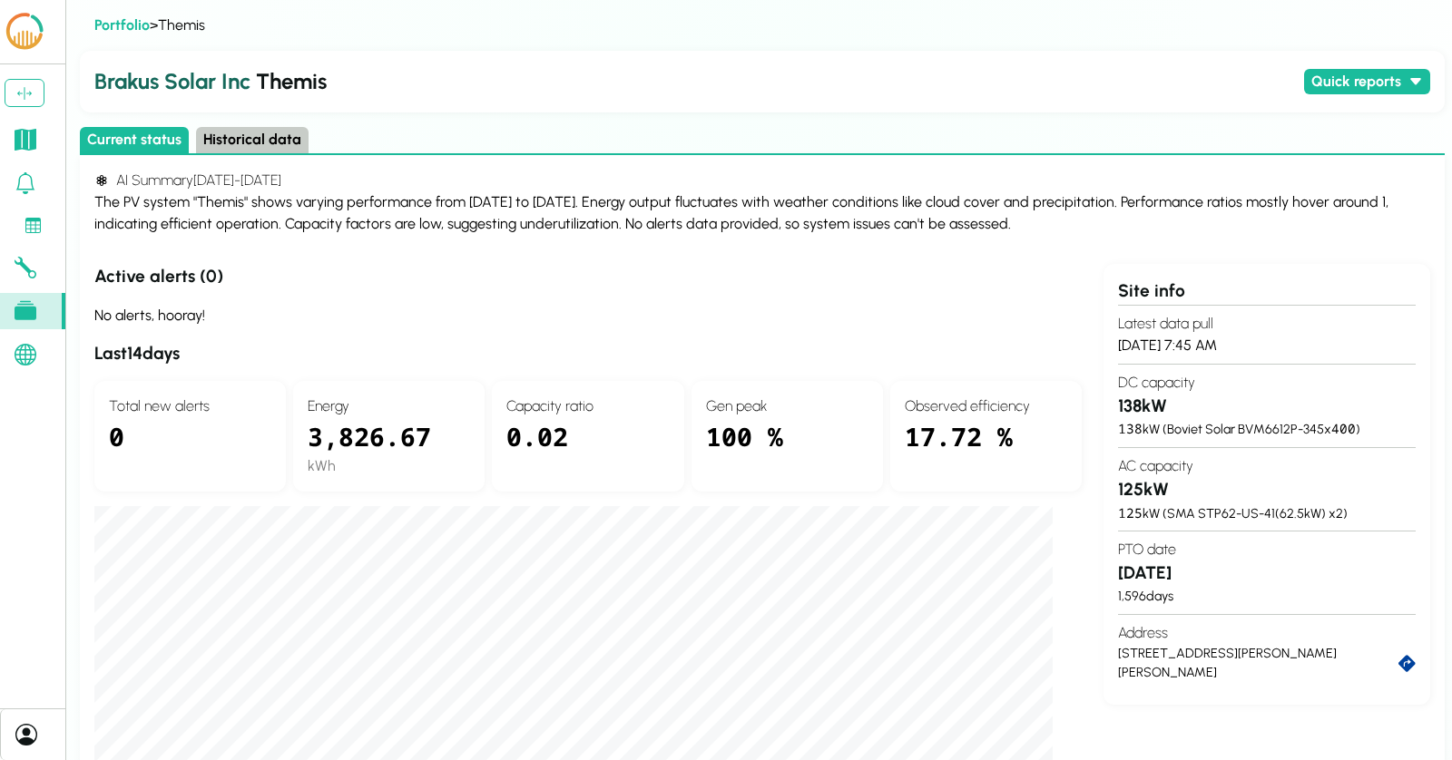
click at [278, 130] on button "Historical data" at bounding box center [252, 140] width 113 height 26
